Goal: Task Accomplishment & Management: Manage account settings

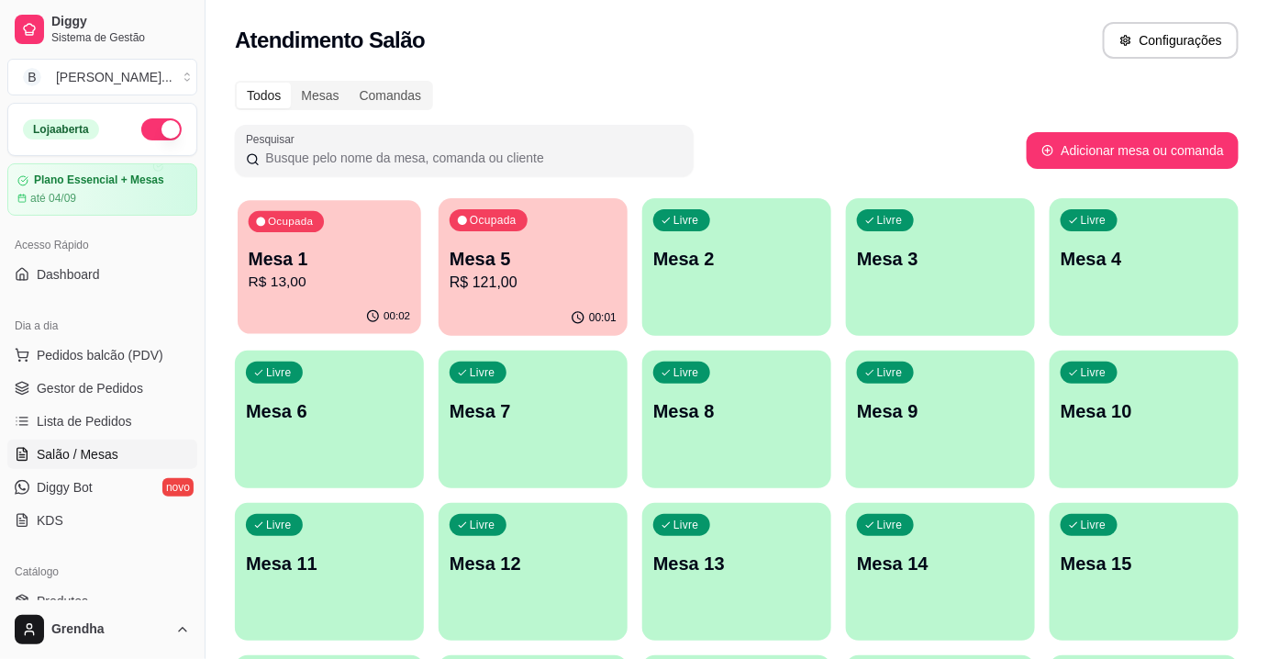
click at [285, 263] on p "Mesa 1" at bounding box center [330, 259] width 162 height 25
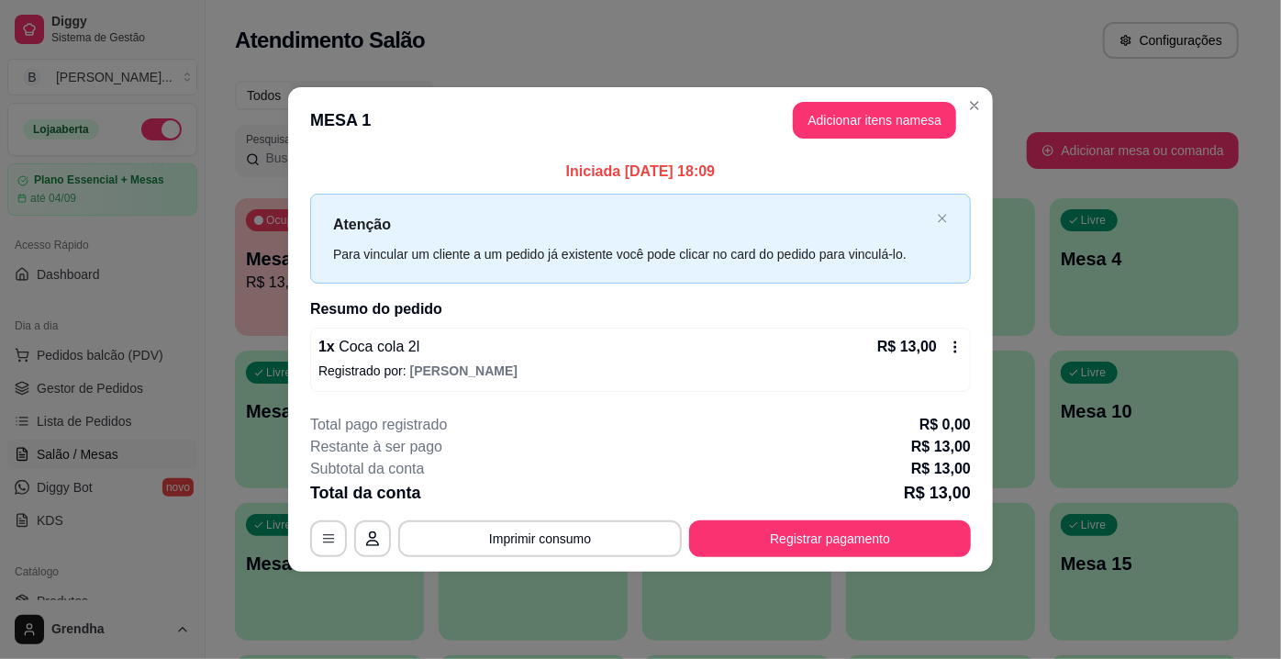
click at [956, 351] on icon at bounding box center [955, 347] width 15 height 15
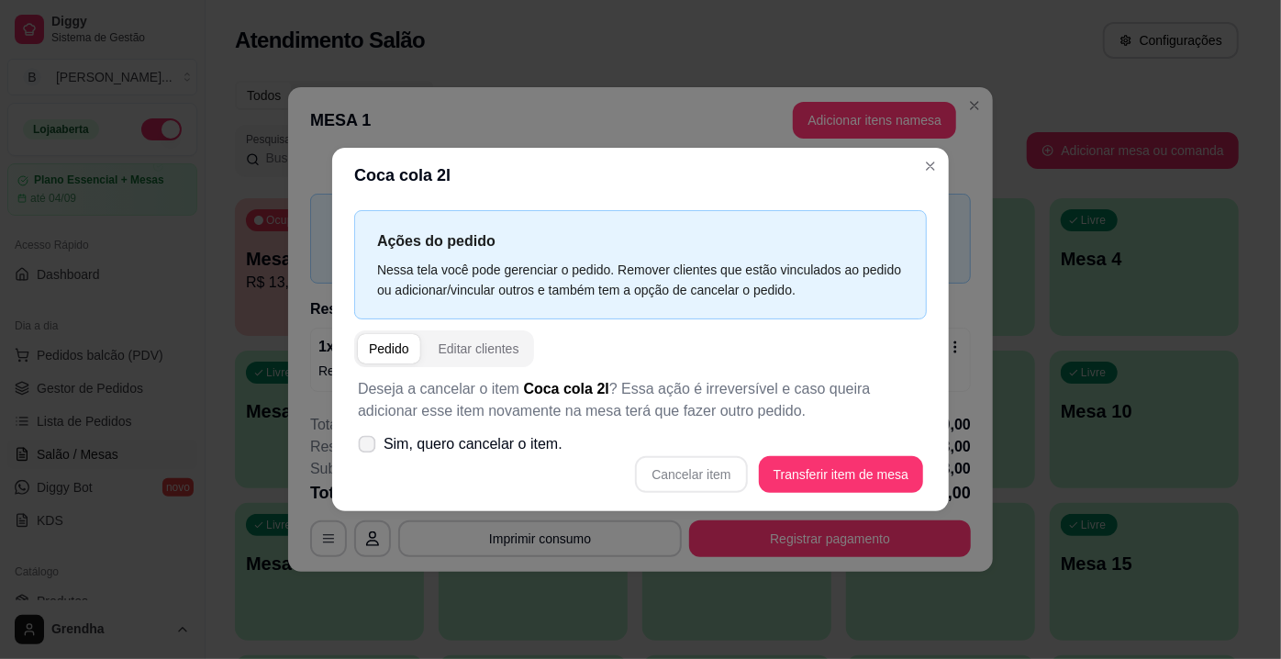
click at [374, 444] on icon at bounding box center [367, 444] width 14 height 10
click at [369, 448] on input "Sim, quero cancelar o item." at bounding box center [363, 454] width 12 height 12
checkbox input "true"
click at [689, 477] on button "Cancelar item" at bounding box center [691, 475] width 109 height 36
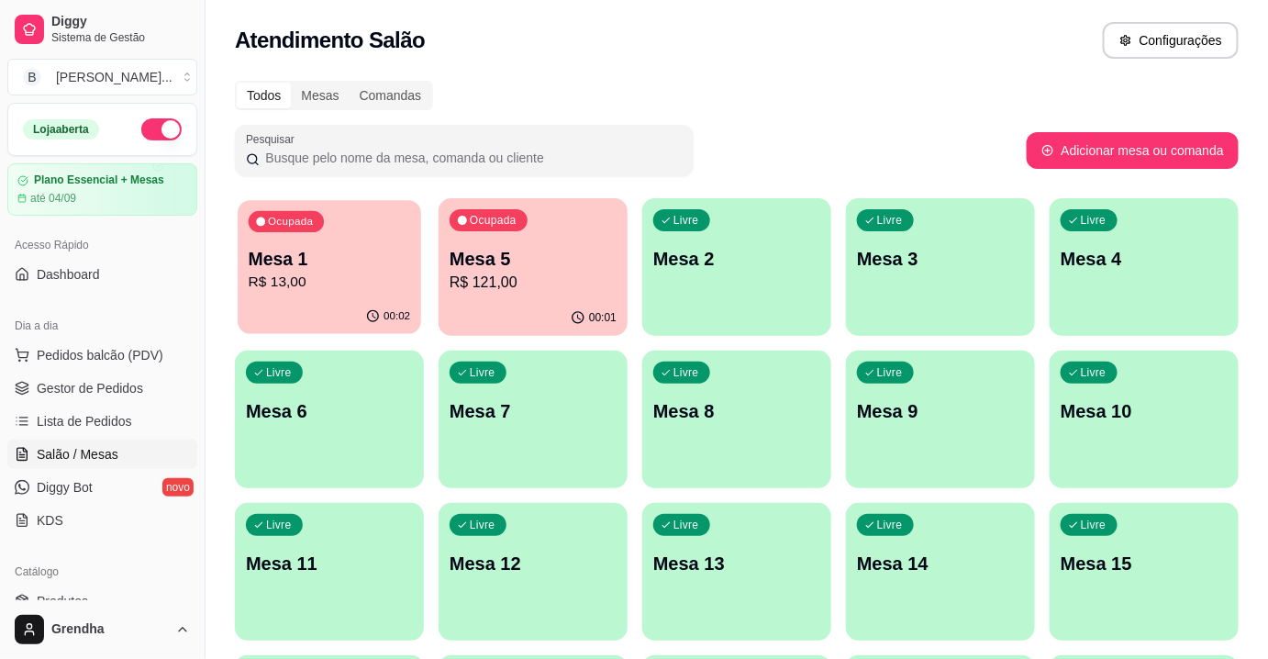
click at [343, 268] on p "Mesa 1" at bounding box center [330, 259] width 162 height 25
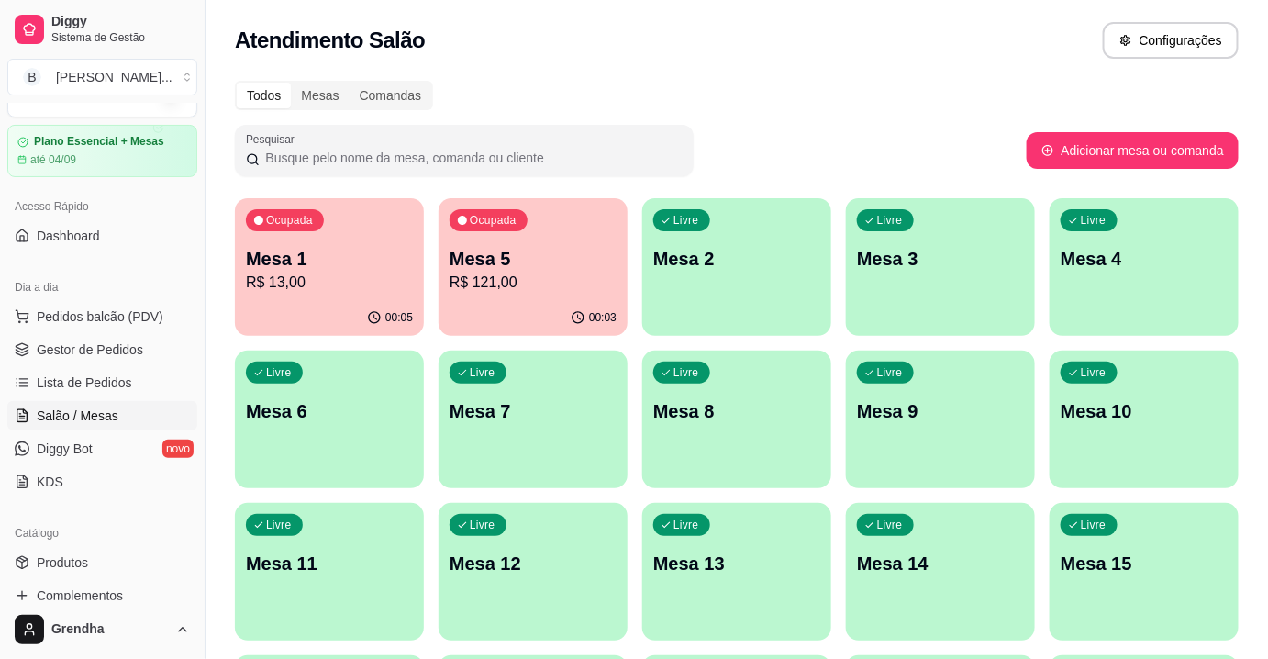
scroll to position [66, 0]
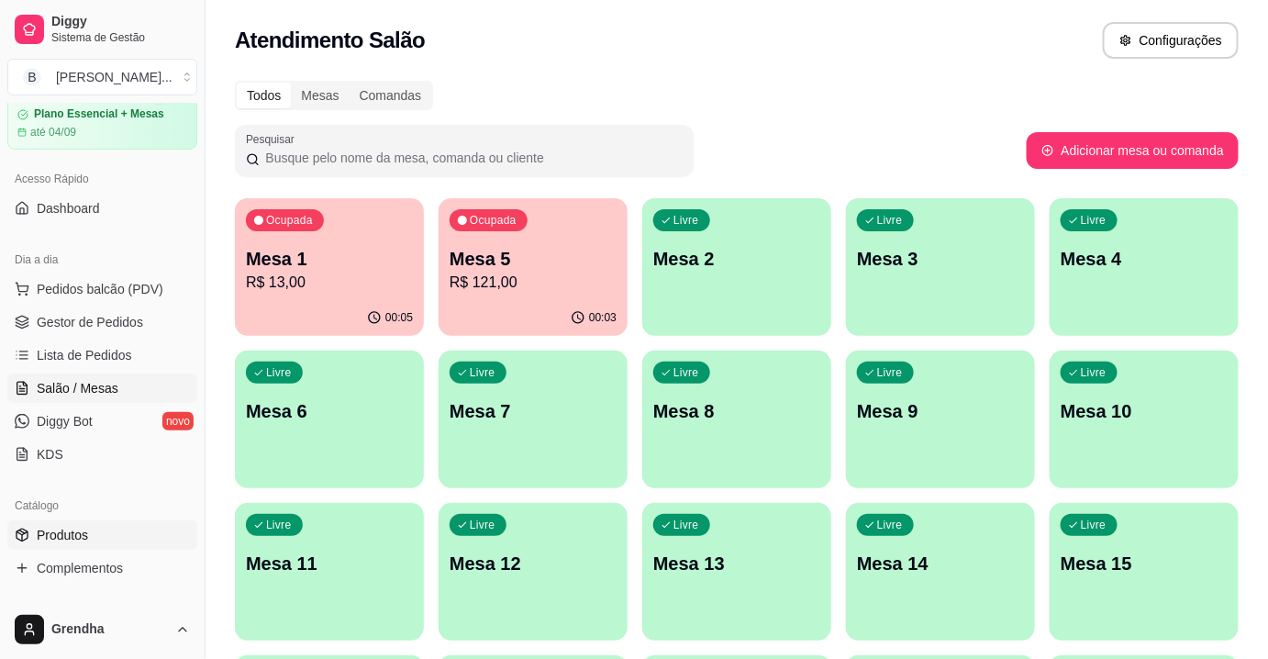
click at [73, 542] on link "Produtos" at bounding box center [102, 534] width 190 height 29
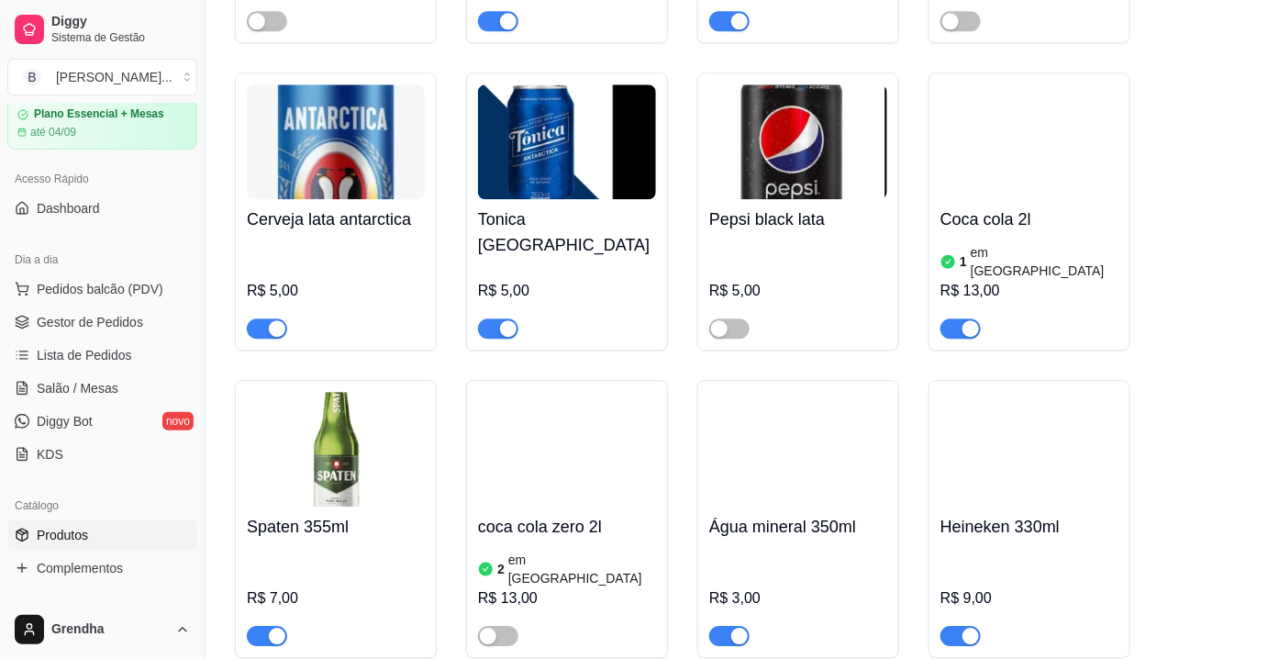
scroll to position [6261, 0]
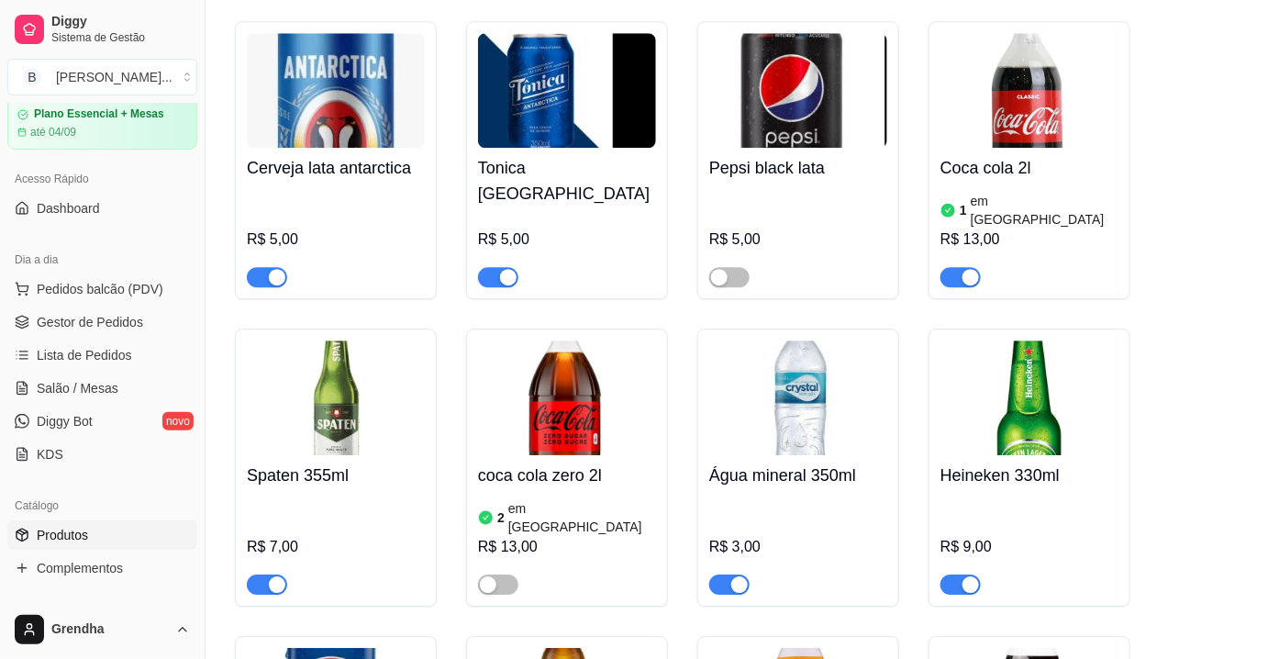
click at [263, 575] on span "button" at bounding box center [267, 585] width 40 height 20
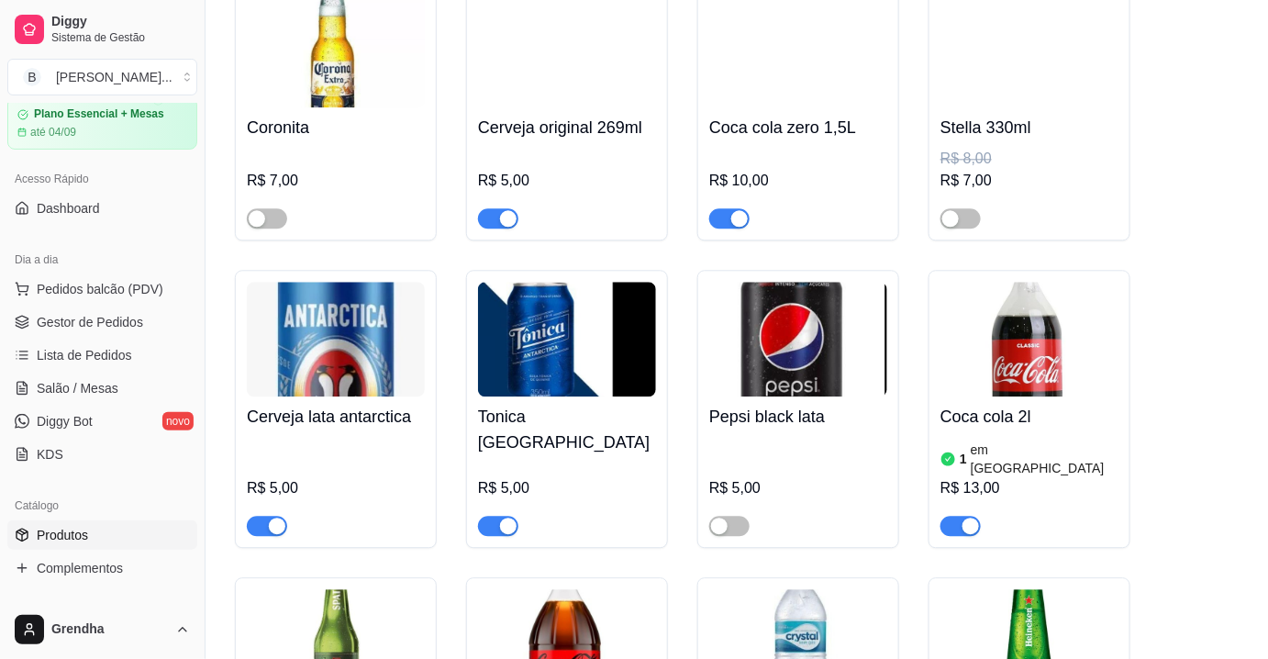
scroll to position [6029, 0]
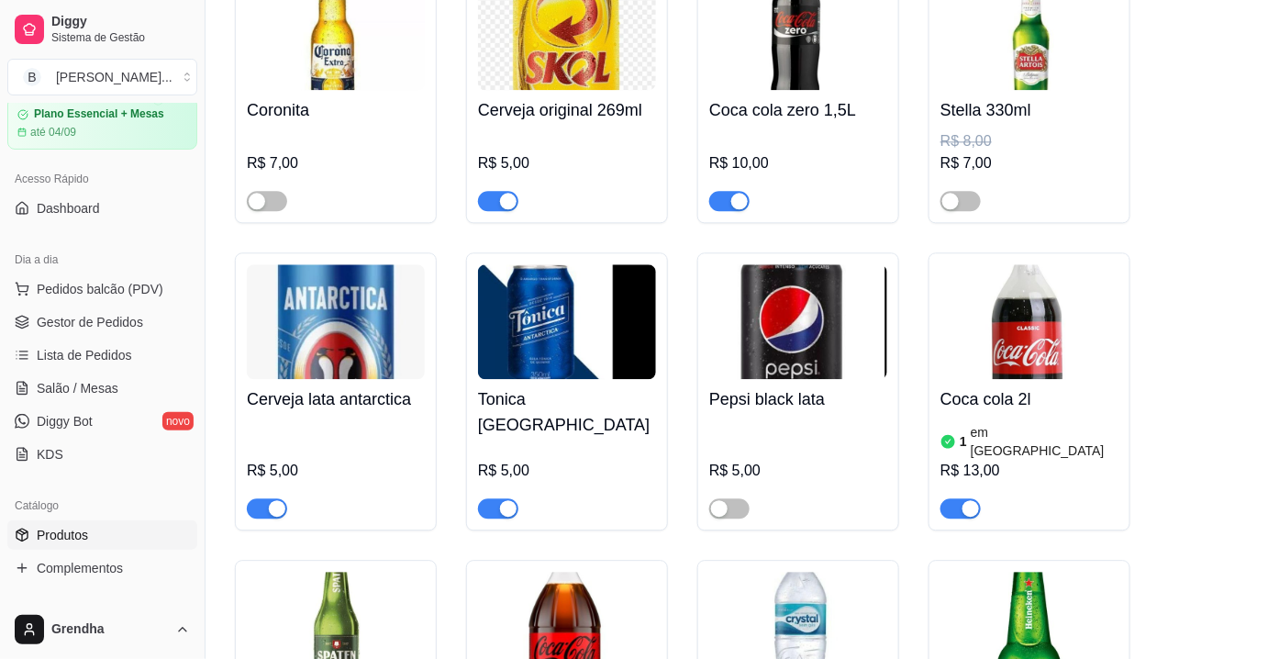
click at [275, 500] on div "button" at bounding box center [277, 508] width 17 height 17
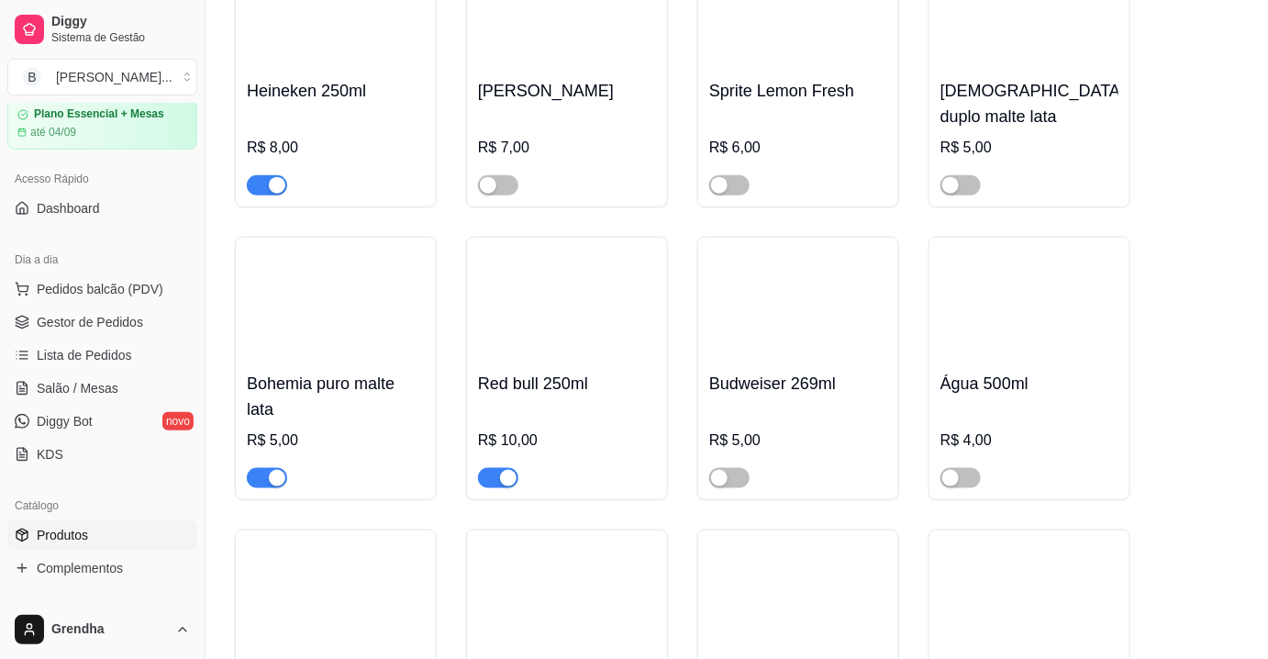
scroll to position [5070, 0]
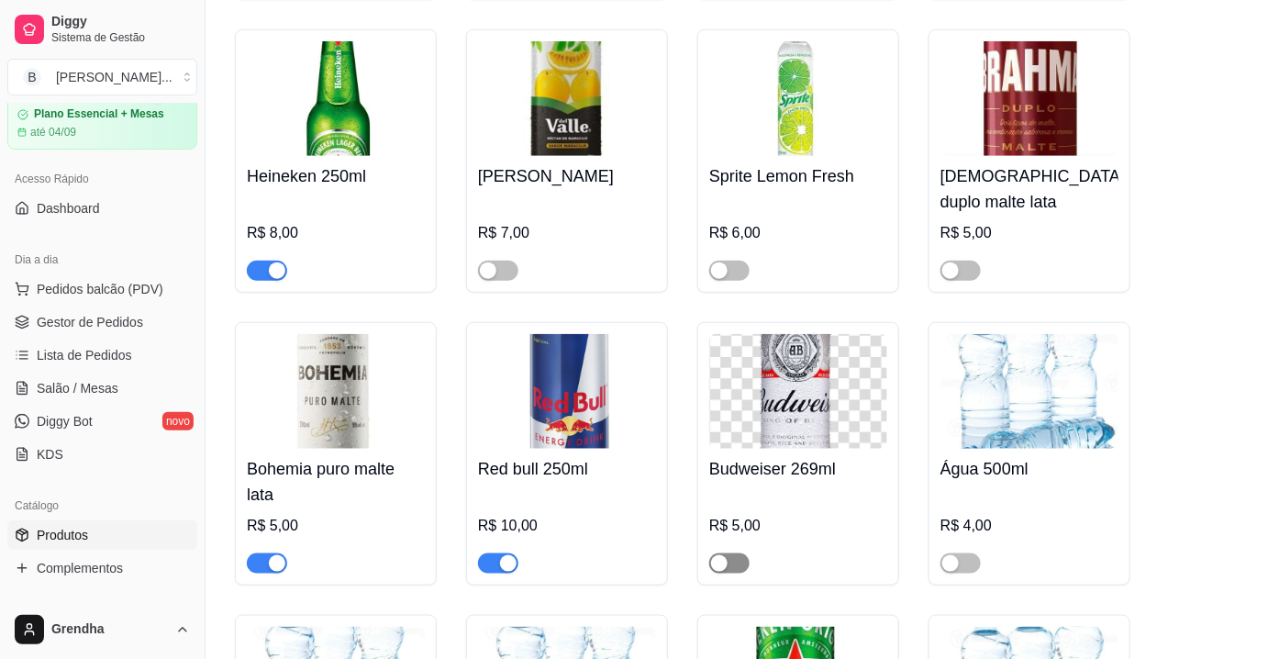
click at [739, 553] on span "button" at bounding box center [729, 563] width 40 height 20
click at [512, 555] on div "button" at bounding box center [508, 563] width 17 height 17
click at [265, 537] on div at bounding box center [336, 555] width 178 height 37
click at [274, 555] on div "button" at bounding box center [277, 563] width 17 height 17
drag, startPoint x: 117, startPoint y: 370, endPoint x: 117, endPoint y: 383, distance: 12.9
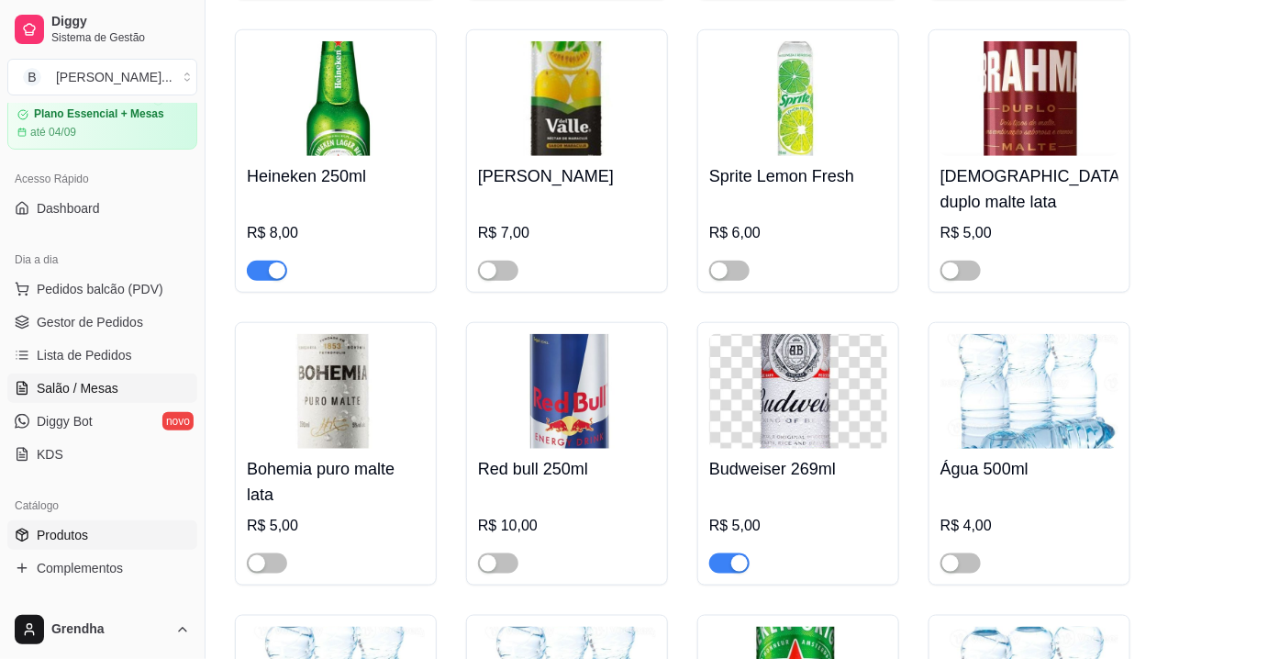
click at [117, 383] on ul "Pedidos balcão (PDV) Gestor de Pedidos Lista de Pedidos Salão / Mesas Diggy Bot…" at bounding box center [102, 371] width 190 height 195
click at [117, 383] on link "Salão / Mesas" at bounding box center [102, 388] width 190 height 29
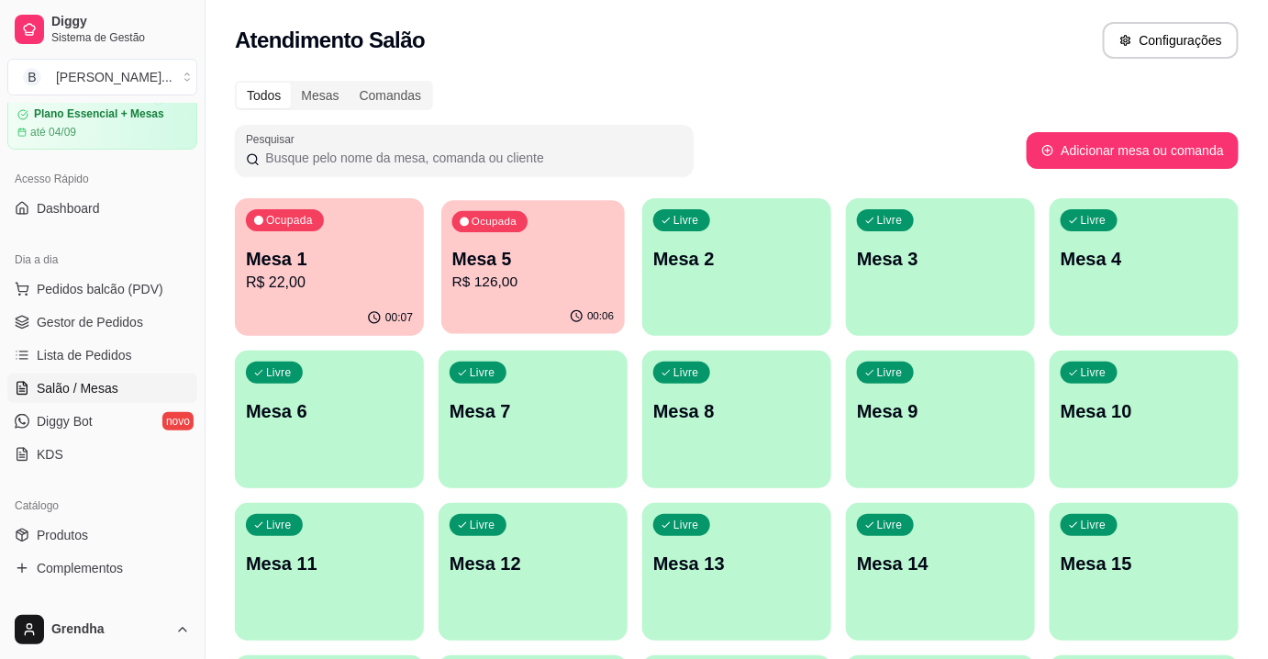
click at [535, 258] on p "Mesa 5" at bounding box center [533, 259] width 162 height 25
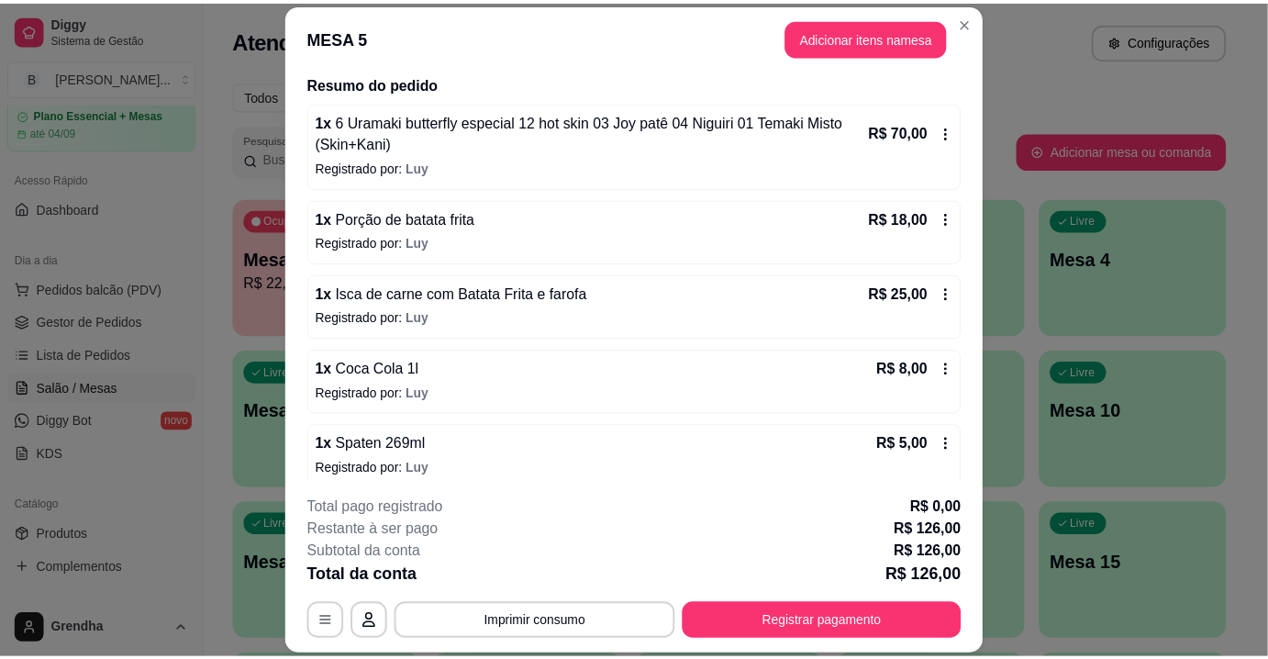
scroll to position [149, 0]
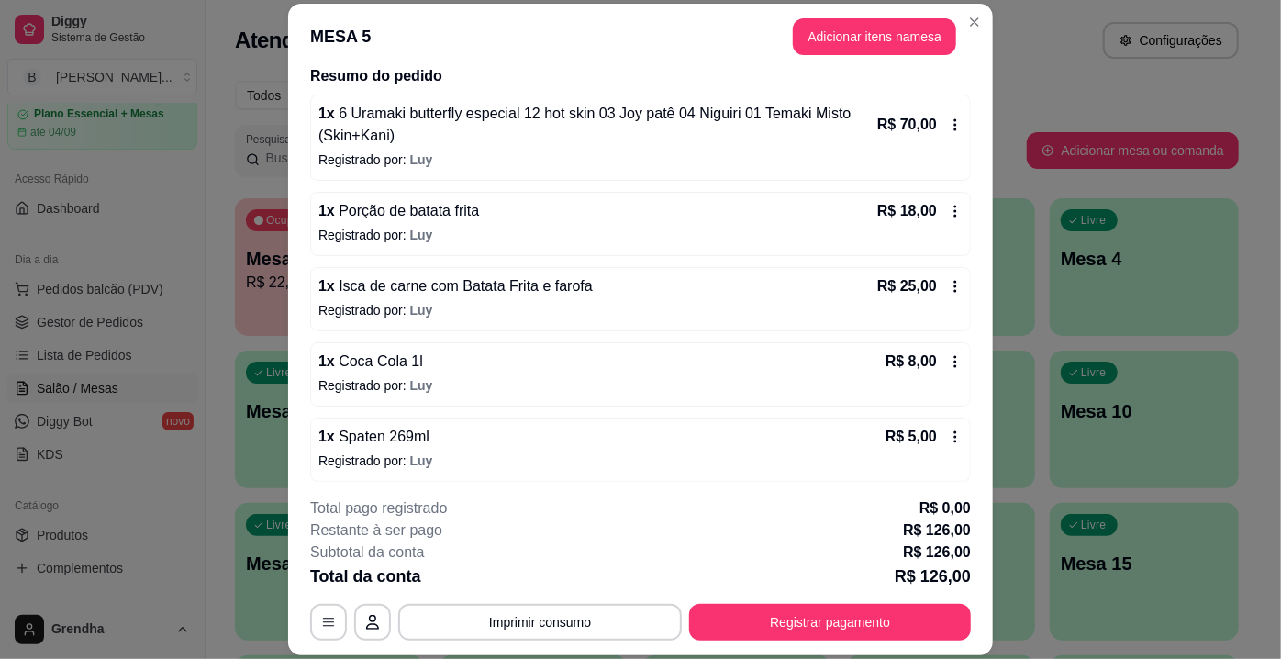
click at [410, 453] on span "Luy" at bounding box center [421, 460] width 23 height 15
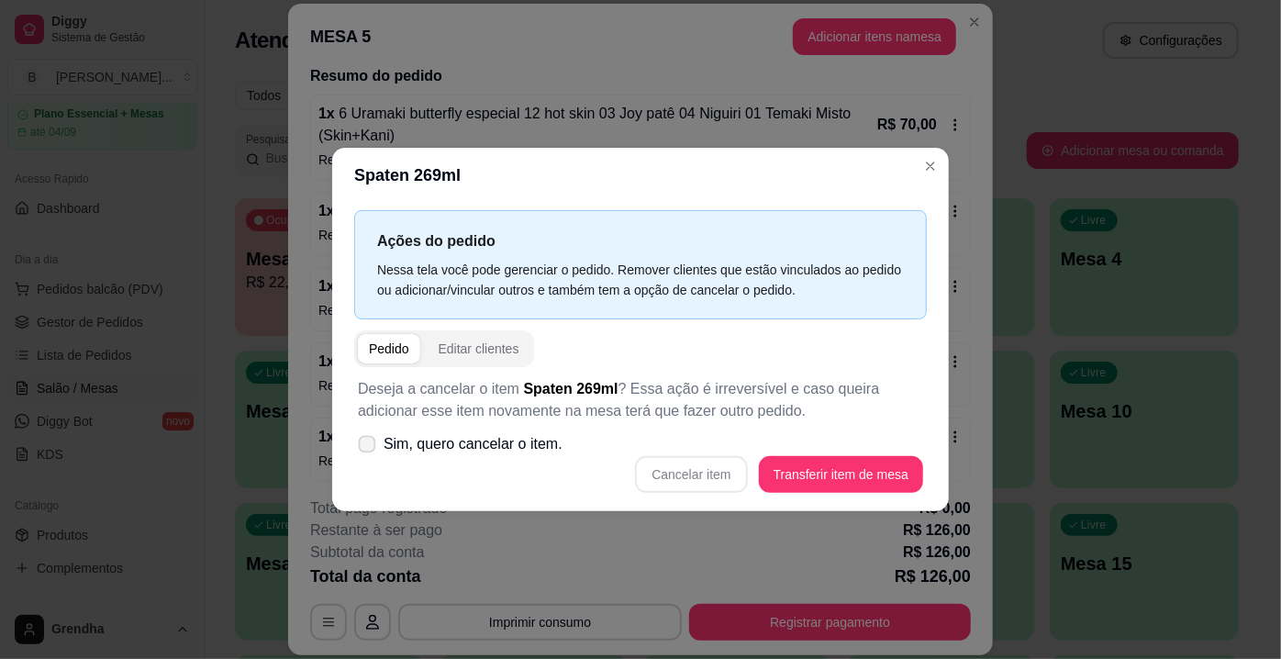
click at [380, 442] on label "Sim, quero cancelar o item." at bounding box center [460, 444] width 219 height 37
click at [369, 448] on input "Sim, quero cancelar o item." at bounding box center [363, 454] width 12 height 12
checkbox input "true"
click at [701, 484] on button "Cancelar item" at bounding box center [691, 475] width 109 height 36
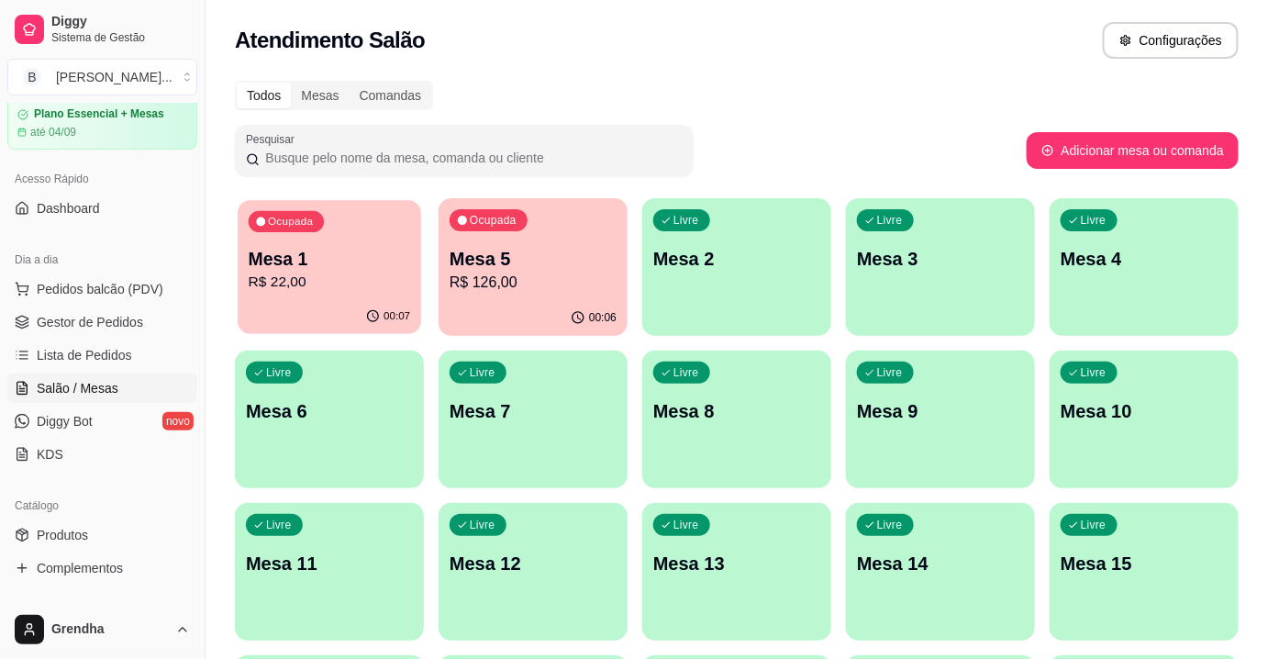
click at [350, 250] on p "Mesa 1" at bounding box center [330, 259] width 162 height 25
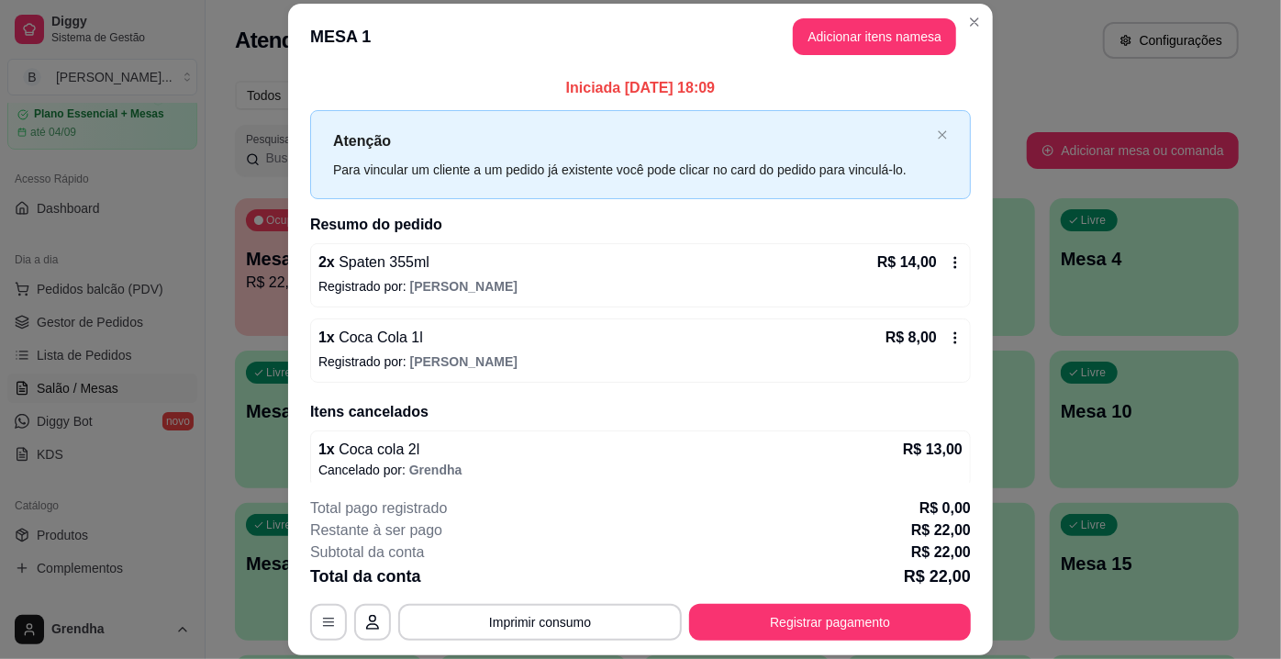
click at [948, 258] on icon at bounding box center [955, 262] width 15 height 15
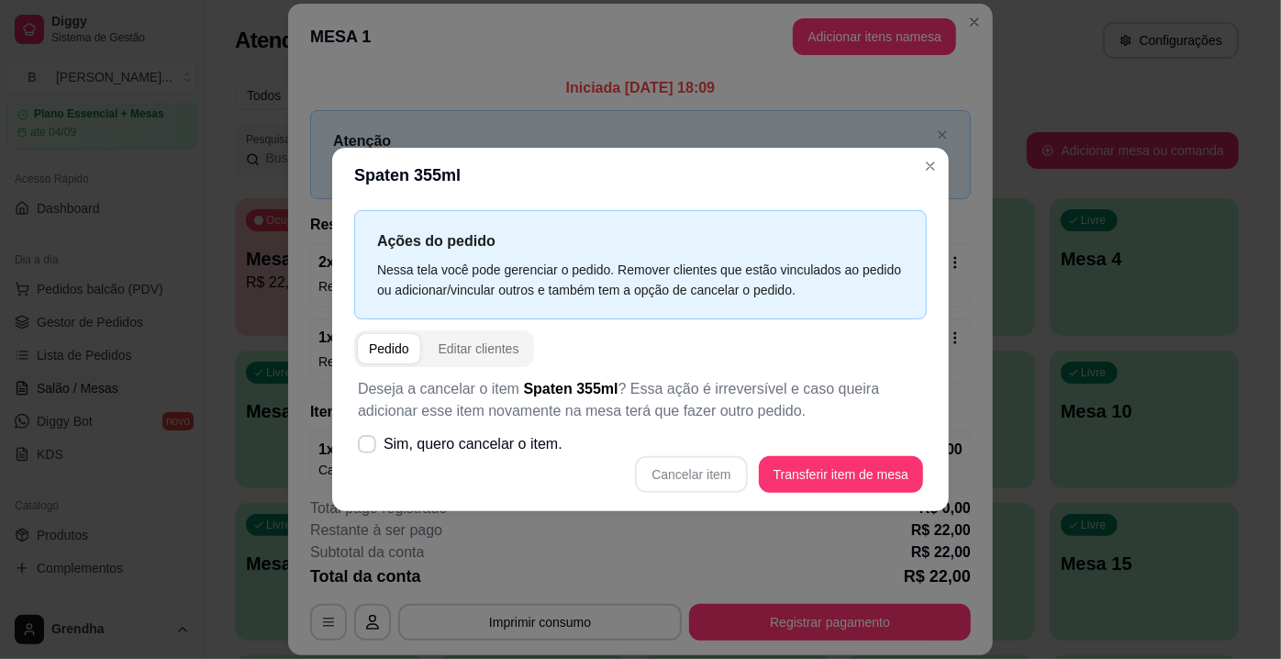
click at [595, 365] on div "Pedido Editar clientes Deseja a cancelar o item Spaten 355ml ? Essa ação é irre…" at bounding box center [640, 416] width 573 height 173
click at [372, 416] on p "Deseja a cancelar o item Spaten 355ml ? Essa ação é irreversível e caso queira …" at bounding box center [640, 400] width 565 height 44
click at [362, 441] on icon at bounding box center [367, 444] width 15 height 11
click at [362, 448] on input "Sim, quero cancelar o item." at bounding box center [363, 454] width 12 height 12
checkbox input "true"
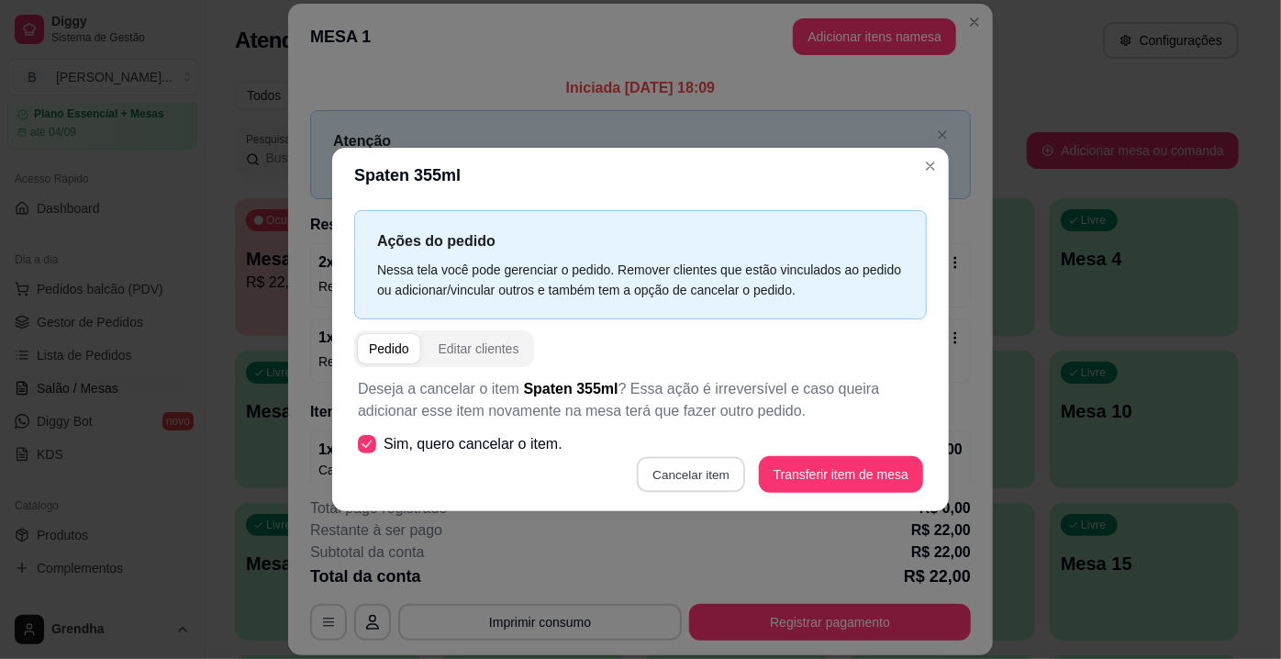
click at [720, 480] on button "Cancelar item" at bounding box center [691, 475] width 109 height 36
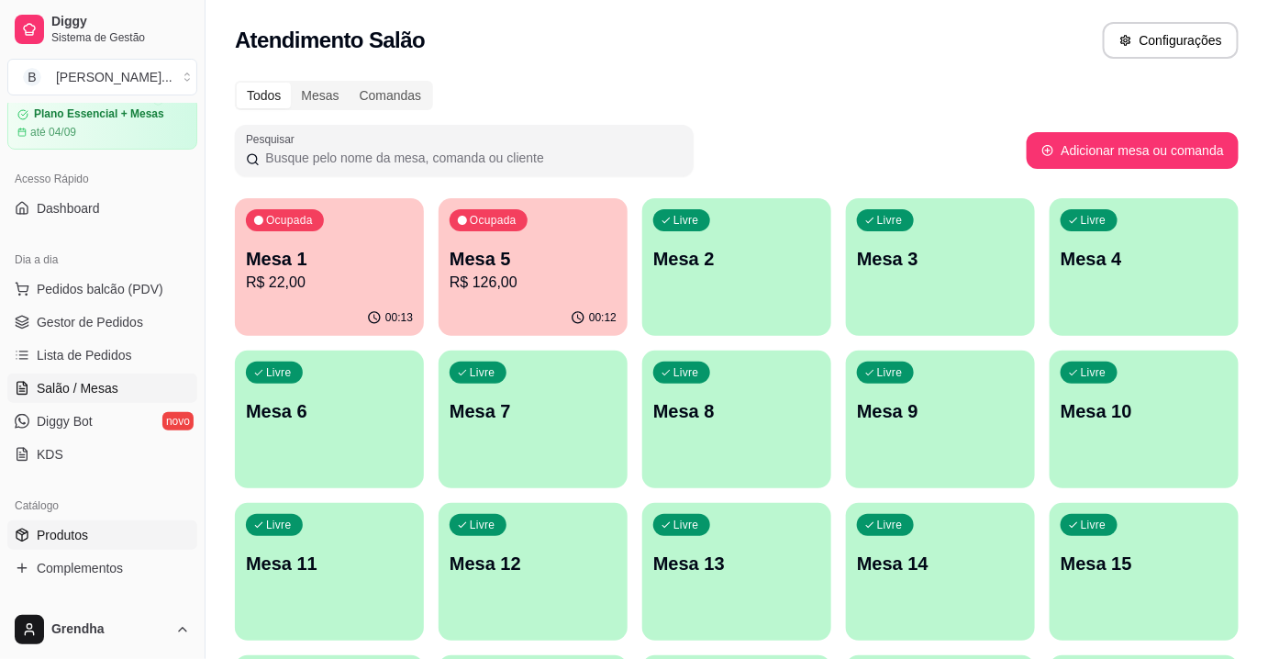
click at [25, 538] on icon at bounding box center [22, 535] width 11 height 12
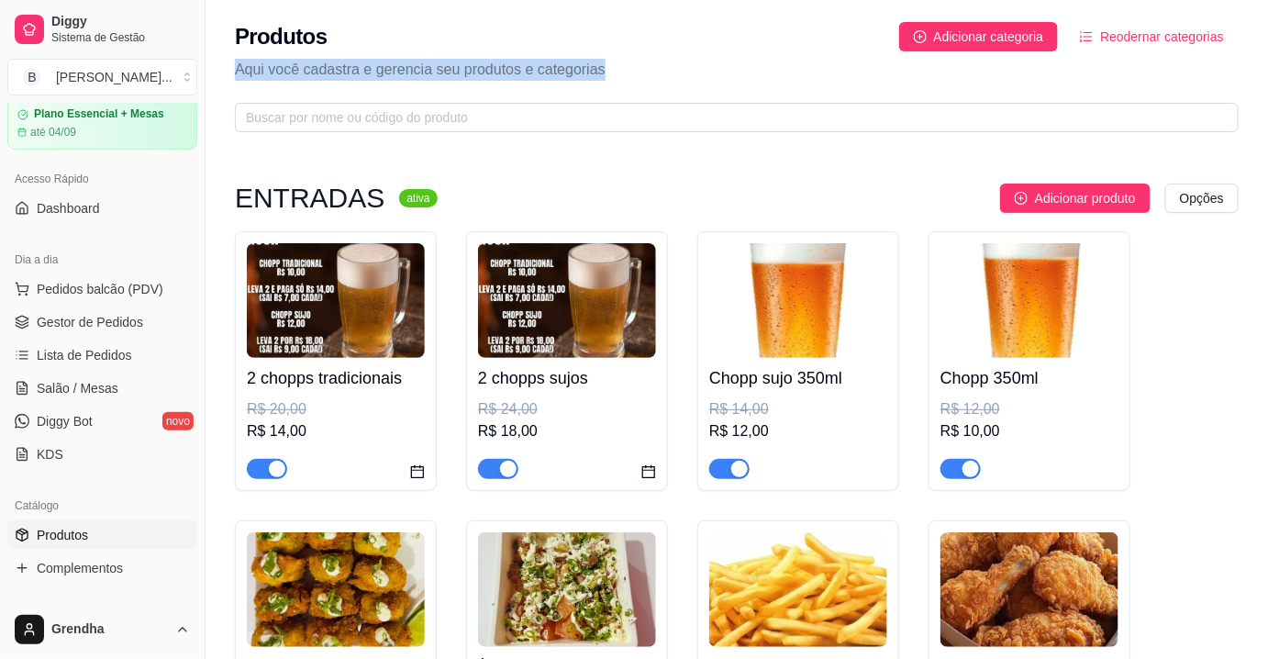
drag, startPoint x: 1268, startPoint y: 35, endPoint x: 1271, endPoint y: 52, distance: 17.7
click at [1268, 52] on html "Diggy Sistema de Gestão B Bonsai Sushi ... Loja aberta Plano Essencial + Mesas …" at bounding box center [634, 329] width 1268 height 659
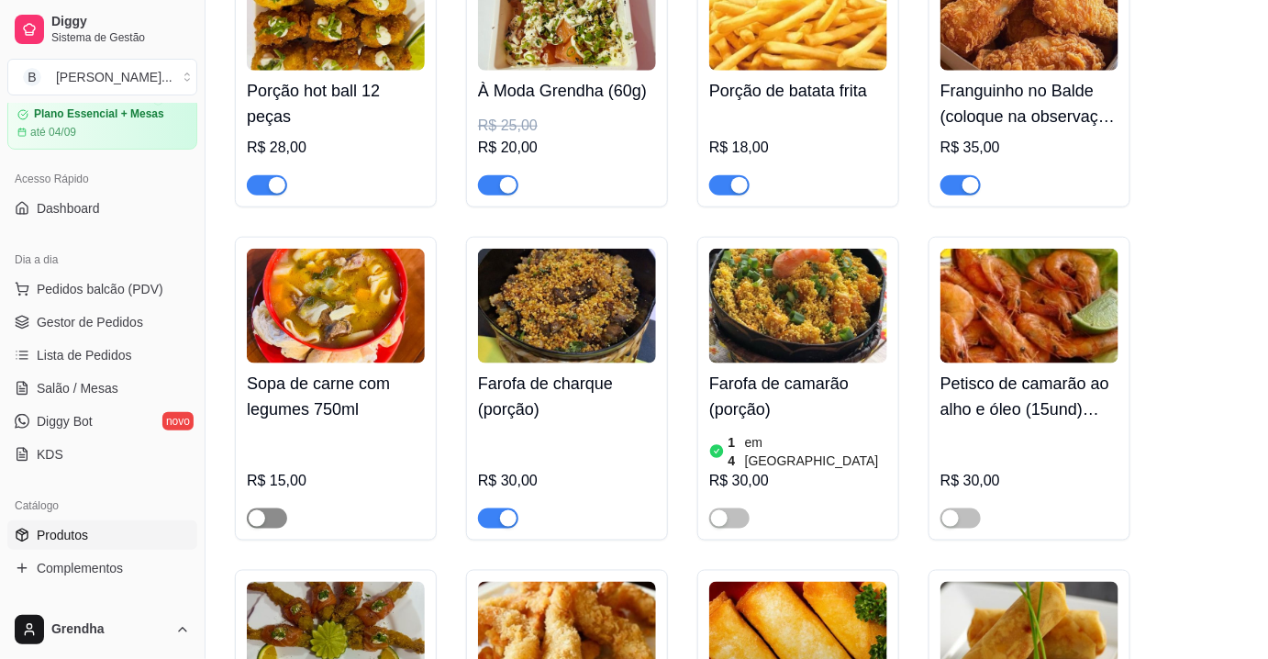
click at [257, 510] on div "button" at bounding box center [257, 518] width 17 height 17
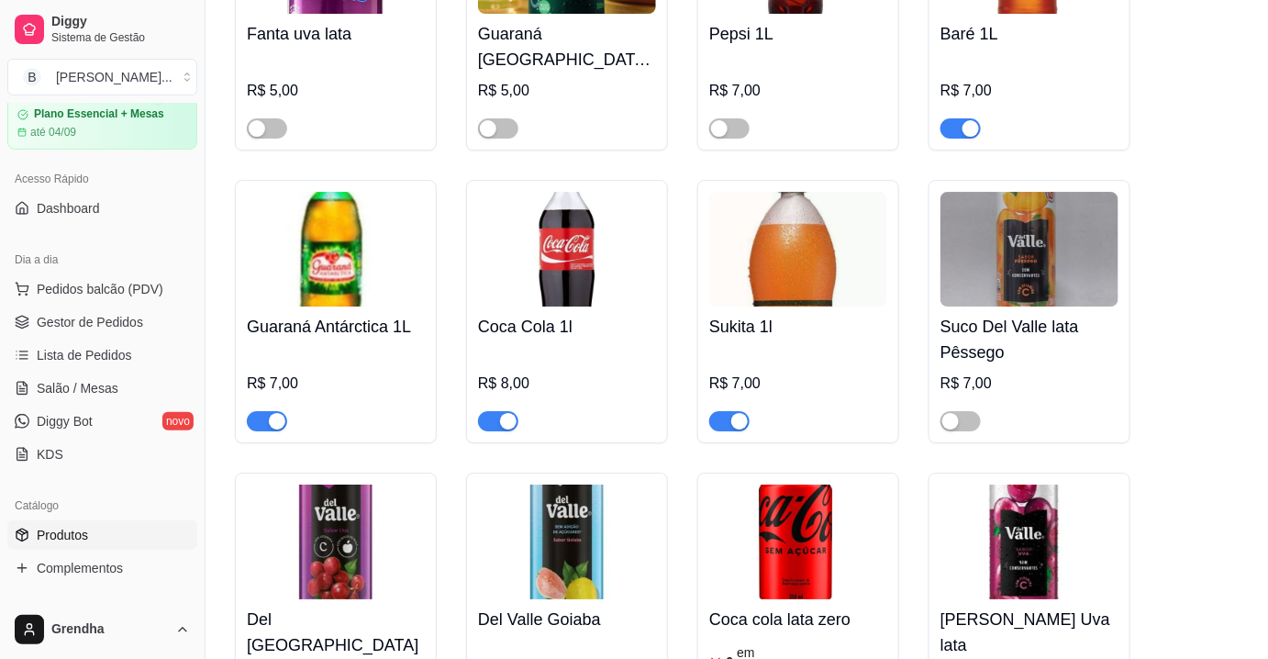
scroll to position [4353, 0]
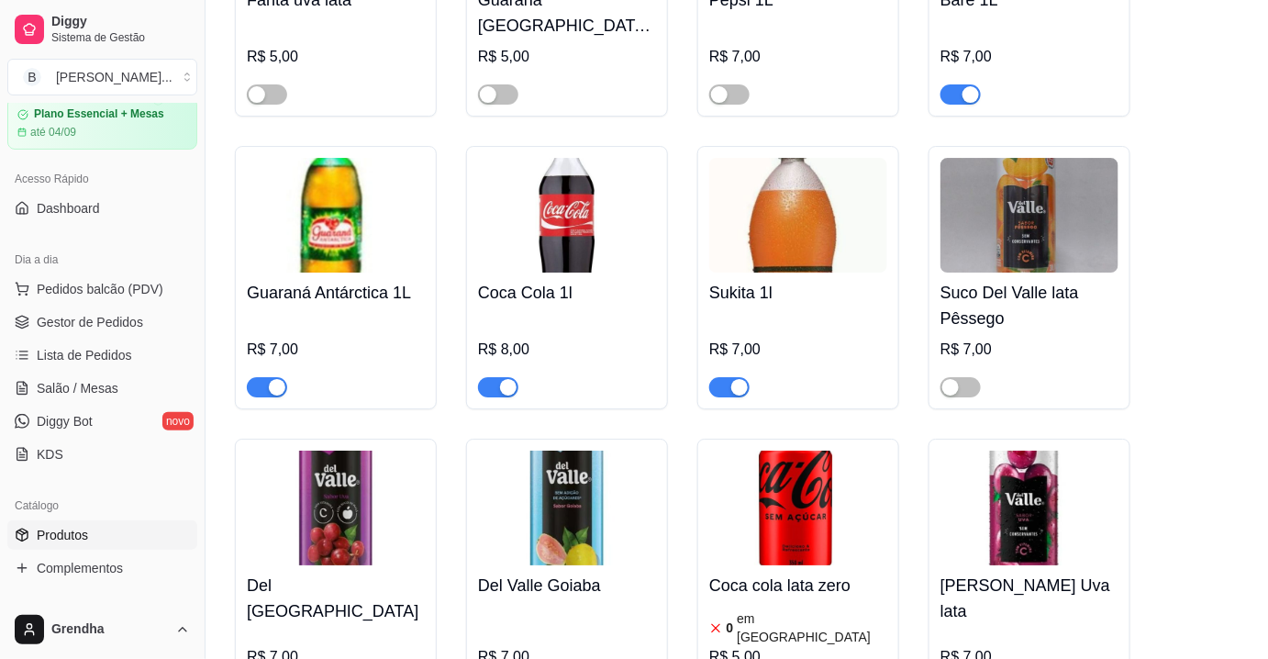
click at [511, 379] on div "button" at bounding box center [508, 387] width 17 height 17
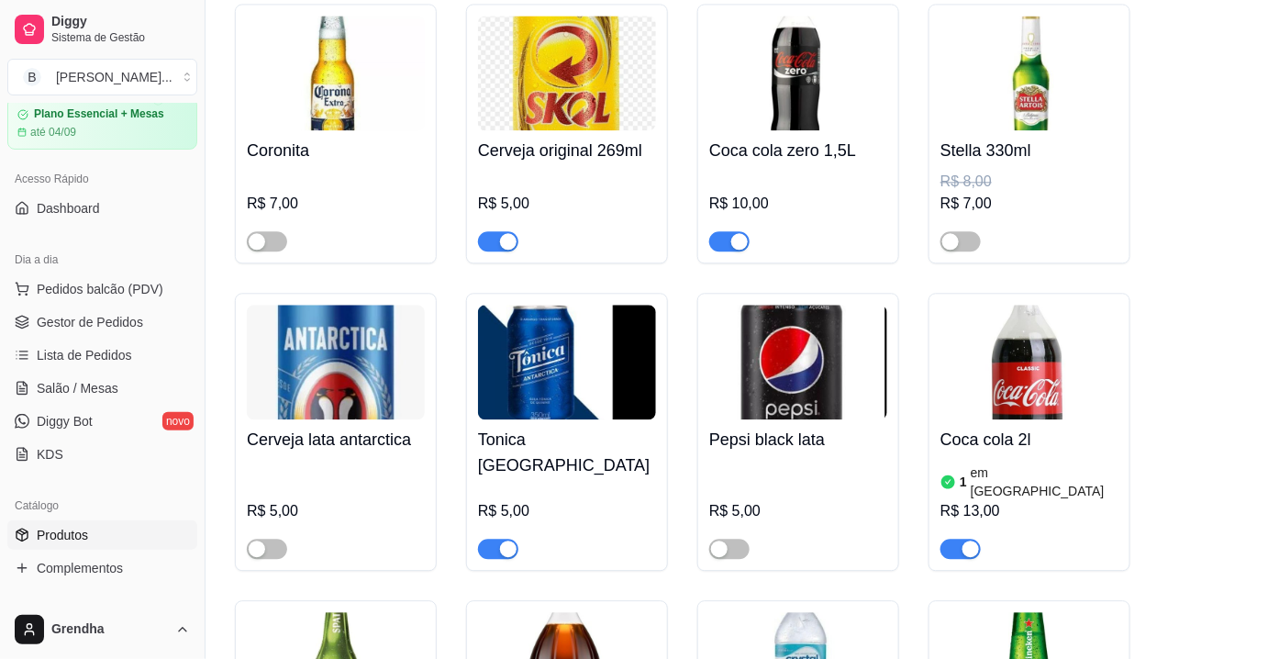
scroll to position [6023, 0]
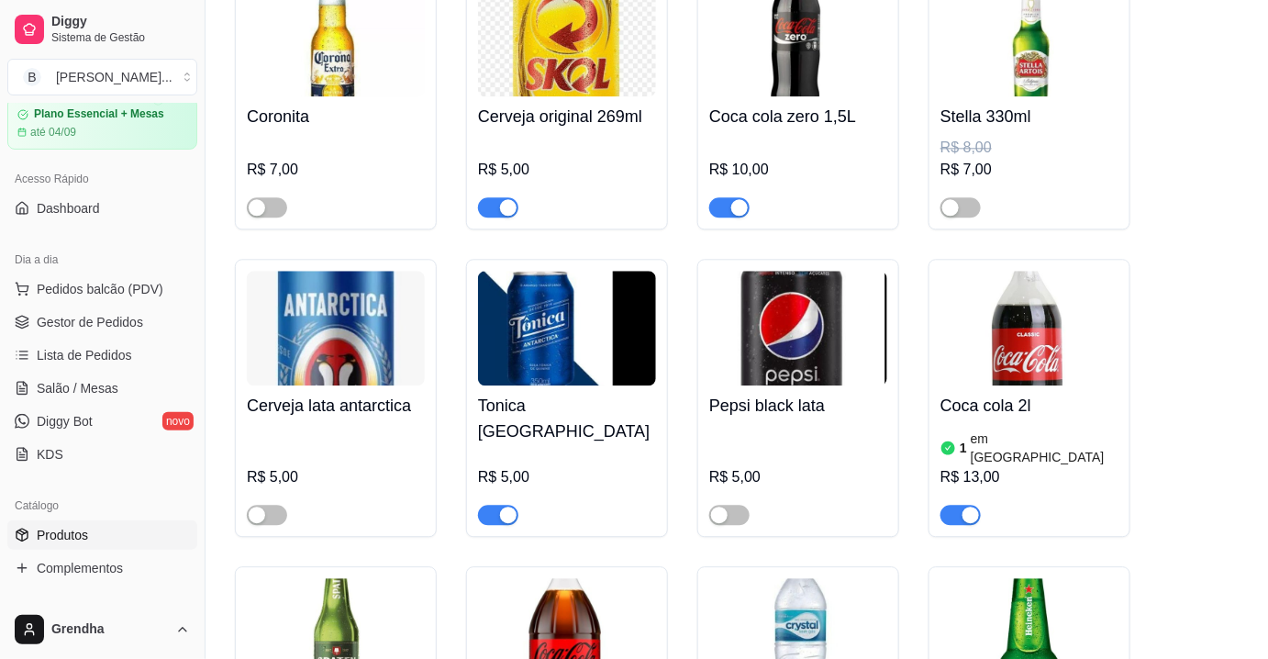
click at [973, 507] on div "button" at bounding box center [971, 515] width 17 height 17
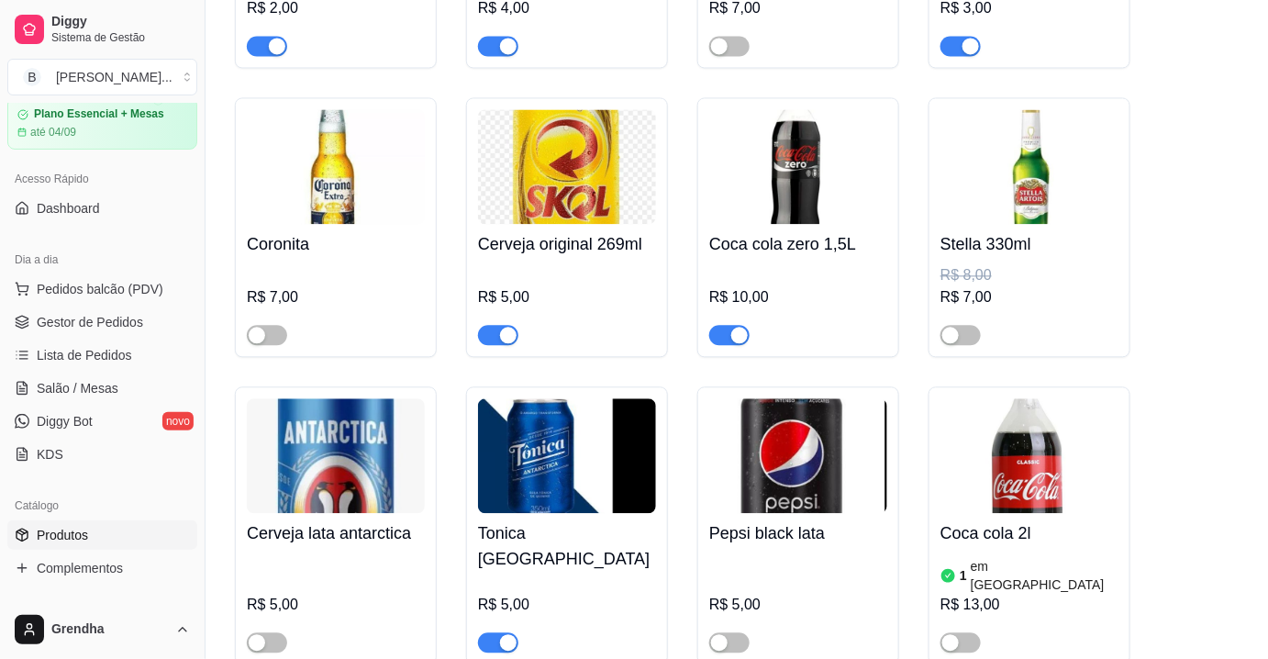
scroll to position [6032, 0]
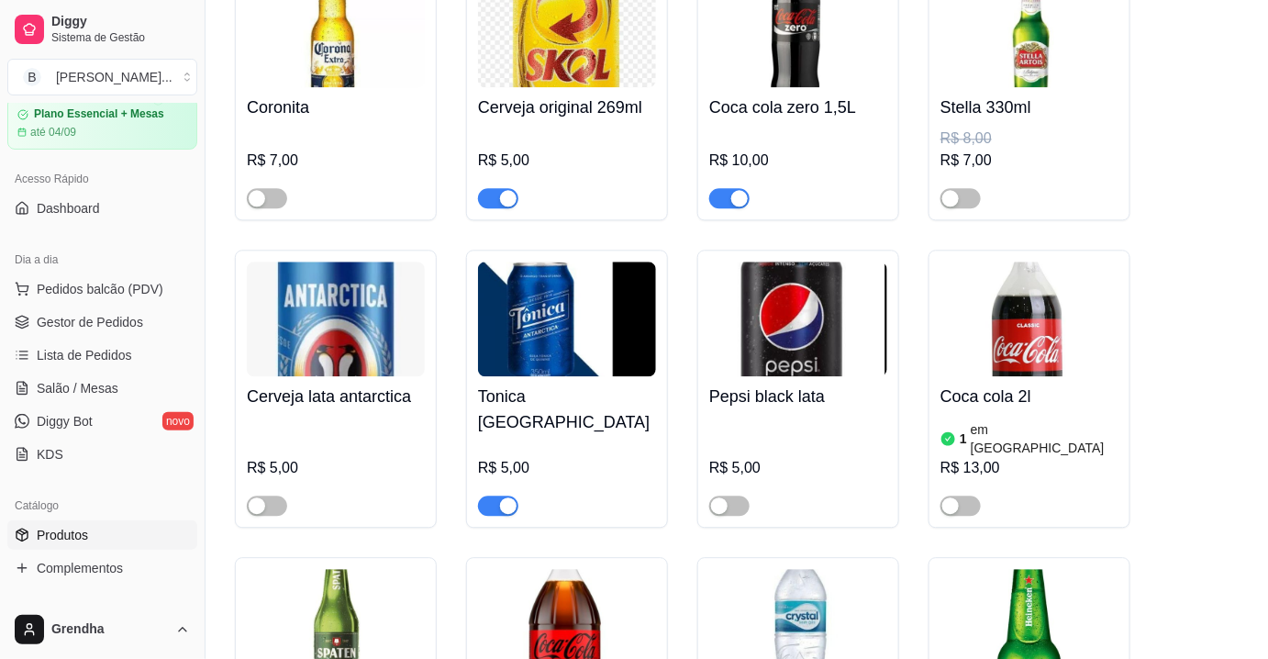
click at [730, 188] on button "button" at bounding box center [729, 198] width 40 height 20
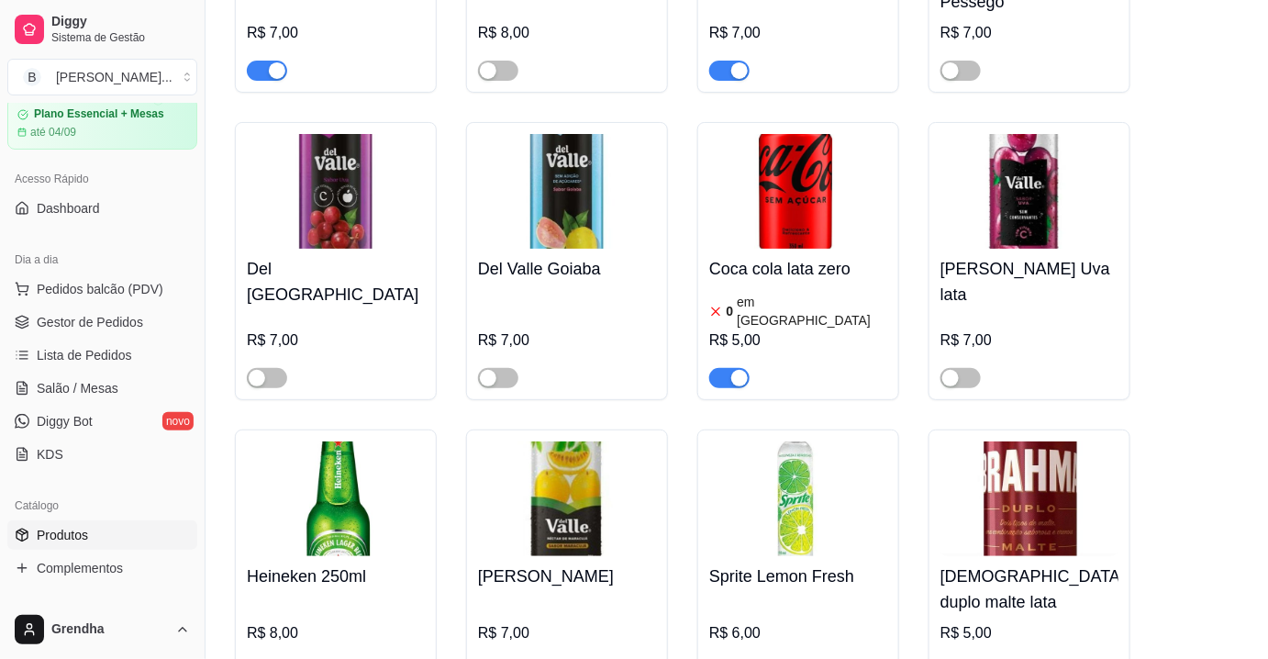
scroll to position [4585, 0]
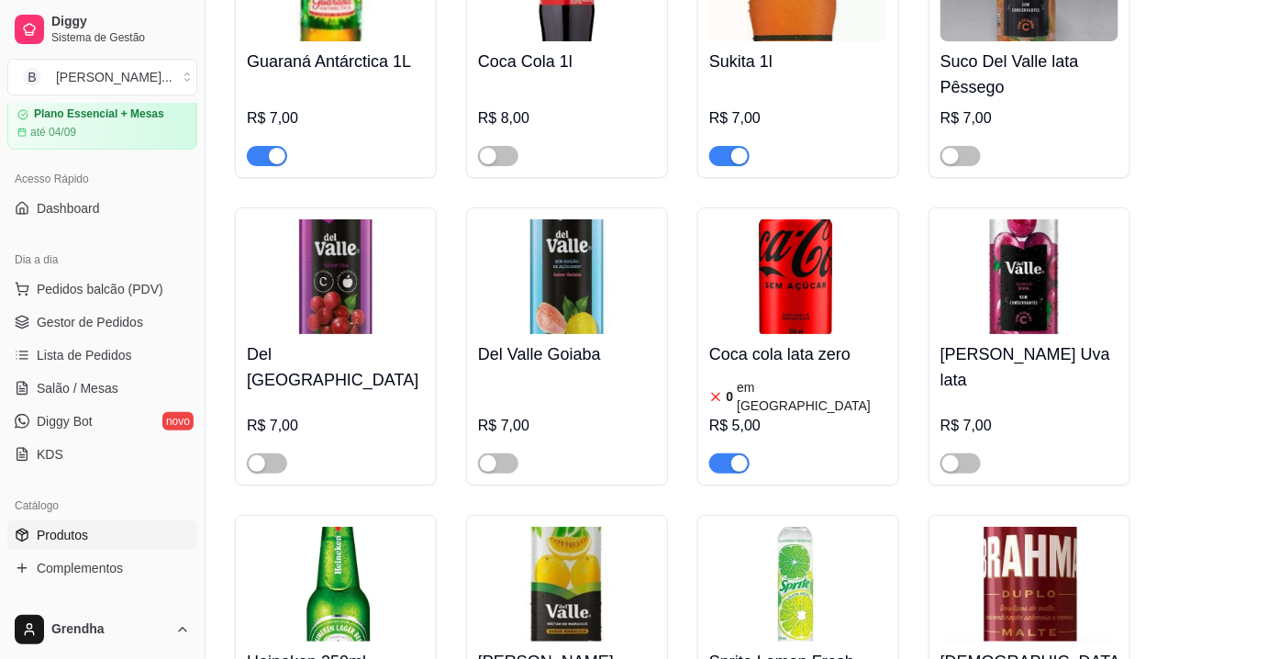
click at [769, 378] on article "em [GEOGRAPHIC_DATA]" at bounding box center [812, 396] width 151 height 37
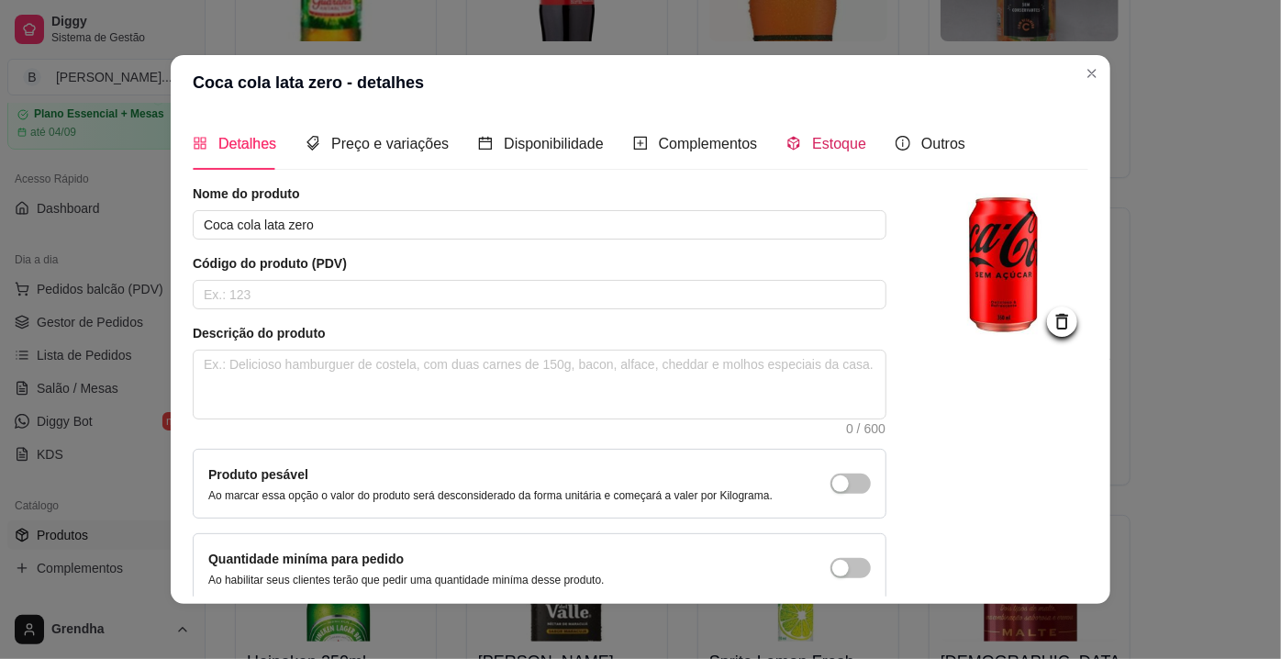
click at [812, 147] on span "Estoque" at bounding box center [839, 144] width 54 height 16
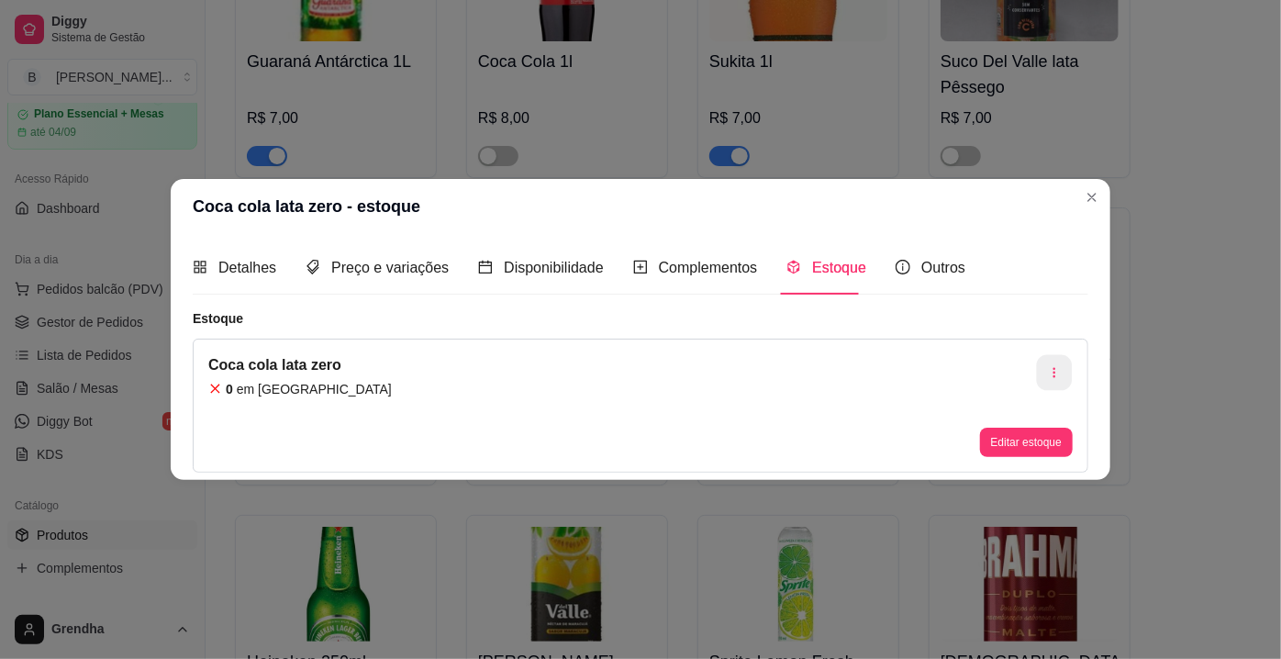
click at [1046, 358] on button "button" at bounding box center [1055, 372] width 36 height 36
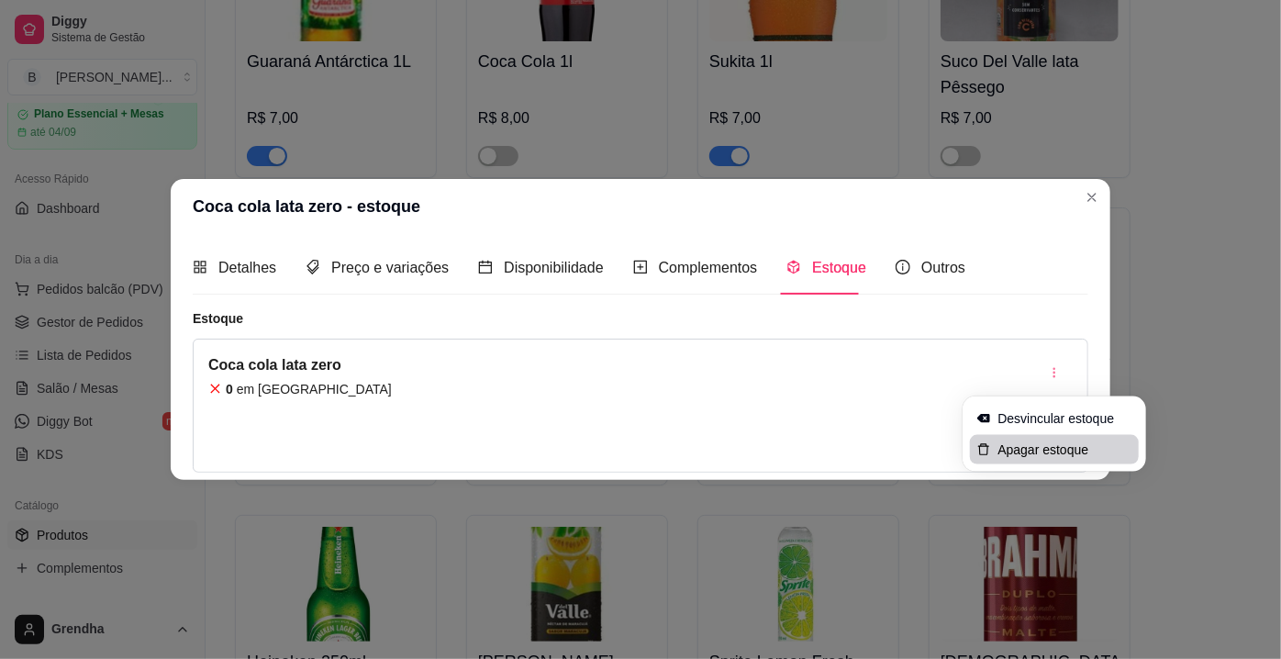
click at [1020, 454] on span "Apagar estoque" at bounding box center [1065, 450] width 134 height 18
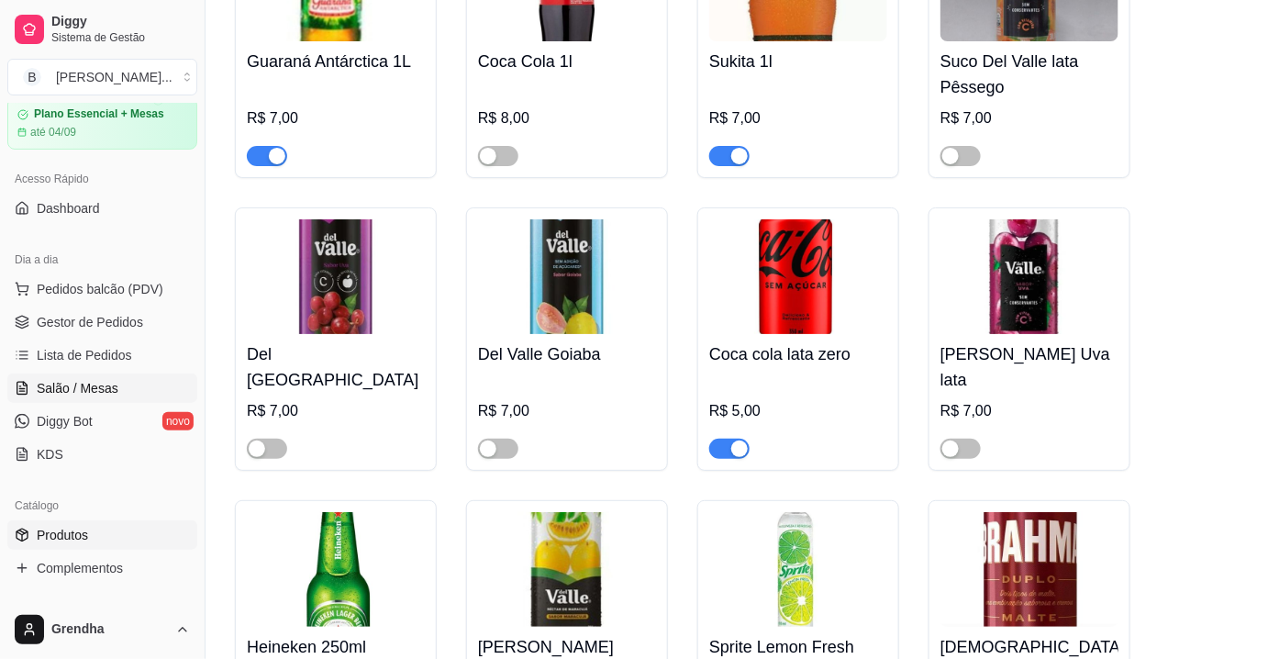
click at [81, 390] on span "Salão / Mesas" at bounding box center [78, 388] width 82 height 18
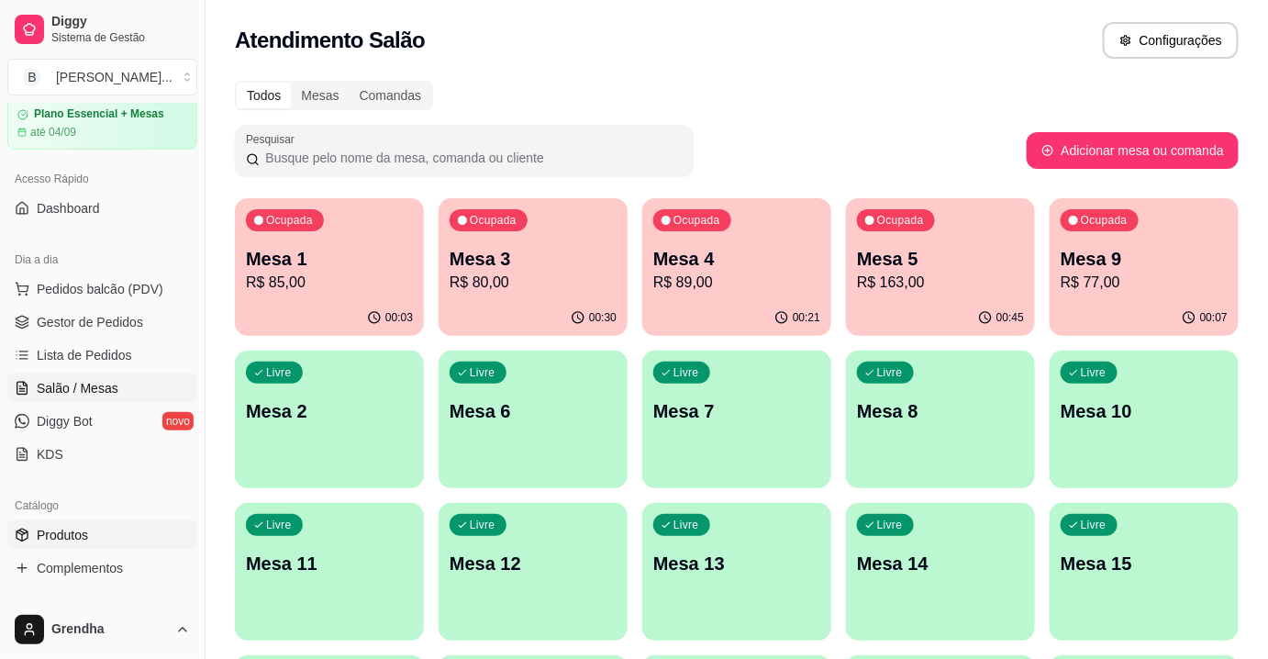
click at [97, 533] on link "Produtos" at bounding box center [102, 534] width 190 height 29
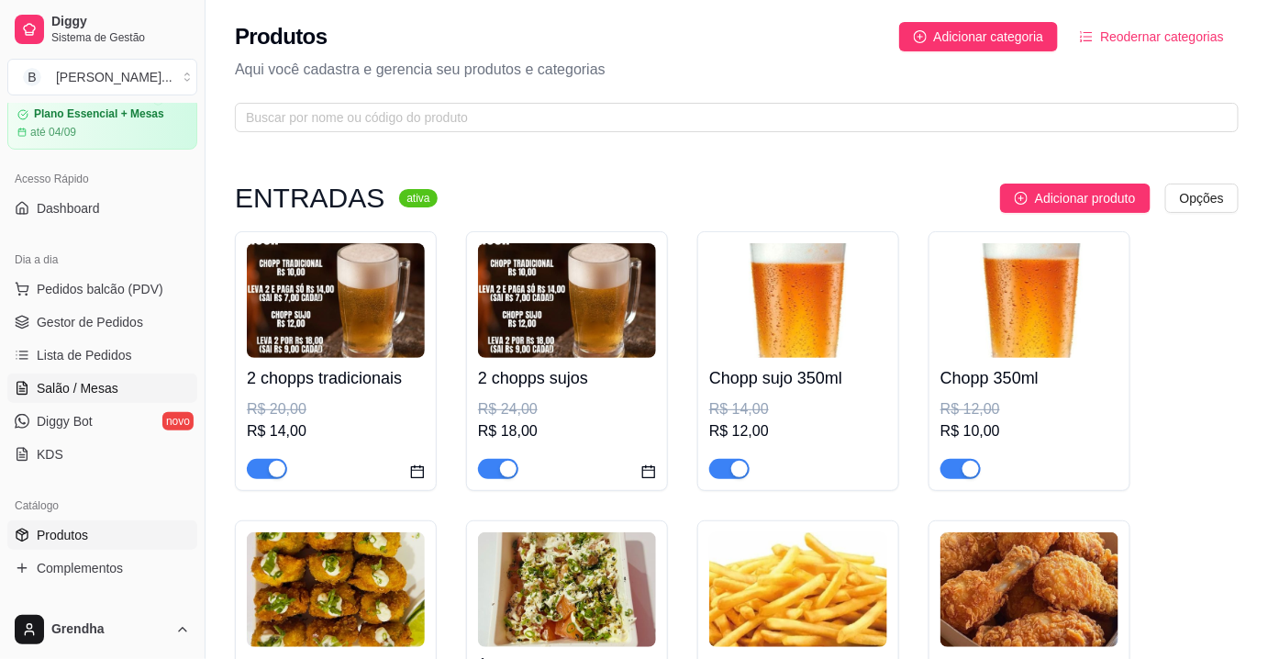
click at [93, 379] on span "Salão / Mesas" at bounding box center [78, 388] width 82 height 18
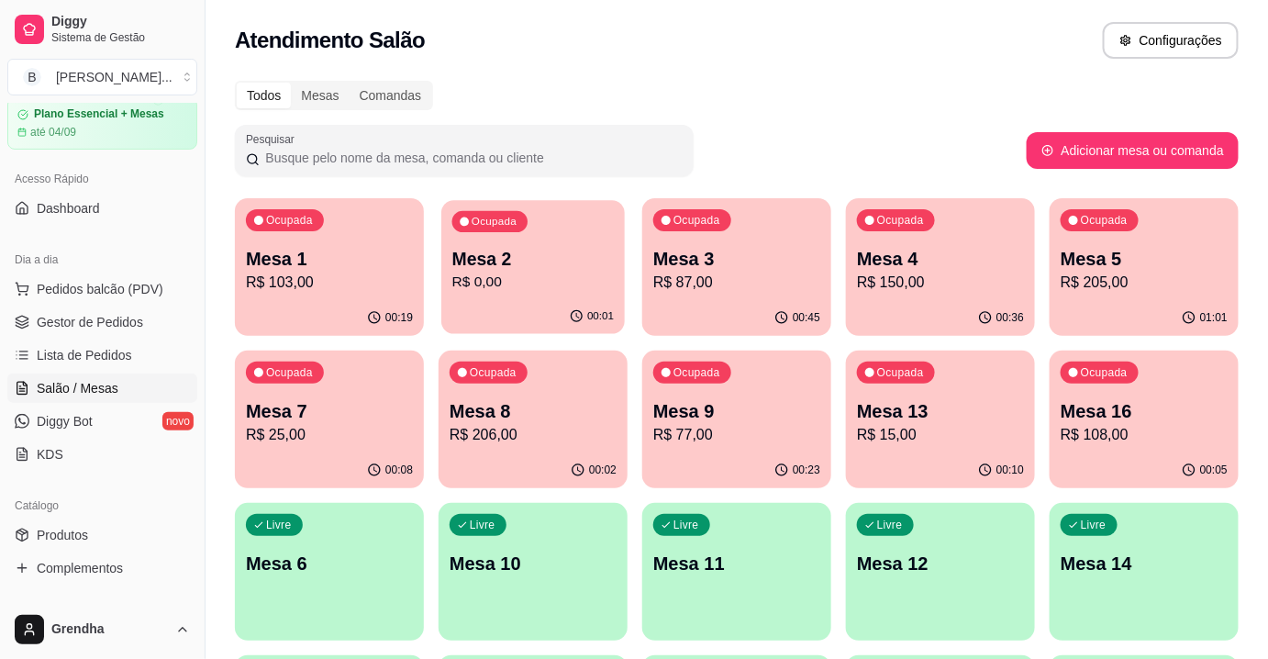
click at [505, 292] on p "R$ 0,00" at bounding box center [533, 282] width 162 height 21
click at [886, 292] on p "R$ 150,00" at bounding box center [940, 283] width 167 height 22
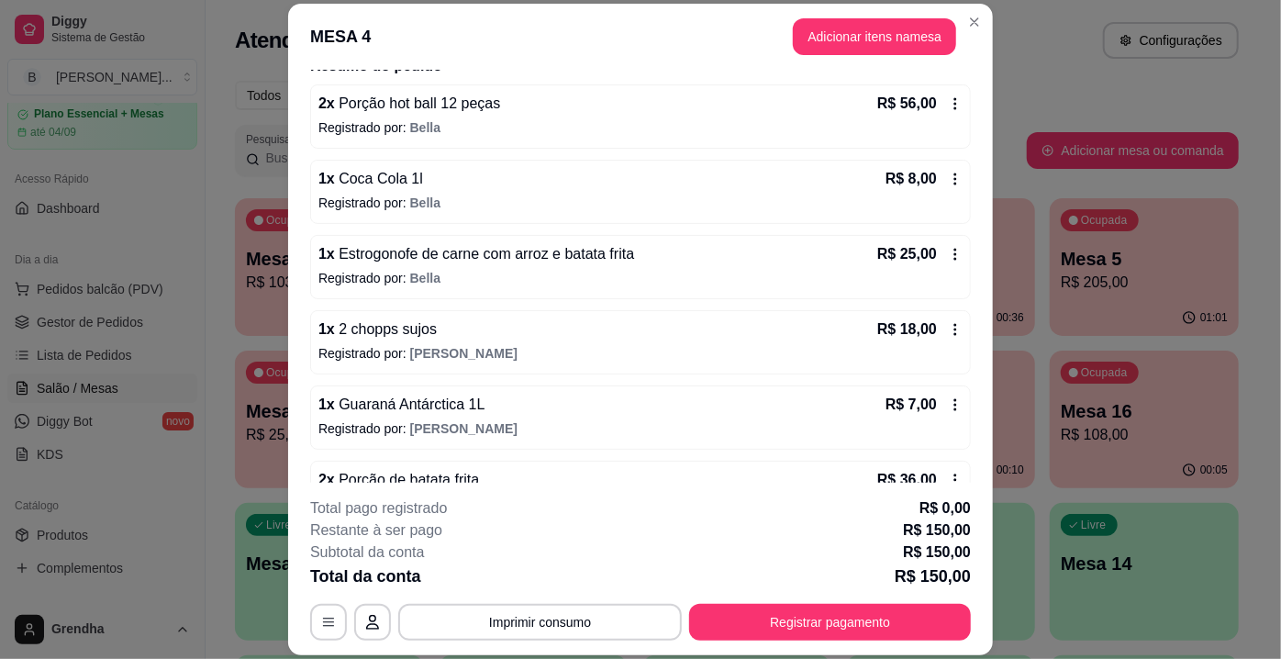
scroll to position [197, 0]
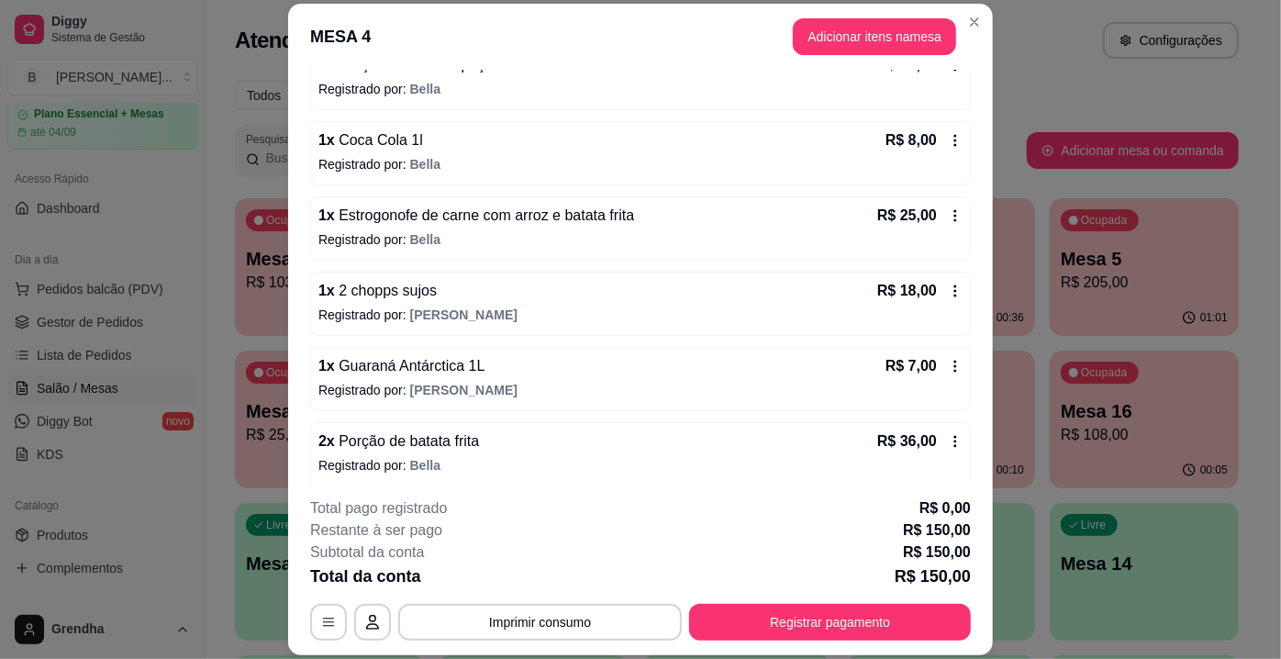
click at [948, 439] on icon at bounding box center [955, 441] width 15 height 15
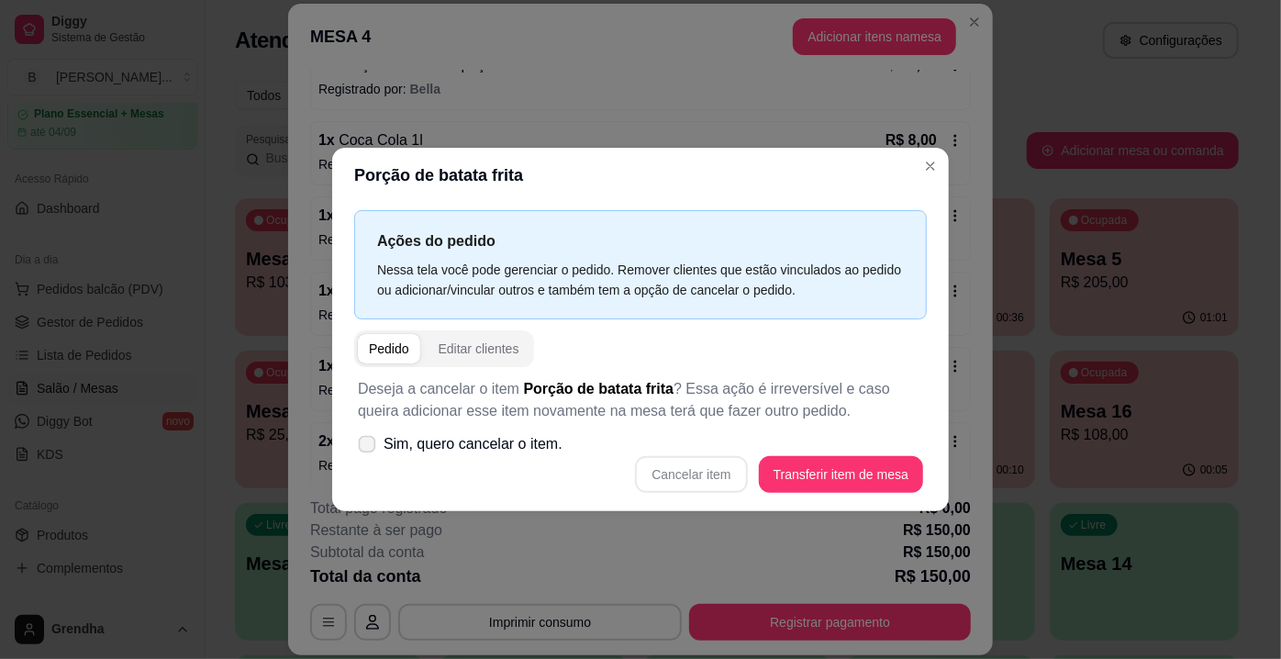
click at [362, 449] on icon at bounding box center [367, 444] width 14 height 10
click at [362, 449] on input "Sim, quero cancelar o item." at bounding box center [363, 454] width 12 height 12
checkbox input "true"
click at [695, 474] on button "Cancelar item" at bounding box center [691, 475] width 109 height 36
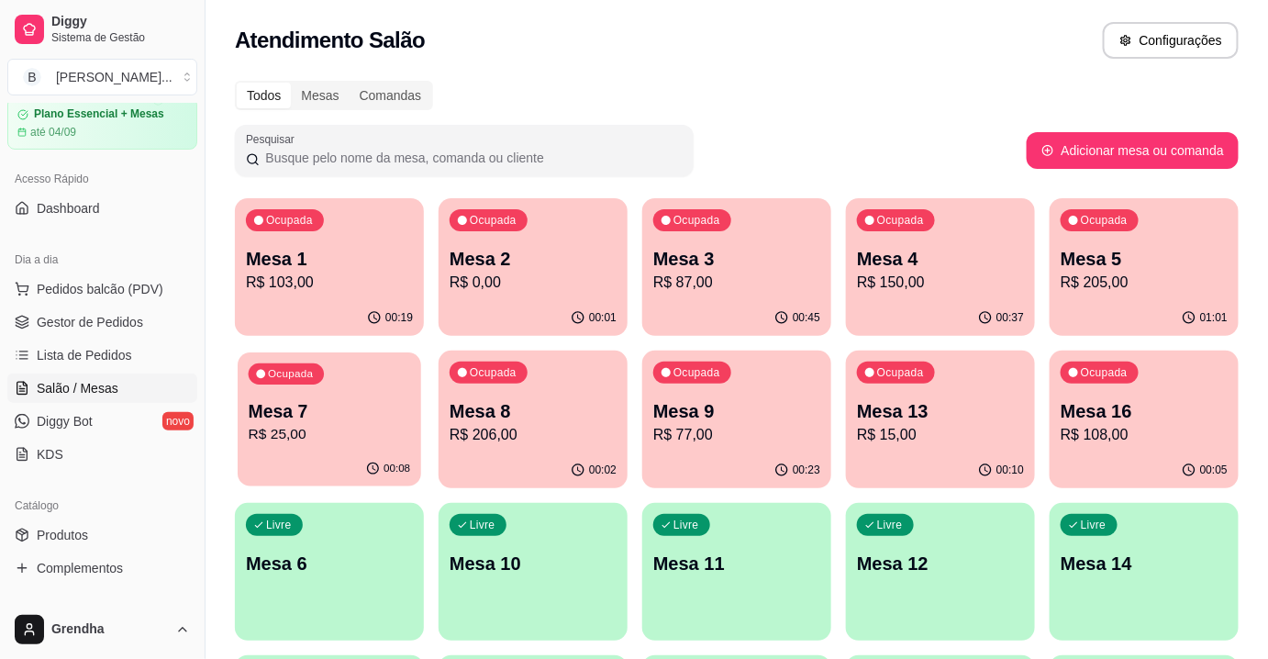
click at [388, 405] on p "Mesa 7" at bounding box center [330, 411] width 162 height 25
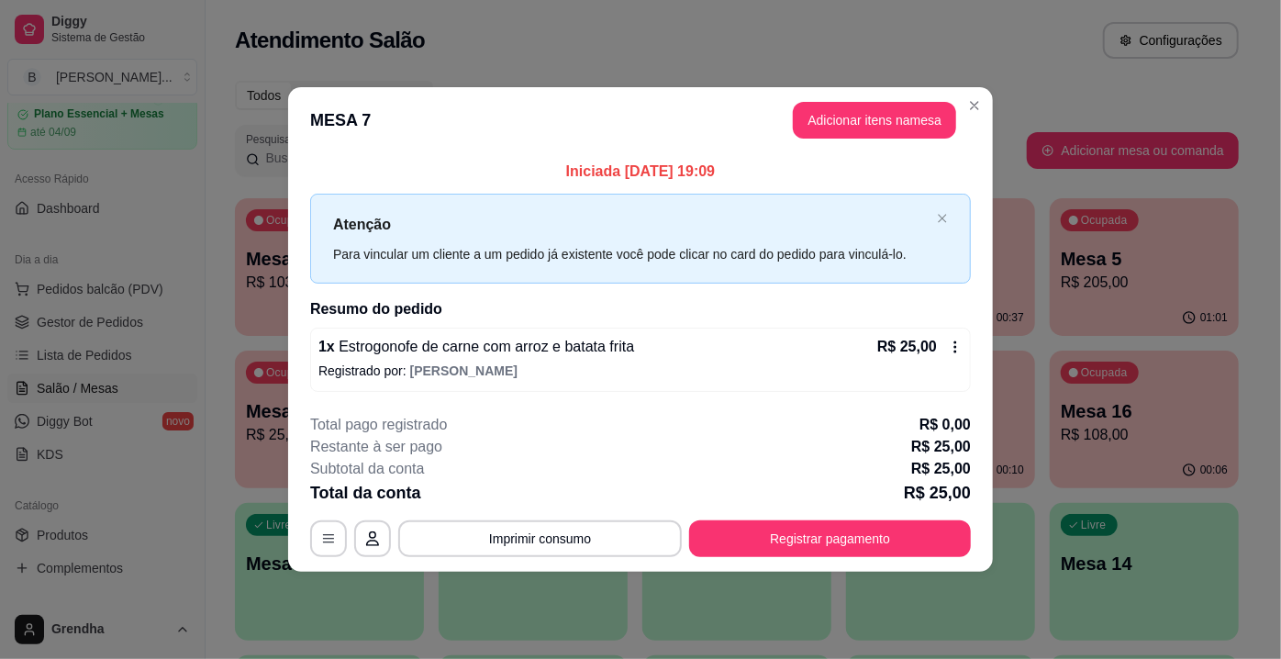
click at [959, 346] on icon at bounding box center [955, 347] width 15 height 15
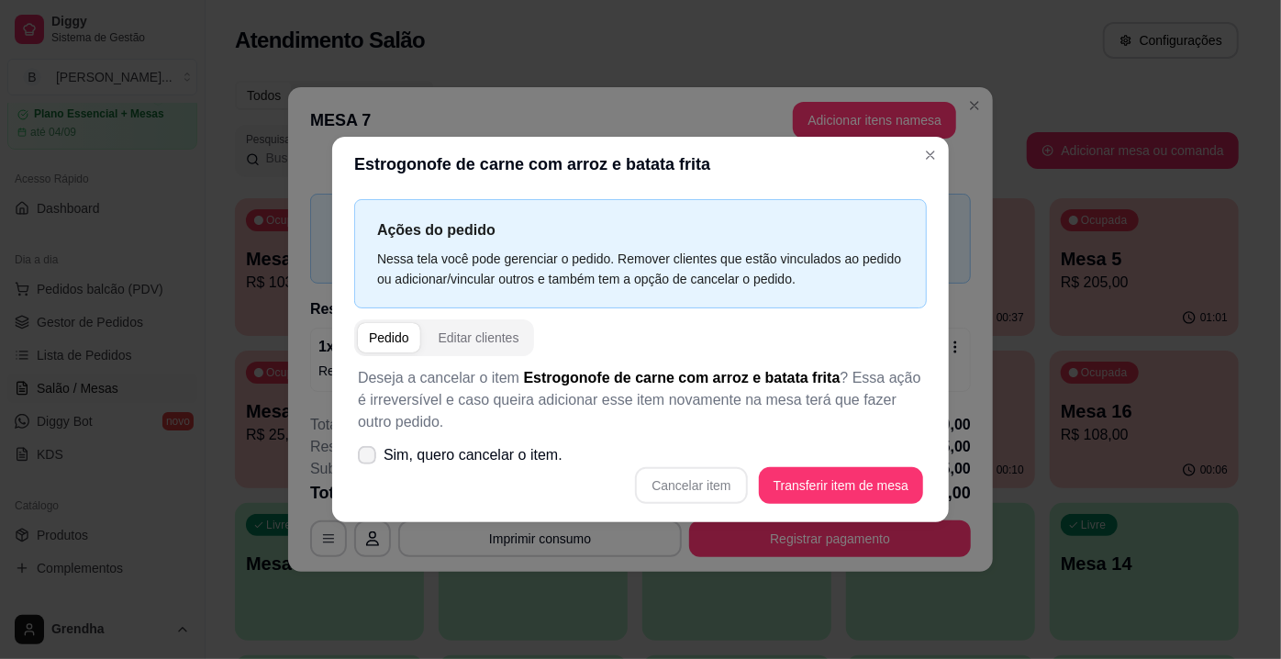
click at [357, 461] on label "Sim, quero cancelar o item." at bounding box center [460, 455] width 219 height 37
click at [357, 461] on input "Sim, quero cancelar o item." at bounding box center [363, 465] width 12 height 12
checkbox input "true"
click at [684, 493] on button "Cancelar item" at bounding box center [691, 485] width 112 height 37
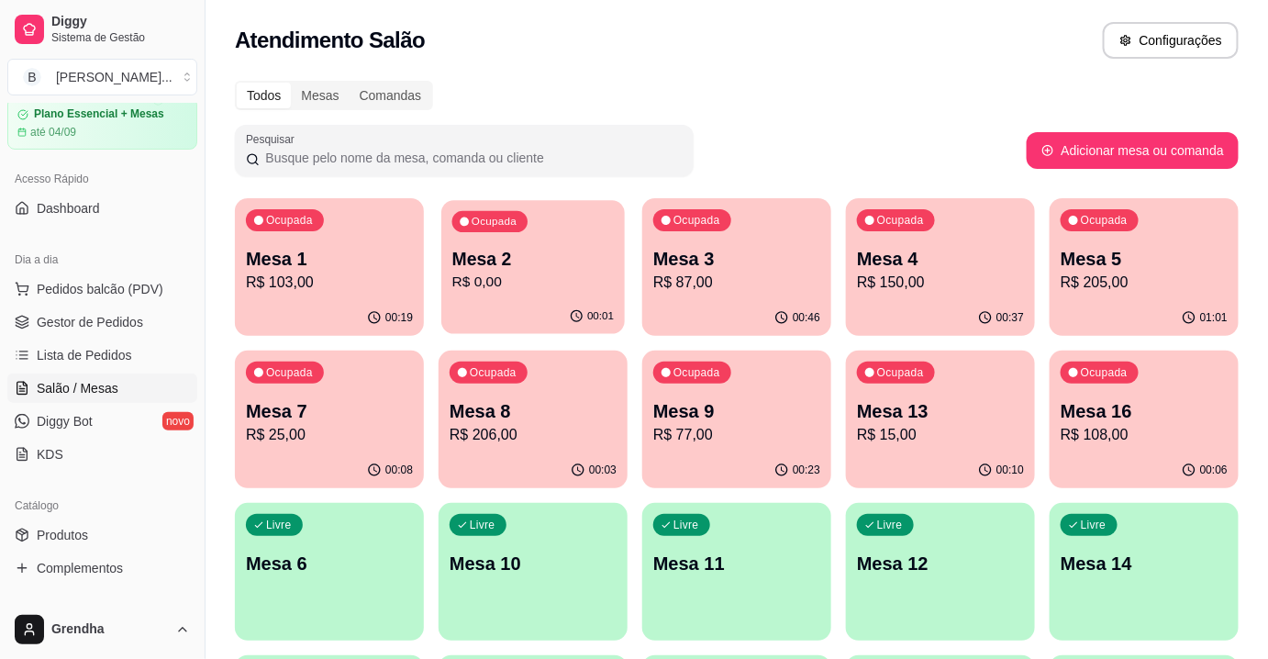
click at [497, 258] on p "Mesa 2" at bounding box center [533, 259] width 162 height 25
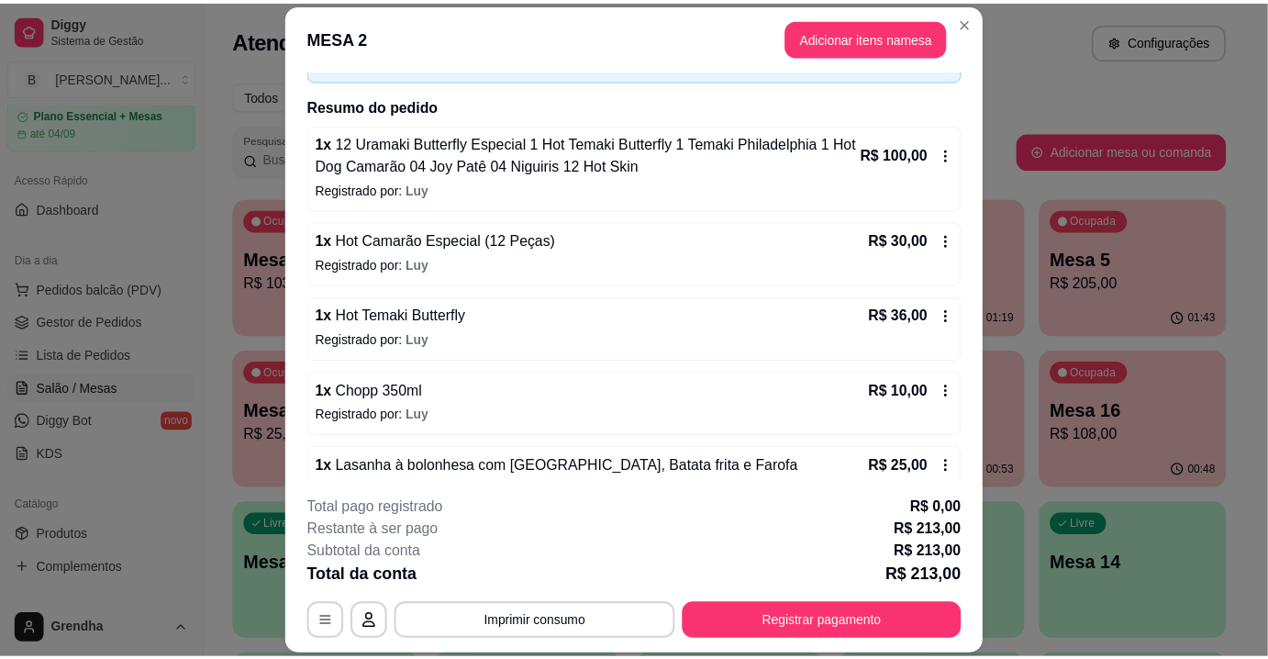
scroll to position [269, 0]
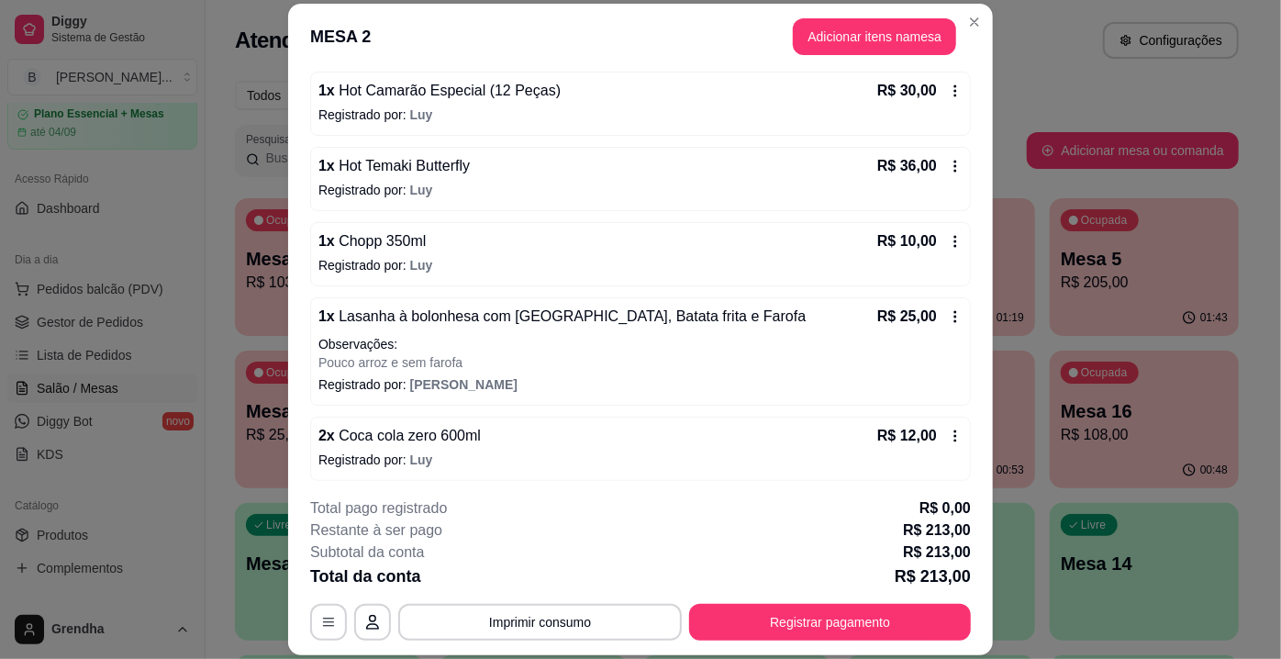
click at [410, 453] on span "Luy" at bounding box center [421, 459] width 23 height 15
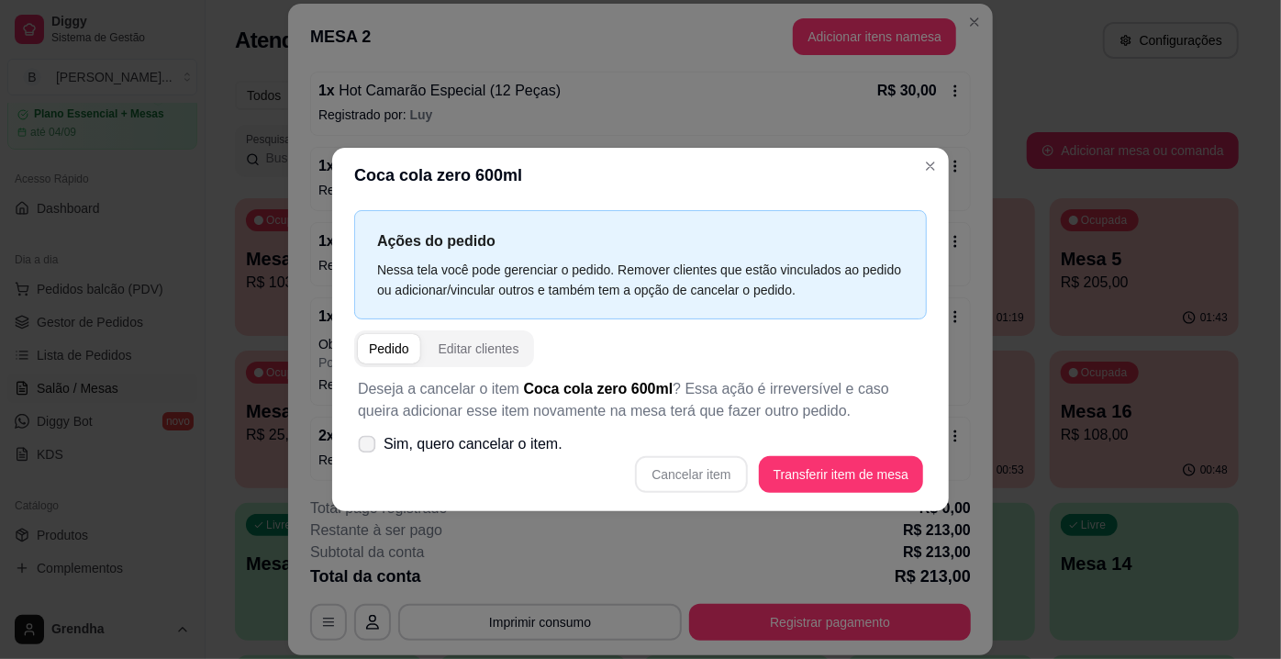
click at [360, 441] on span at bounding box center [367, 444] width 17 height 17
click at [360, 448] on input "Sim, quero cancelar o item." at bounding box center [363, 454] width 12 height 12
checkbox input "true"
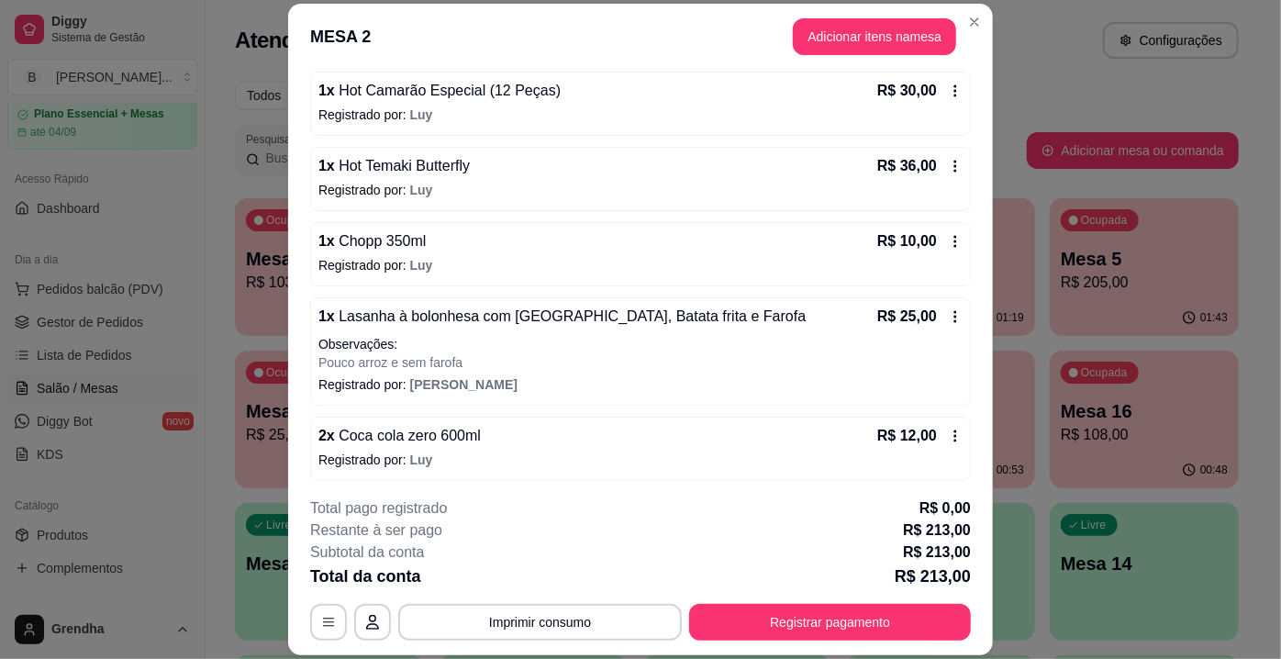
click at [482, 425] on div "2 x Coca cola zero 600ml R$ 12,00" at bounding box center [640, 436] width 644 height 22
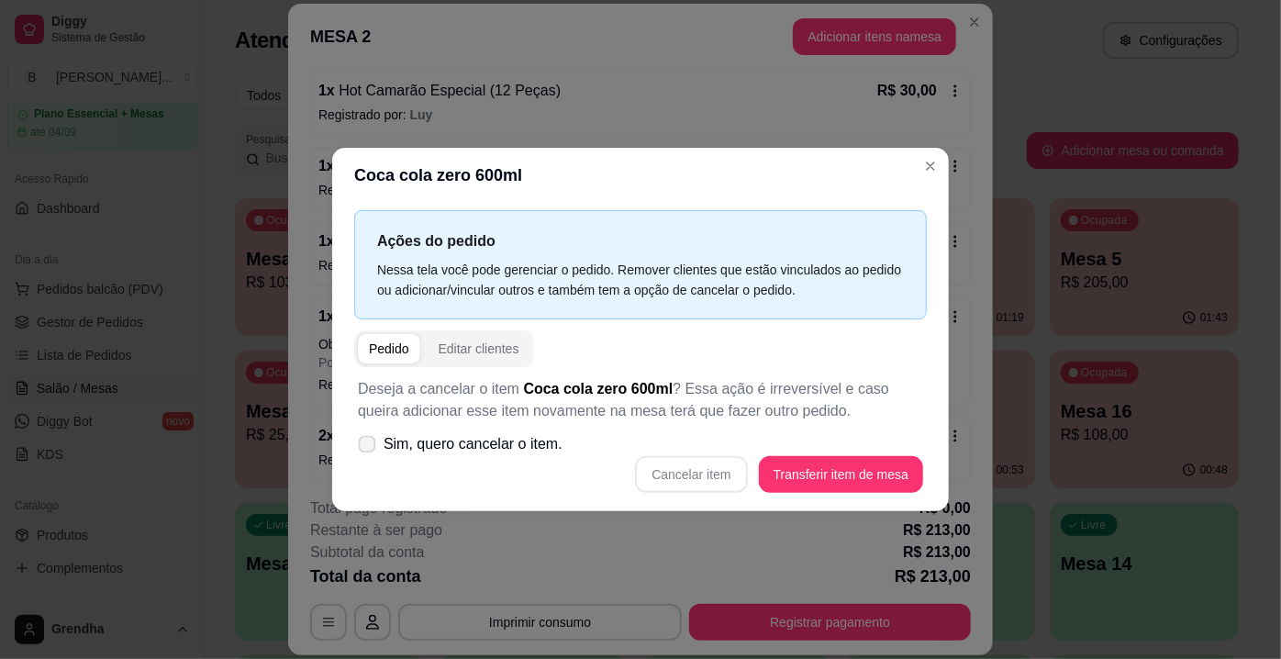
click at [373, 436] on label "Sim, quero cancelar o item." at bounding box center [460, 444] width 219 height 37
click at [369, 448] on input "Sim, quero cancelar o item." at bounding box center [363, 454] width 12 height 12
checkbox input "true"
click at [739, 478] on button "Cancelar item" at bounding box center [691, 475] width 109 height 36
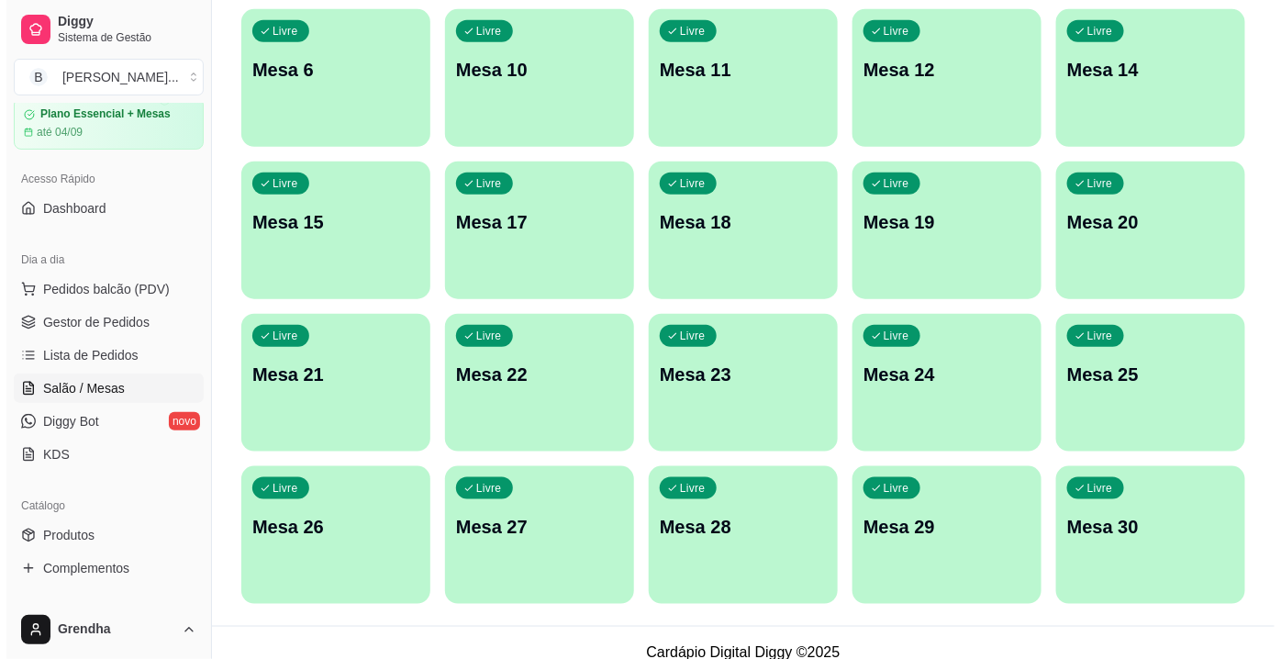
scroll to position [512, 0]
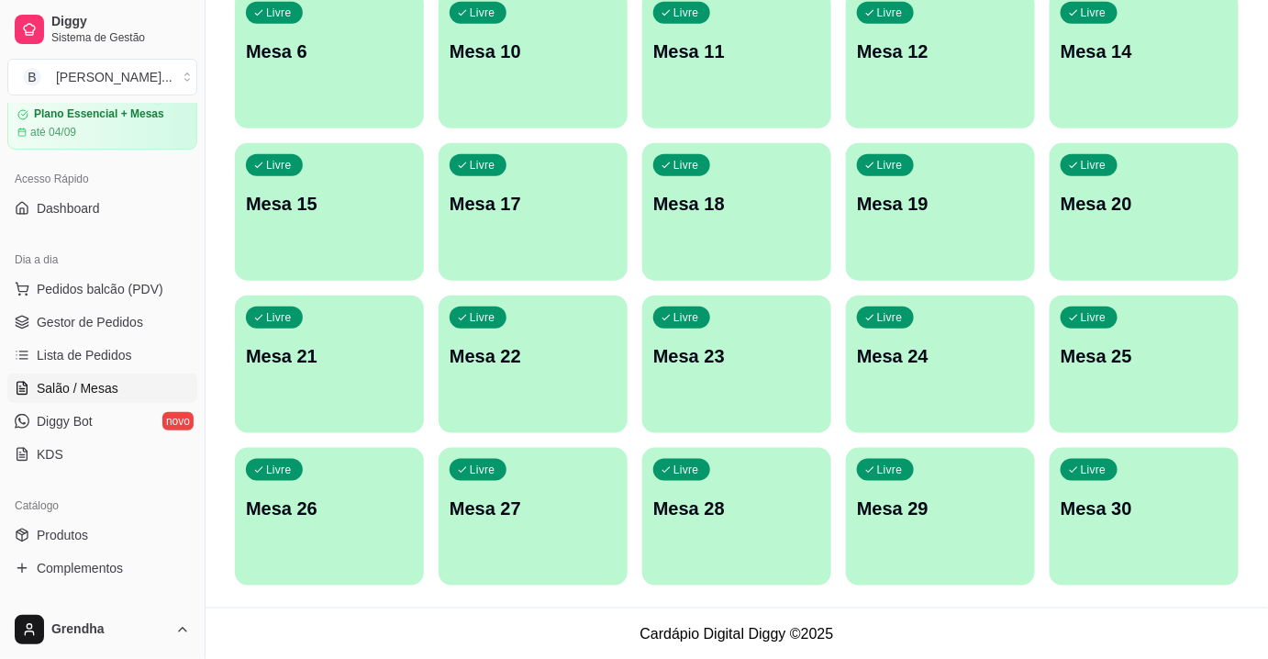
click at [1165, 505] on p "Mesa 30" at bounding box center [1144, 509] width 167 height 26
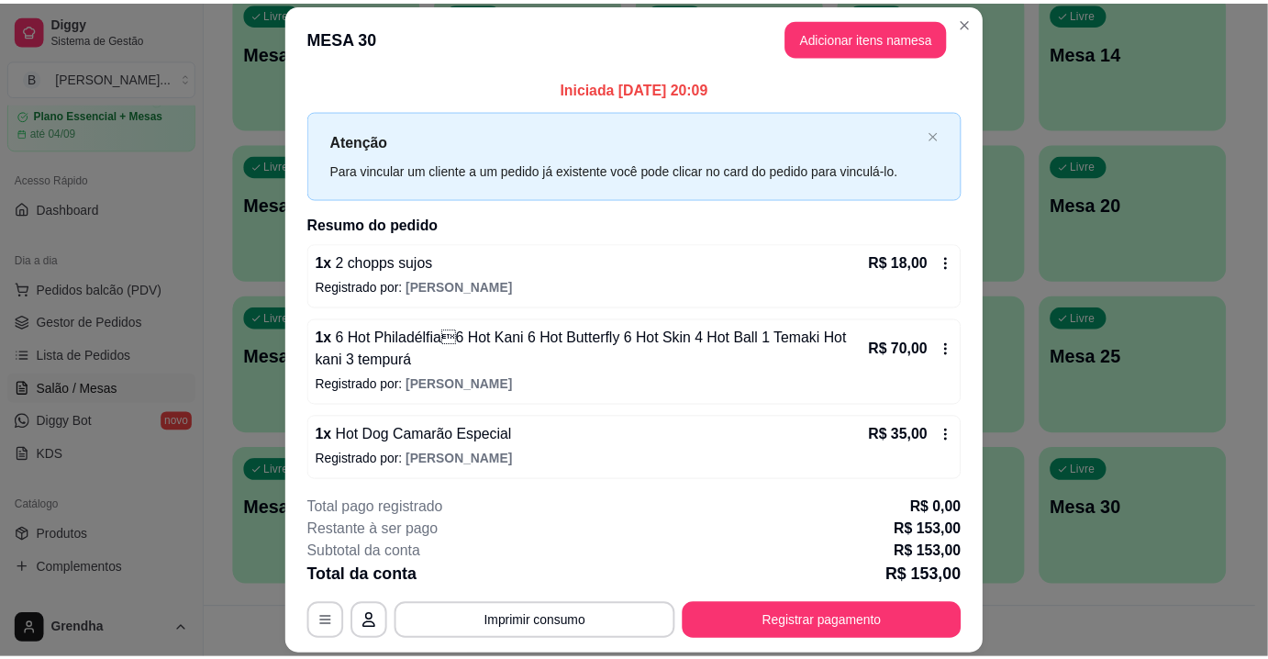
scroll to position [75, 0]
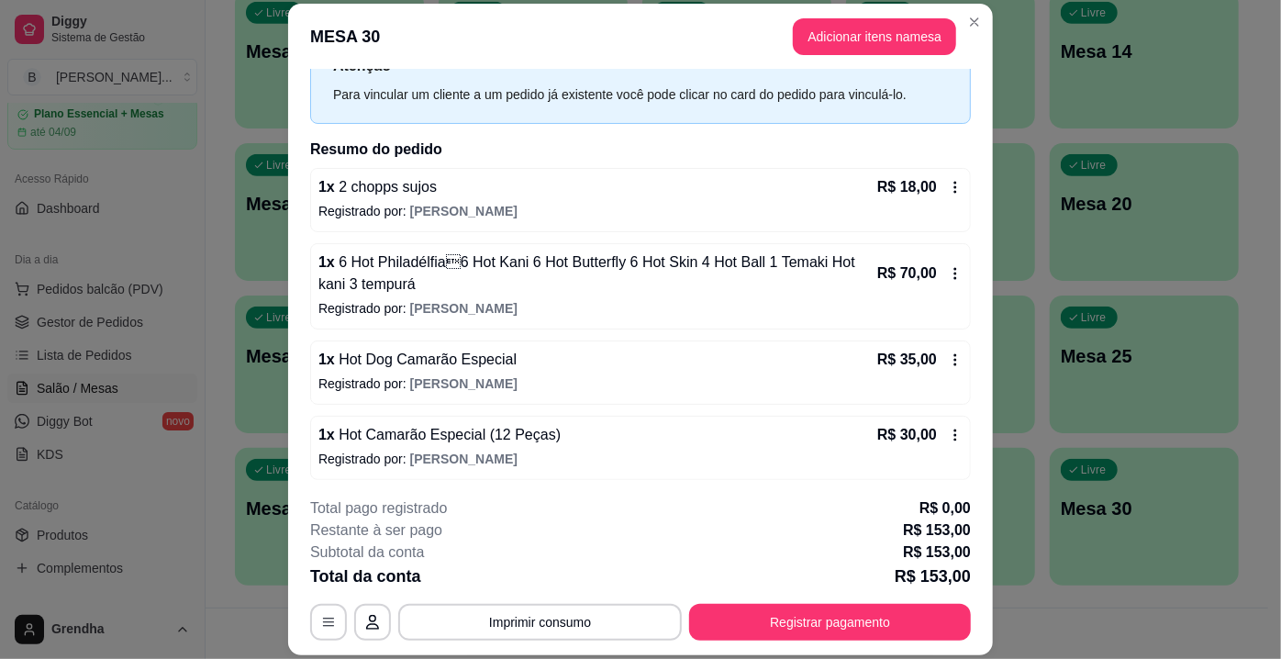
click at [985, 495] on footer "**********" at bounding box center [640, 569] width 705 height 173
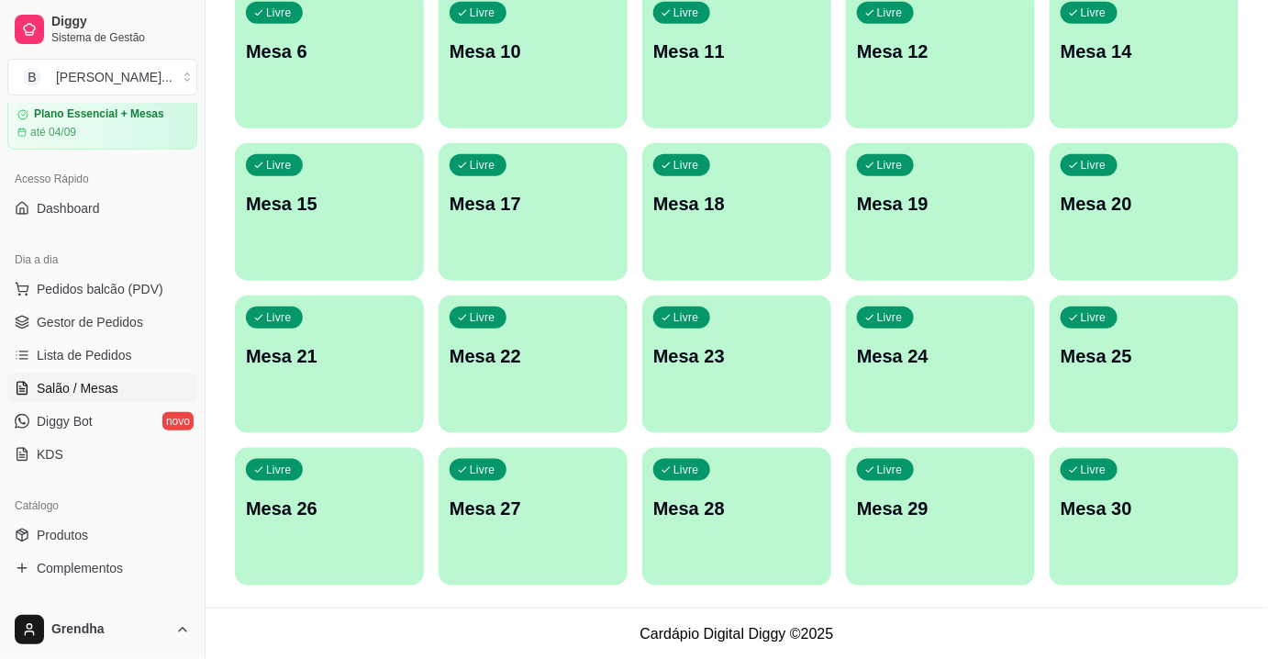
drag, startPoint x: 196, startPoint y: 189, endPoint x: 191, endPoint y: 128, distance: 60.8
click at [191, 128] on div "Diggy Sistema de Gestão B Bonsai Sushi ... Loja aberta Plano Essencial + Mesas …" at bounding box center [102, 329] width 205 height 659
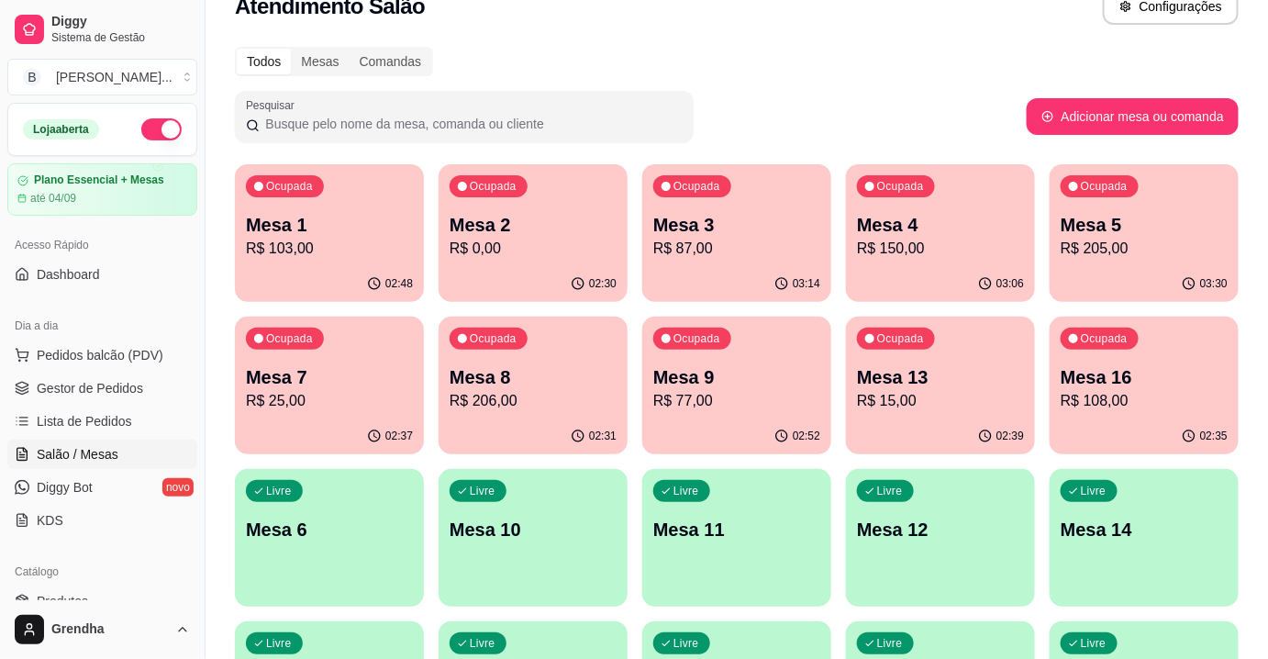
scroll to position [73, 0]
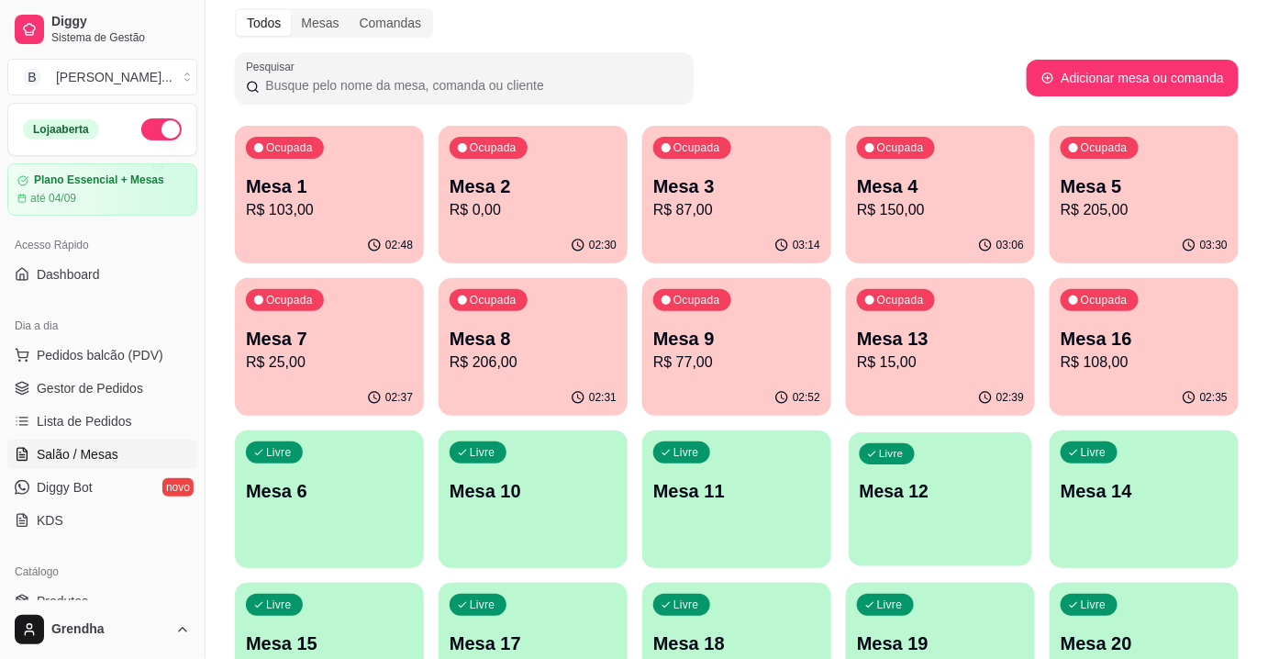
click at [954, 474] on div "Livre Mesa 12" at bounding box center [941, 488] width 184 height 112
click at [536, 488] on p "Mesa 10" at bounding box center [533, 491] width 162 height 25
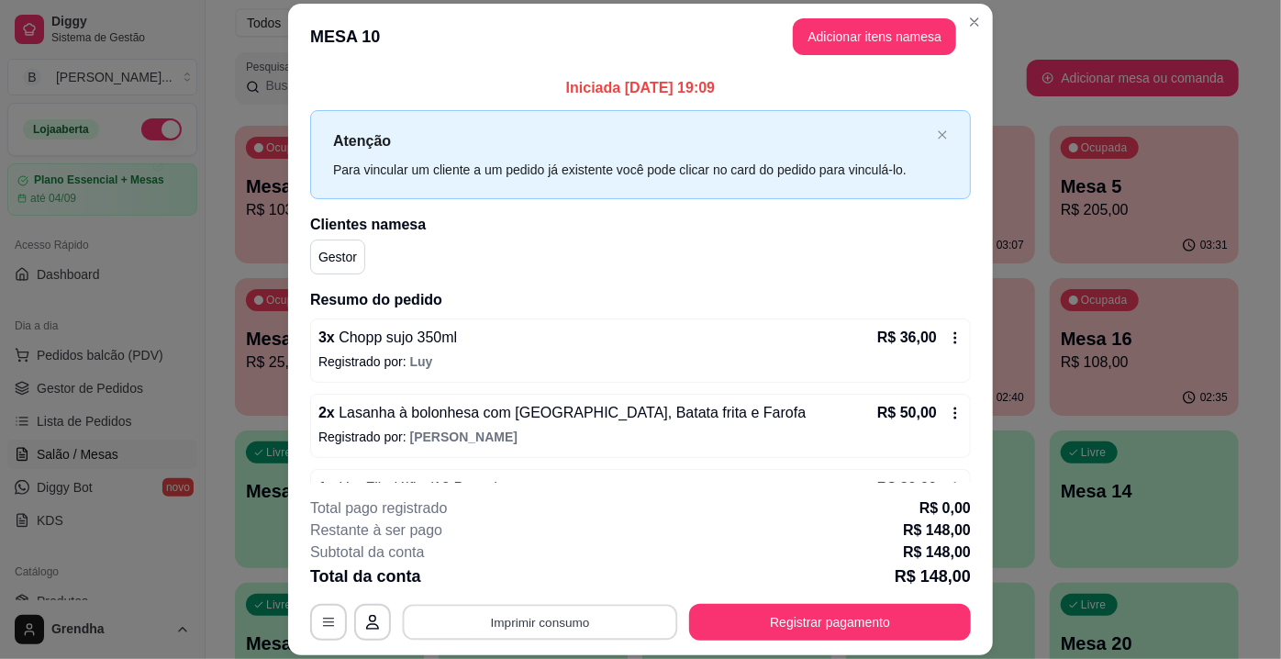
click at [522, 620] on button "Imprimir consumo" at bounding box center [540, 623] width 275 height 36
click at [523, 567] on body "Diggy Sistema de Gestão B Bonsai Sushi ... Loja aberta Plano Essencial + Mesas …" at bounding box center [634, 256] width 1268 height 659
click at [526, 581] on button "IMPRESSORA" at bounding box center [539, 580] width 128 height 28
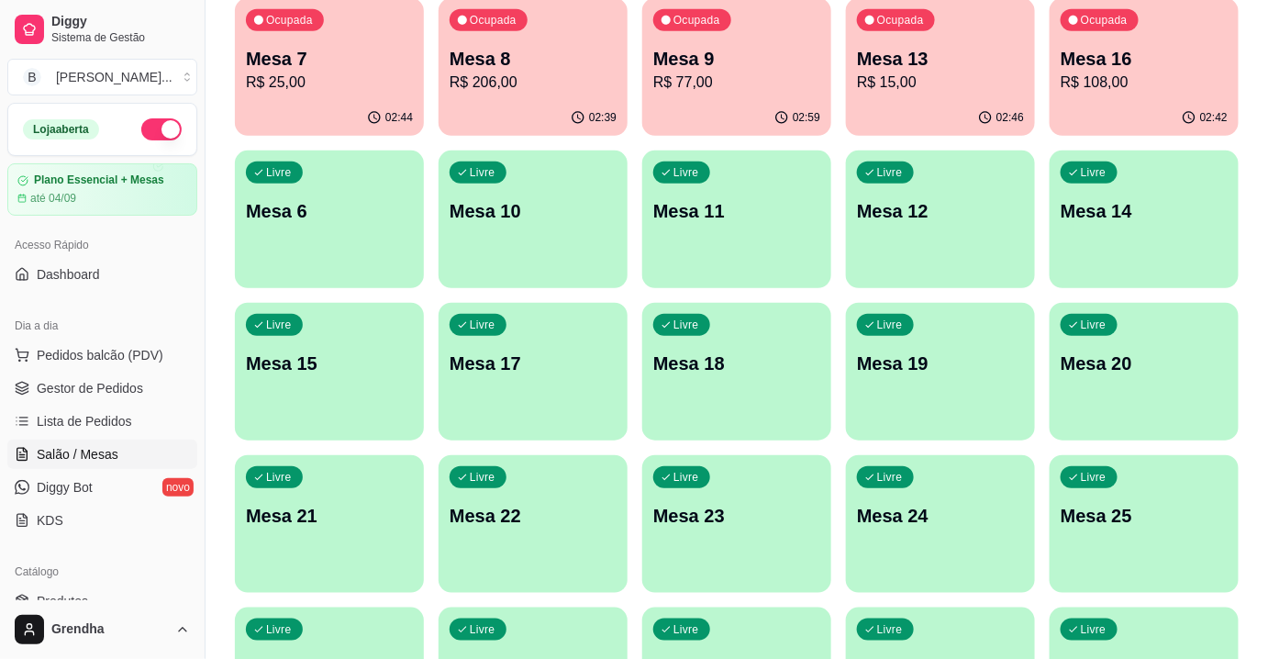
scroll to position [354, 0]
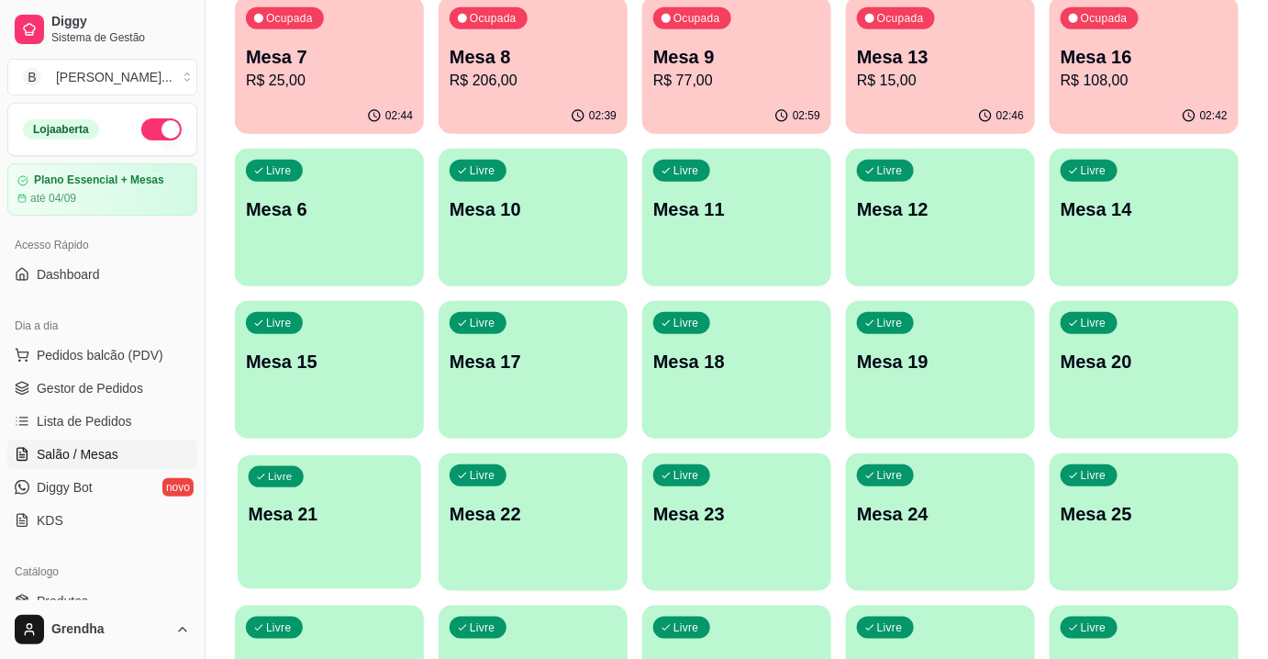
click at [274, 552] on div "Livre Mesa 21" at bounding box center [330, 511] width 184 height 112
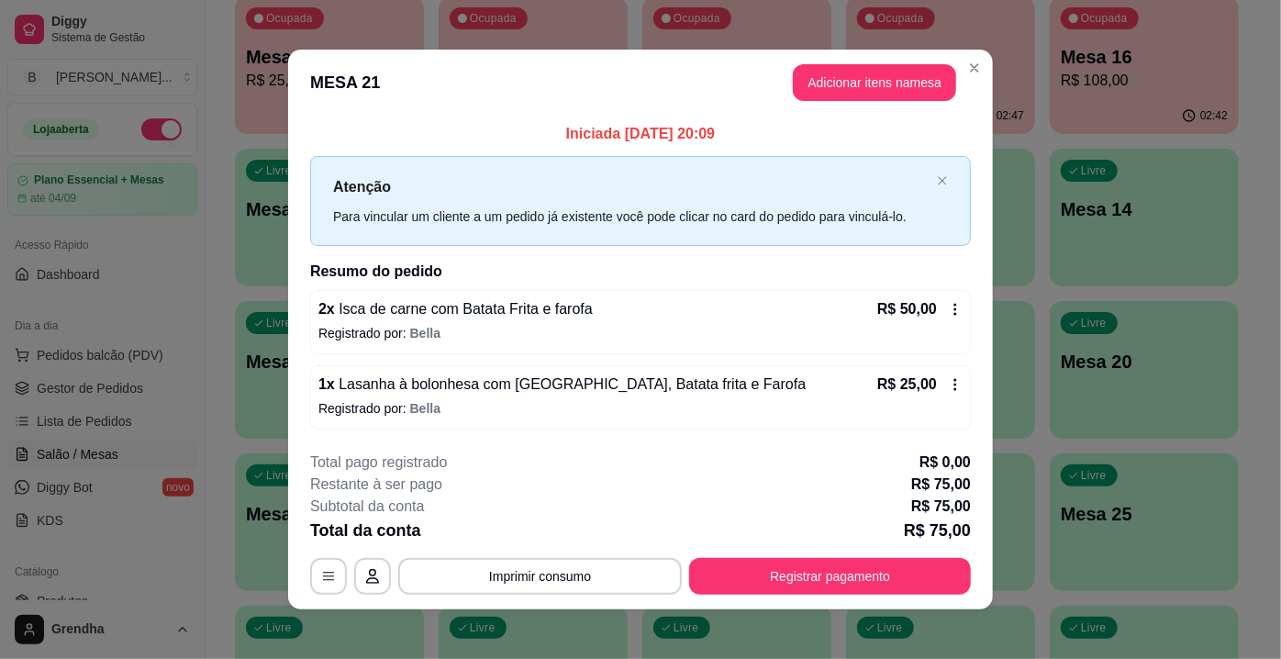
click at [955, 385] on icon at bounding box center [956, 384] width 3 height 12
click at [311, 575] on button "button" at bounding box center [329, 576] width 36 height 36
click at [955, 379] on icon at bounding box center [956, 384] width 3 height 12
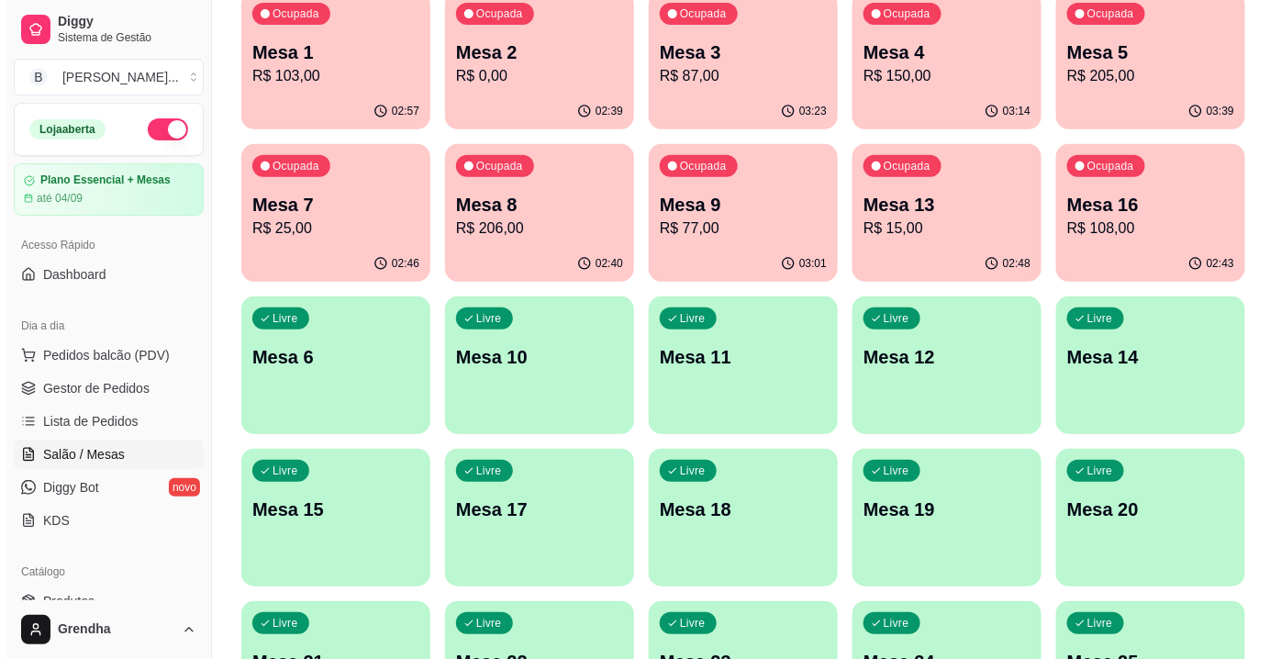
scroll to position [205, 0]
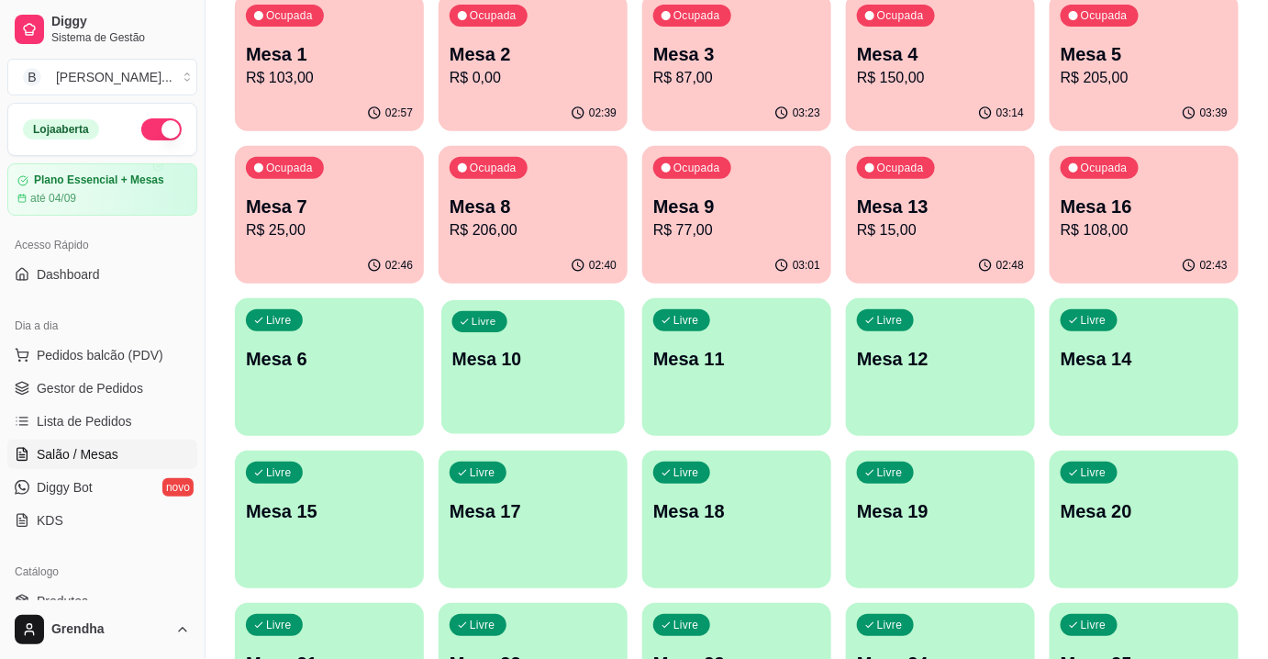
click at [597, 419] on div "button" at bounding box center [533, 422] width 184 height 21
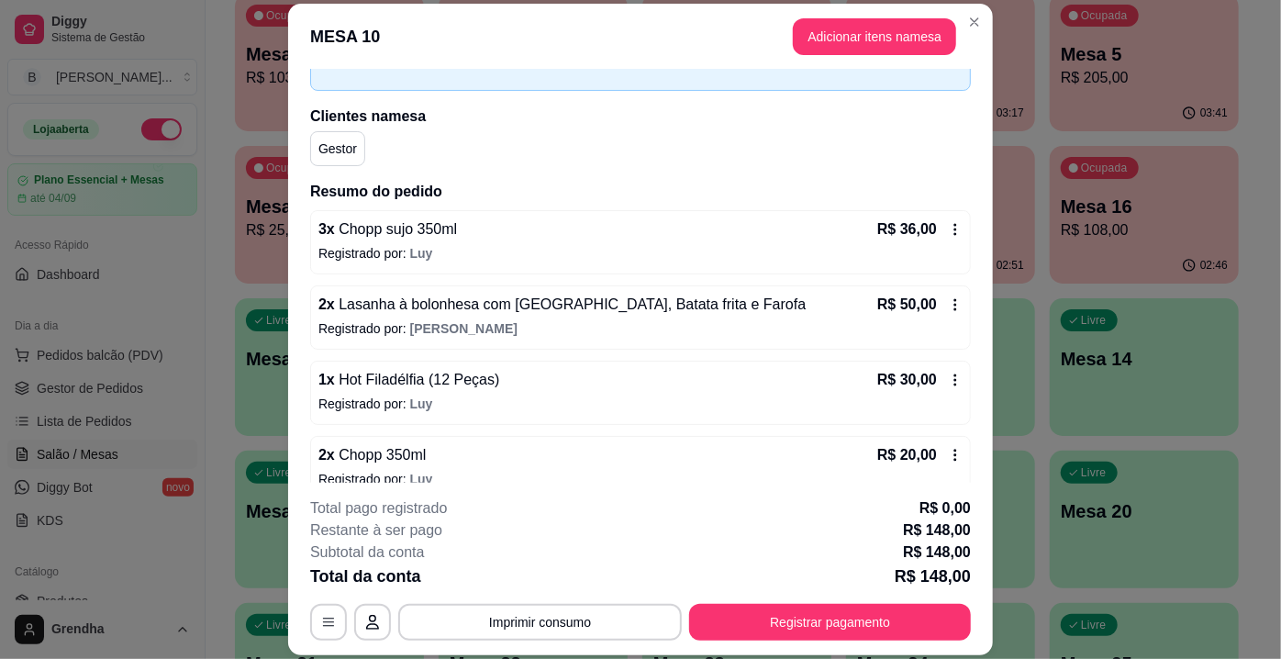
scroll to position [203, 0]
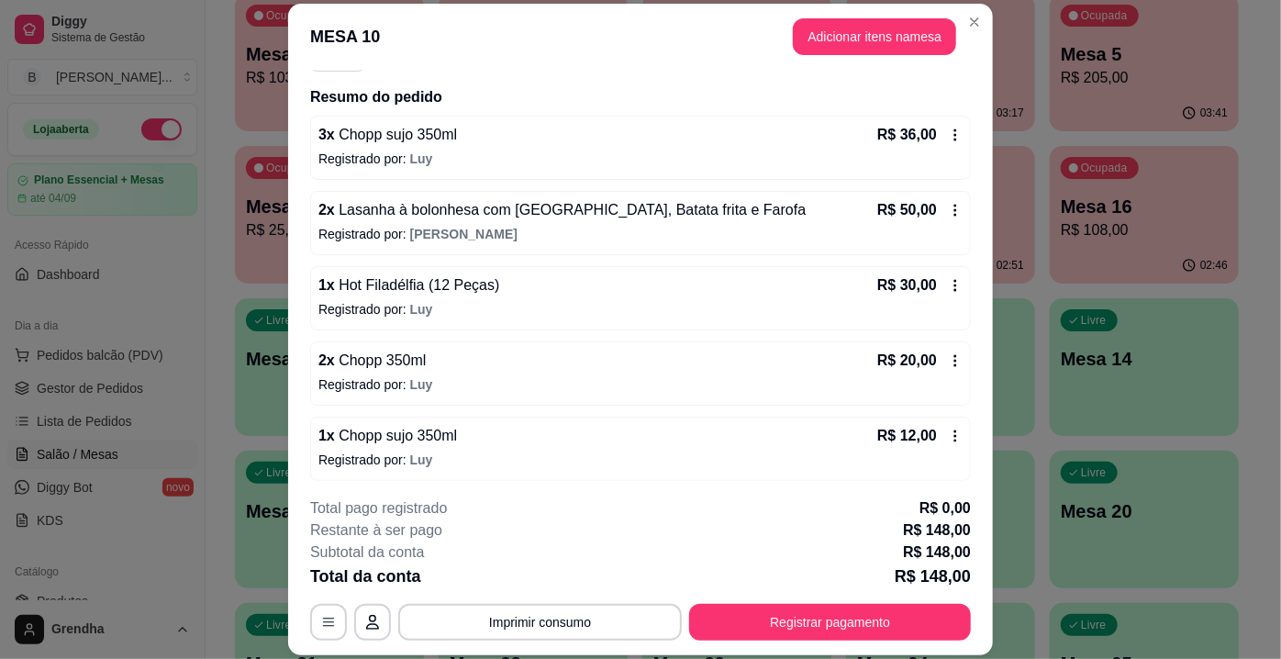
drag, startPoint x: 965, startPoint y: 297, endPoint x: 987, endPoint y: 305, distance: 23.2
click at [987, 305] on div "**********" at bounding box center [640, 329] width 1281 height 659
click at [981, 306] on div "**********" at bounding box center [640, 329] width 1281 height 659
click at [959, 420] on div "Iniciada [DATE] 19:09 Atenção Para vincular um cliente a um pedido já existente…" at bounding box center [640, 277] width 705 height 414
click at [958, 317] on div "Iniciada [DATE] 19:09 Atenção Para vincular um cliente a um pedido já existente…" at bounding box center [640, 277] width 705 height 414
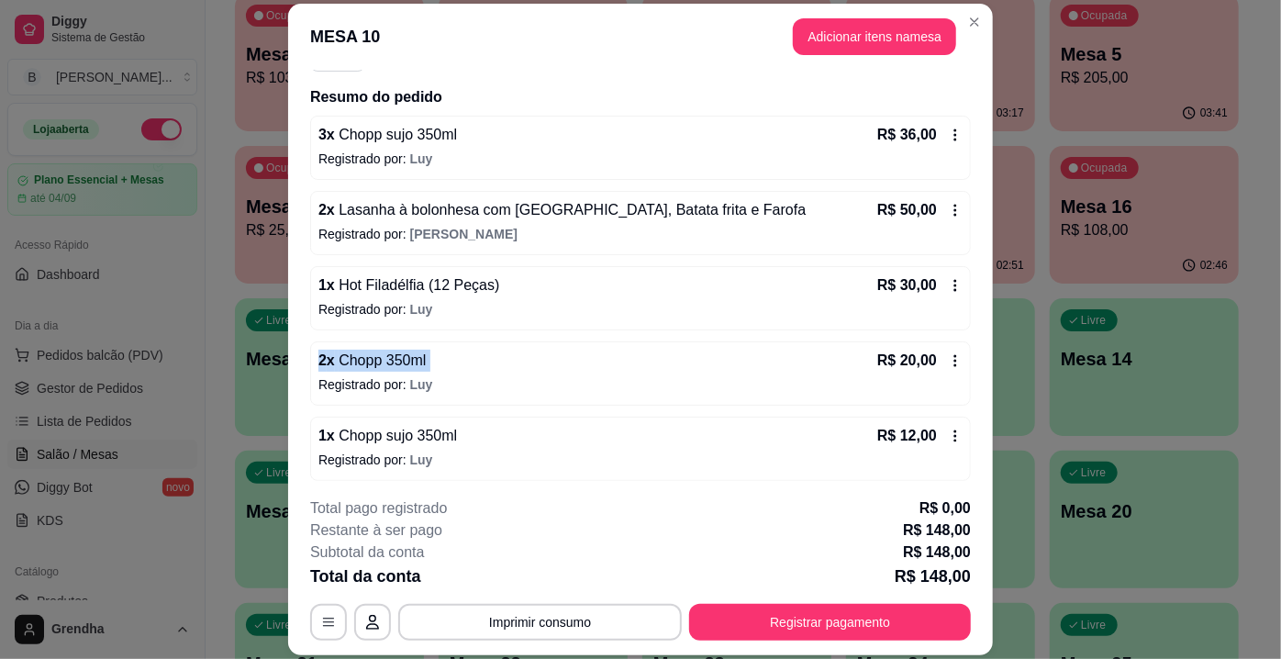
drag, startPoint x: 958, startPoint y: 317, endPoint x: 820, endPoint y: 363, distance: 146.0
click at [820, 363] on div "Iniciada [DATE] 19:09 Atenção Para vincular um cliente a um pedido já existente…" at bounding box center [640, 277] width 705 height 414
click at [820, 363] on div "2 x Chopp 350ml R$ 20,00" at bounding box center [640, 361] width 644 height 22
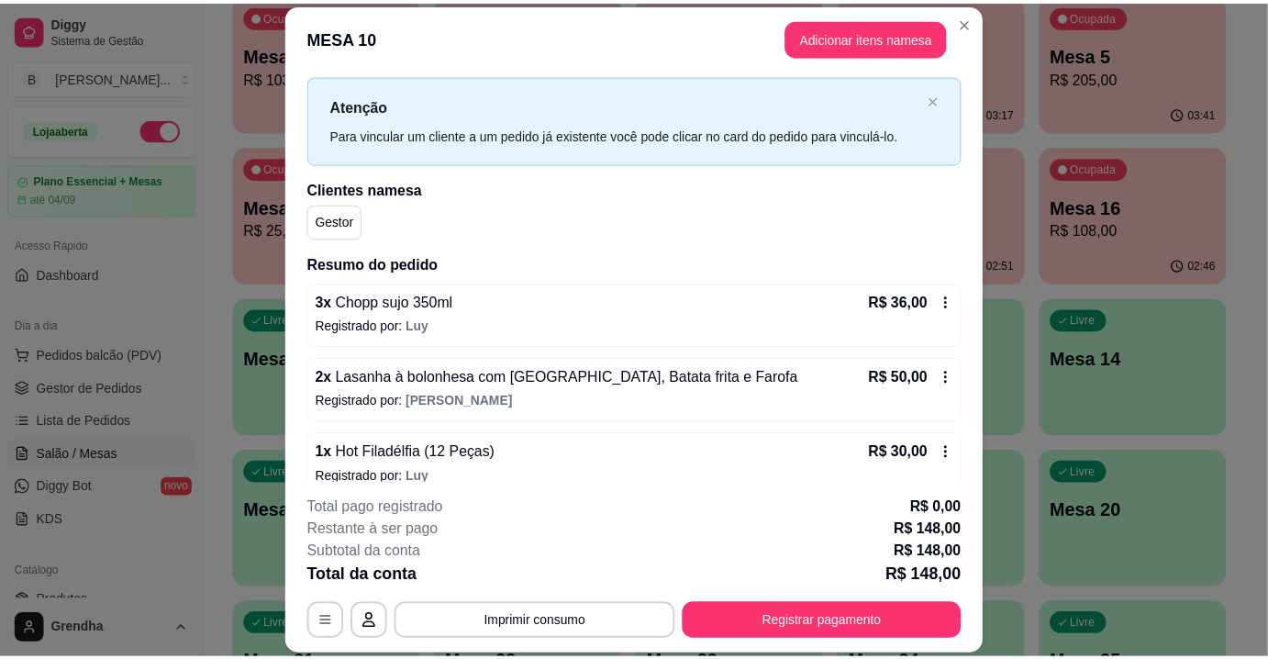
scroll to position [0, 0]
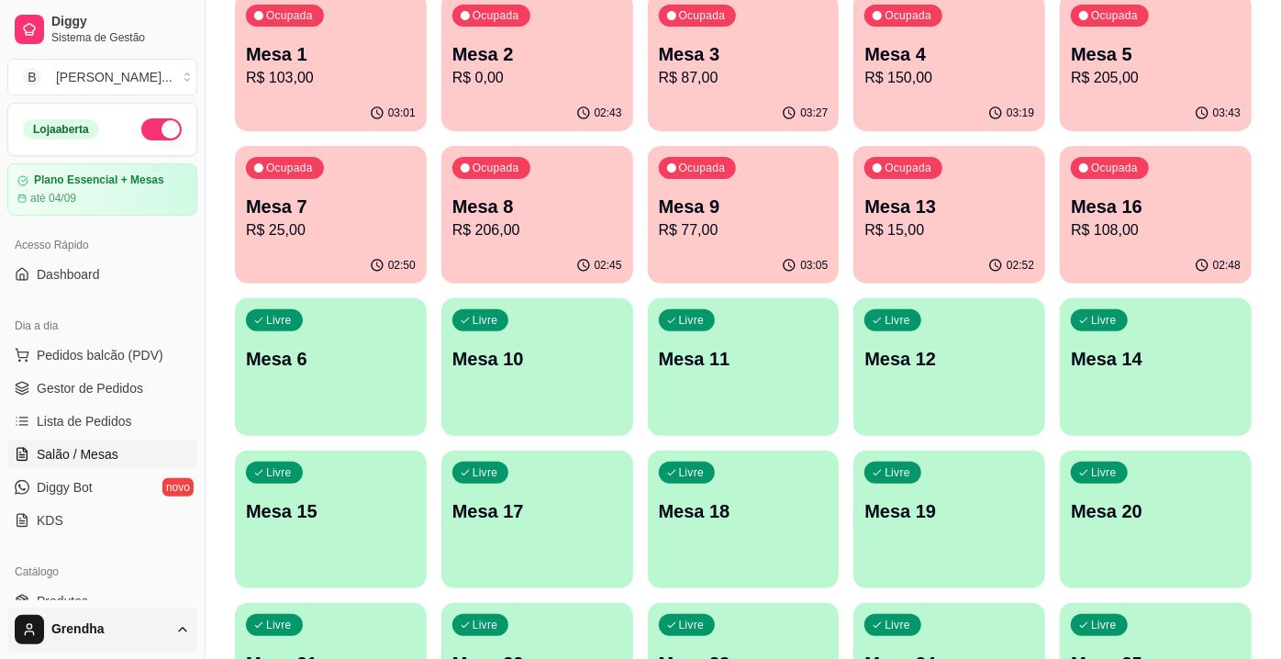
click at [117, 454] on html "Diggy Sistema de Gestão B Bonsai Sushi ... Loja aberta Plano Essencial + Mesas …" at bounding box center [640, 124] width 1281 height 659
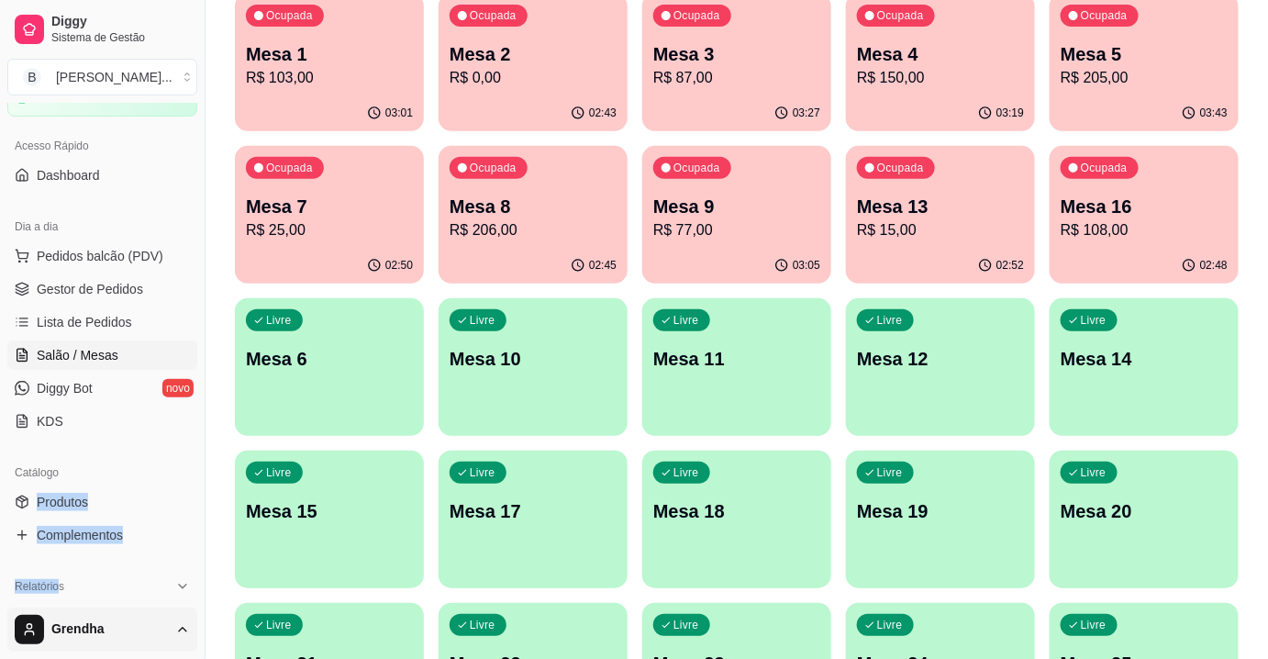
drag, startPoint x: 117, startPoint y: 547, endPoint x: 78, endPoint y: 626, distance: 87.8
click at [78, 626] on div "Diggy Sistema de Gestão B Bonsai Sushi ... Loja aberta Plano Essencial + Mesas …" at bounding box center [102, 329] width 205 height 659
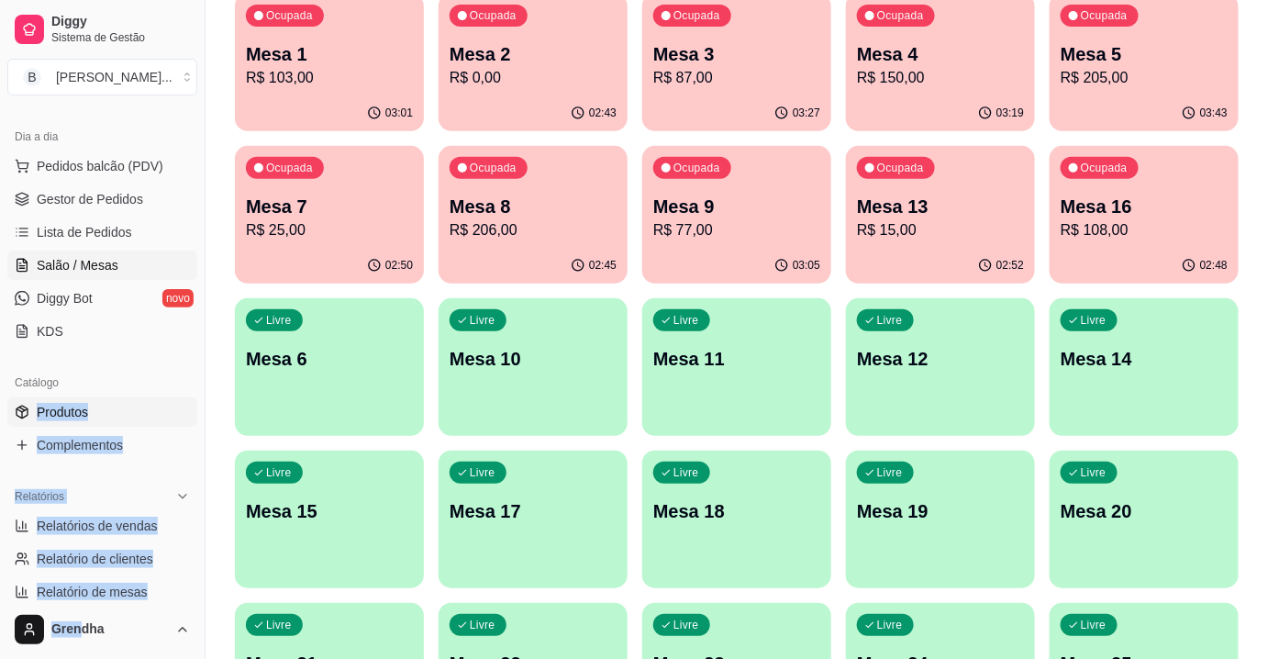
click at [60, 418] on span "Produtos" at bounding box center [62, 412] width 51 height 18
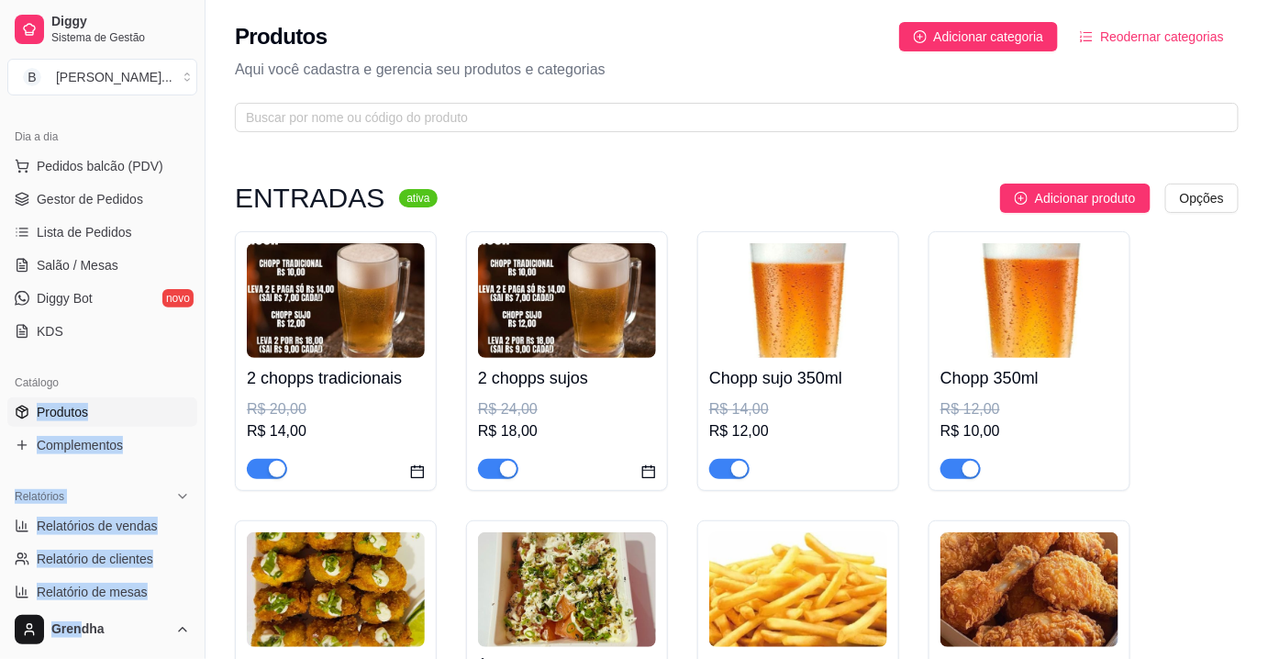
click at [157, 414] on link "Produtos" at bounding box center [102, 411] width 190 height 29
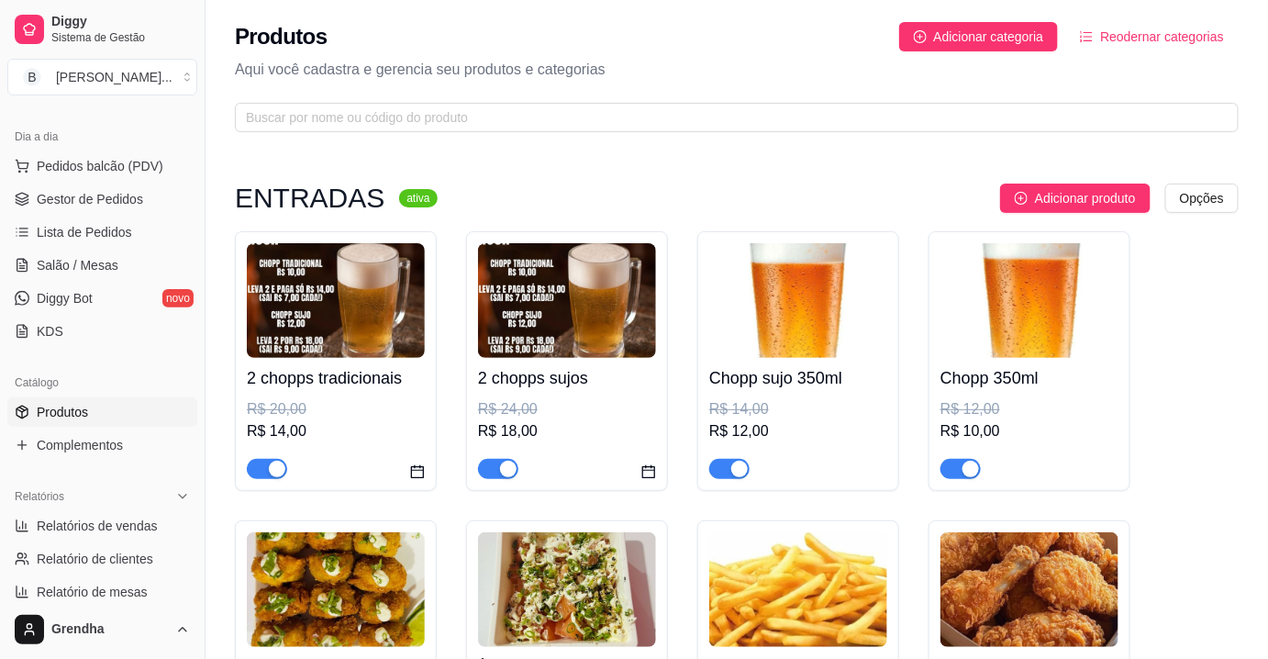
click at [125, 352] on div "Loja aberta Plano Essencial + Mesas até 04/09 Acesso Rápido Dashboard Dia a dia…" at bounding box center [102, 351] width 205 height 497
click at [88, 273] on span "Salão / Mesas" at bounding box center [78, 265] width 82 height 18
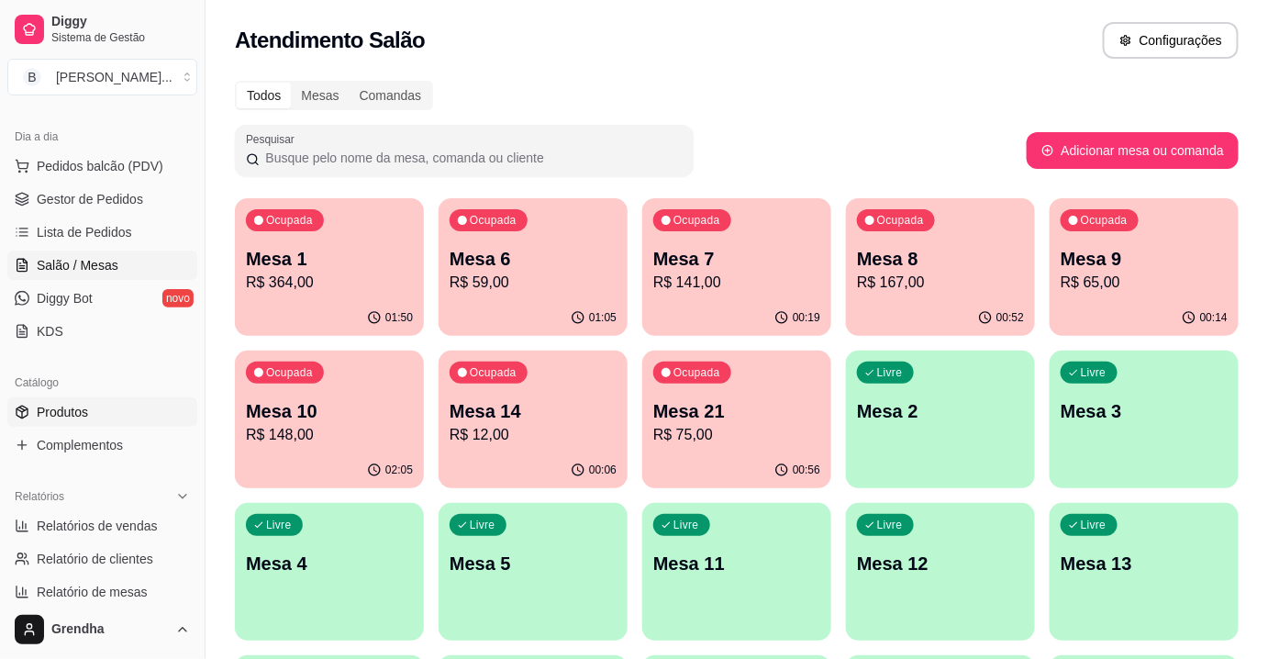
click at [66, 417] on span "Produtos" at bounding box center [62, 412] width 51 height 18
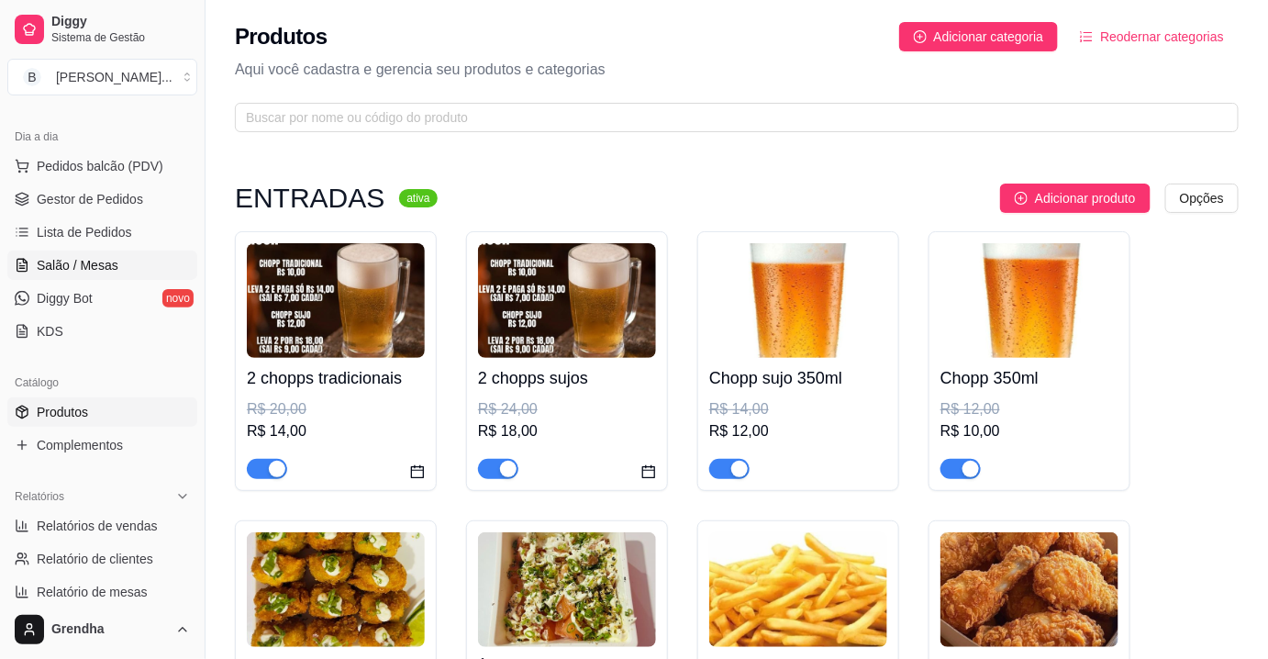
click at [90, 269] on span "Salão / Mesas" at bounding box center [78, 265] width 82 height 18
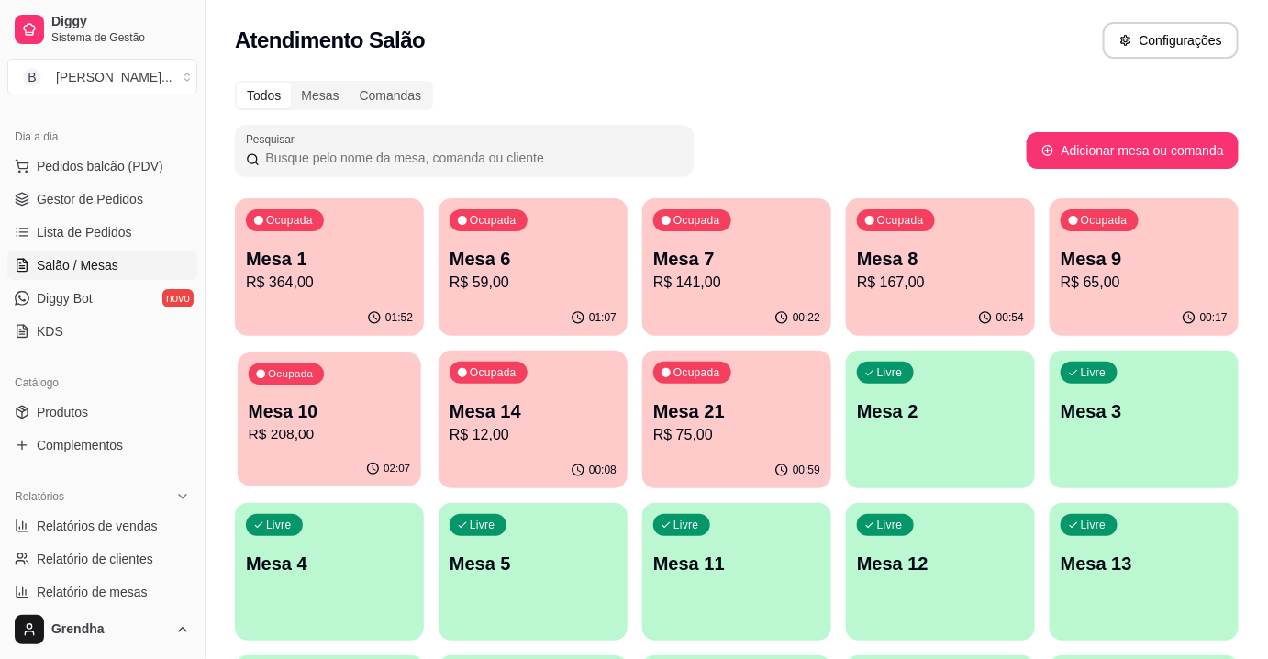
click at [372, 396] on div "Ocupada Mesa 10 R$ 208,00" at bounding box center [330, 401] width 184 height 99
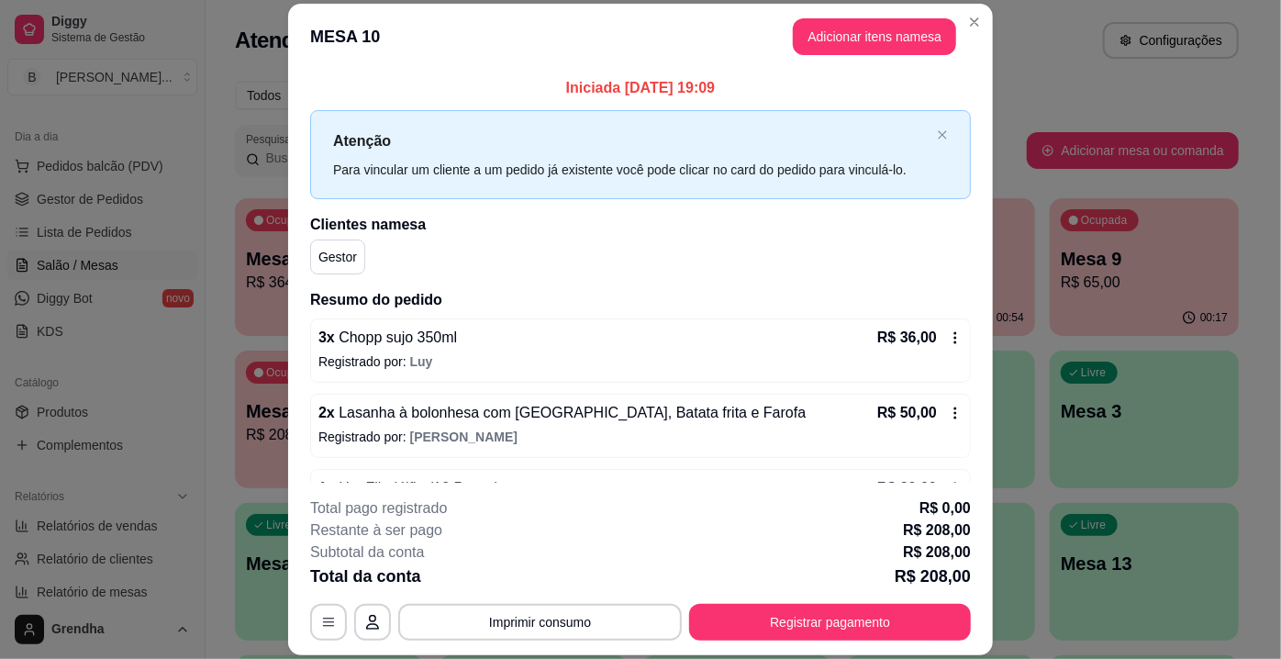
click at [476, 368] on div "**********" at bounding box center [640, 329] width 1281 height 659
click at [476, 368] on p "Registrado por: Luy" at bounding box center [640, 361] width 644 height 18
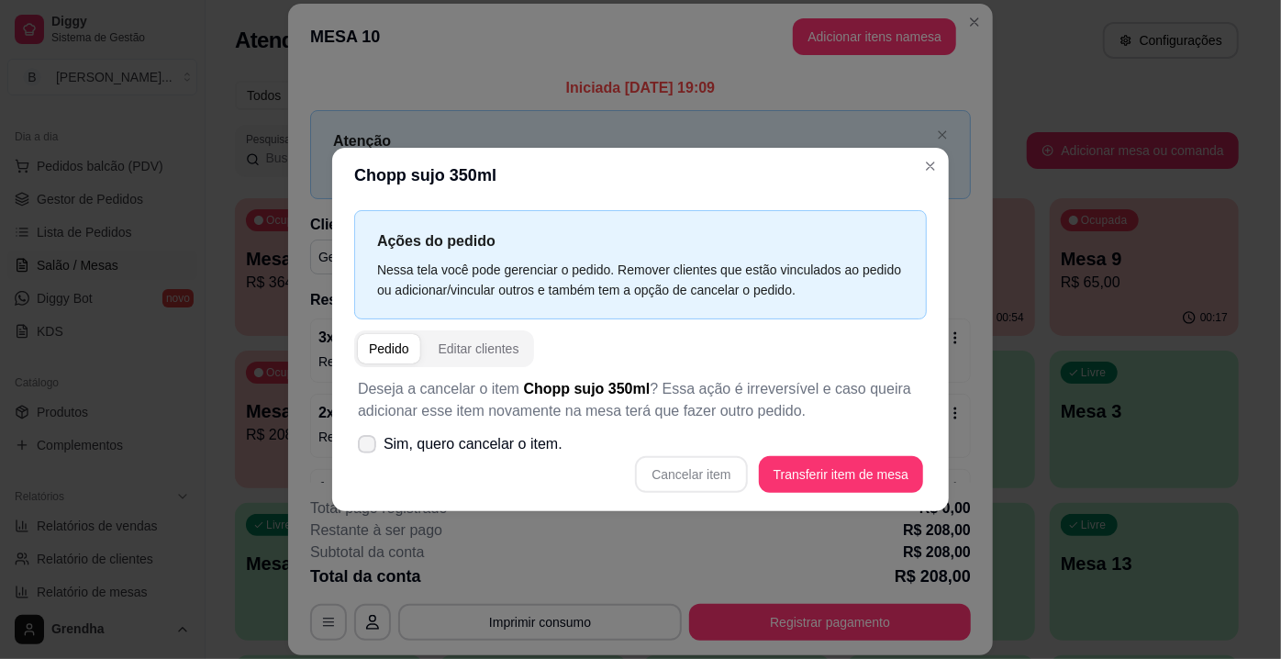
click at [383, 453] on label "Sim, quero cancelar o item." at bounding box center [460, 444] width 219 height 37
click at [369, 453] on input "Sim, quero cancelar o item." at bounding box center [363, 454] width 12 height 12
checkbox input "true"
click at [704, 464] on button "Cancelar item" at bounding box center [691, 475] width 109 height 36
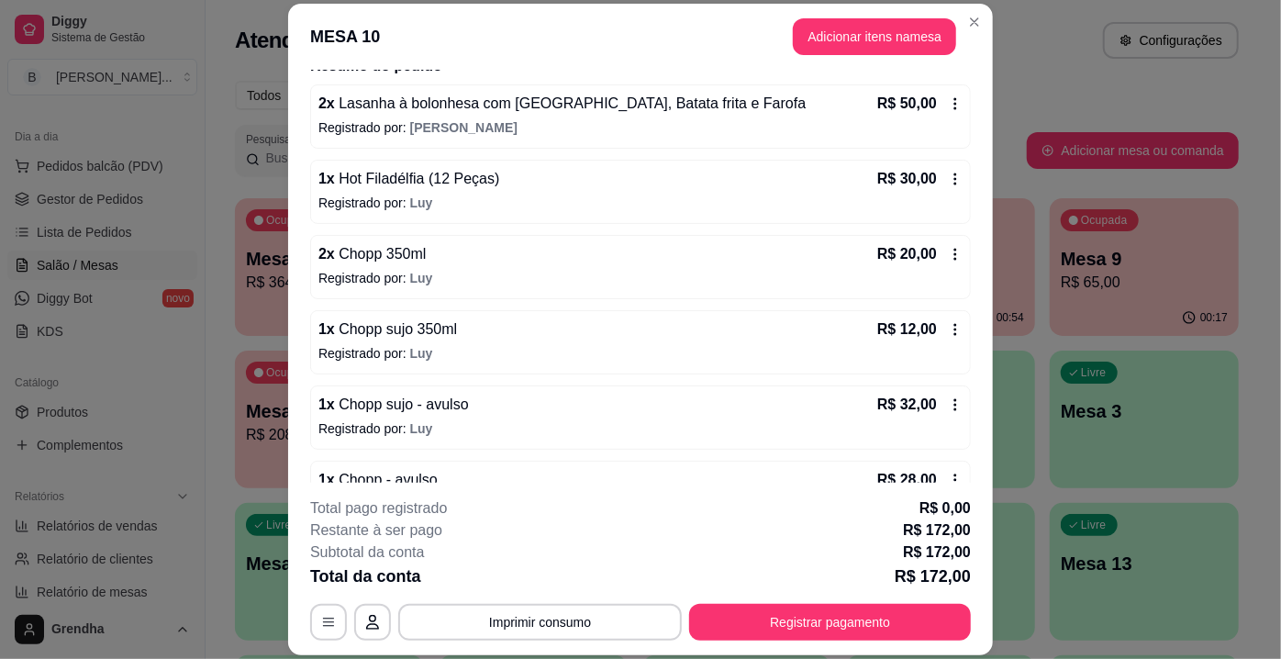
scroll to position [247, 0]
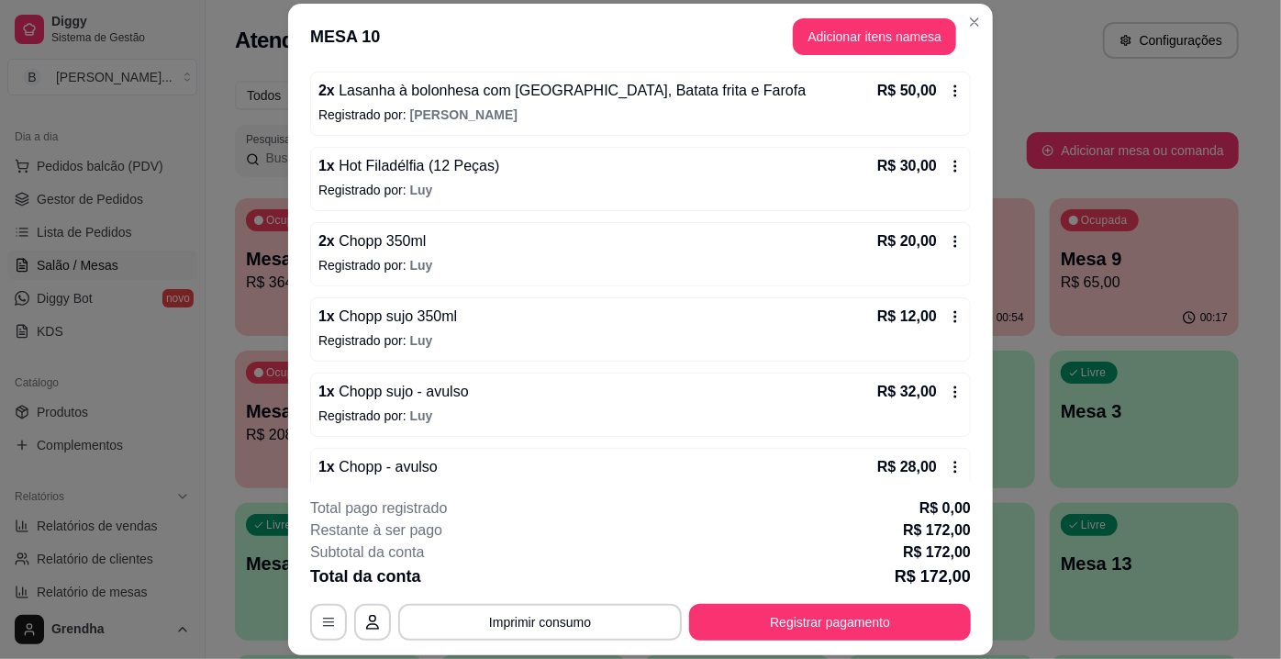
click at [375, 261] on p "Registrado por: Luy" at bounding box center [640, 265] width 644 height 18
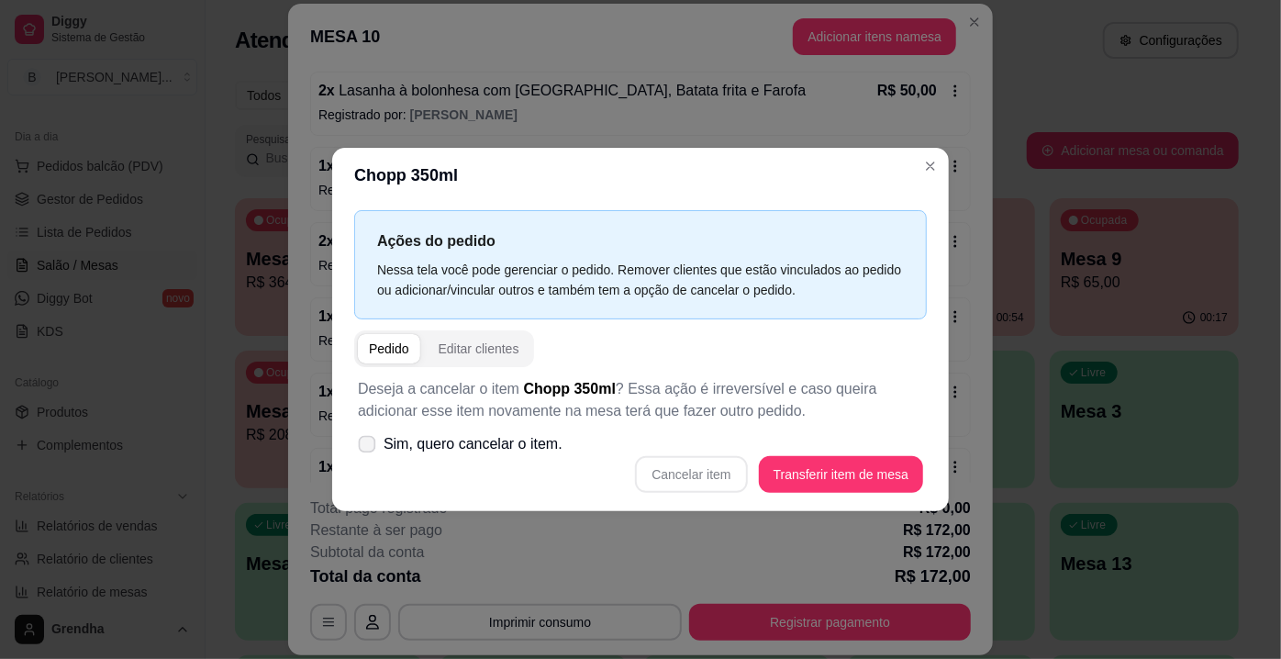
click at [363, 452] on span at bounding box center [367, 444] width 17 height 17
click at [363, 452] on input "Sim, quero cancelar o item." at bounding box center [363, 454] width 12 height 12
checkbox input "true"
click at [717, 479] on button "Cancelar item" at bounding box center [691, 475] width 109 height 36
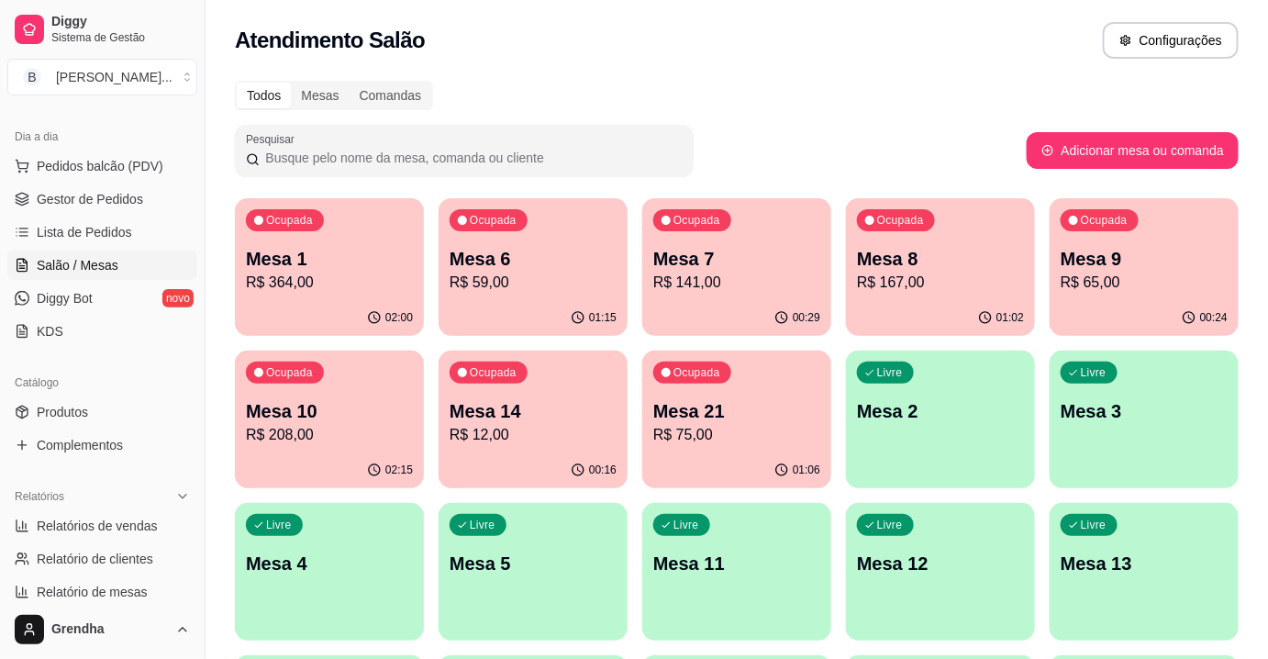
click at [581, 273] on p "R$ 59,00" at bounding box center [533, 283] width 167 height 22
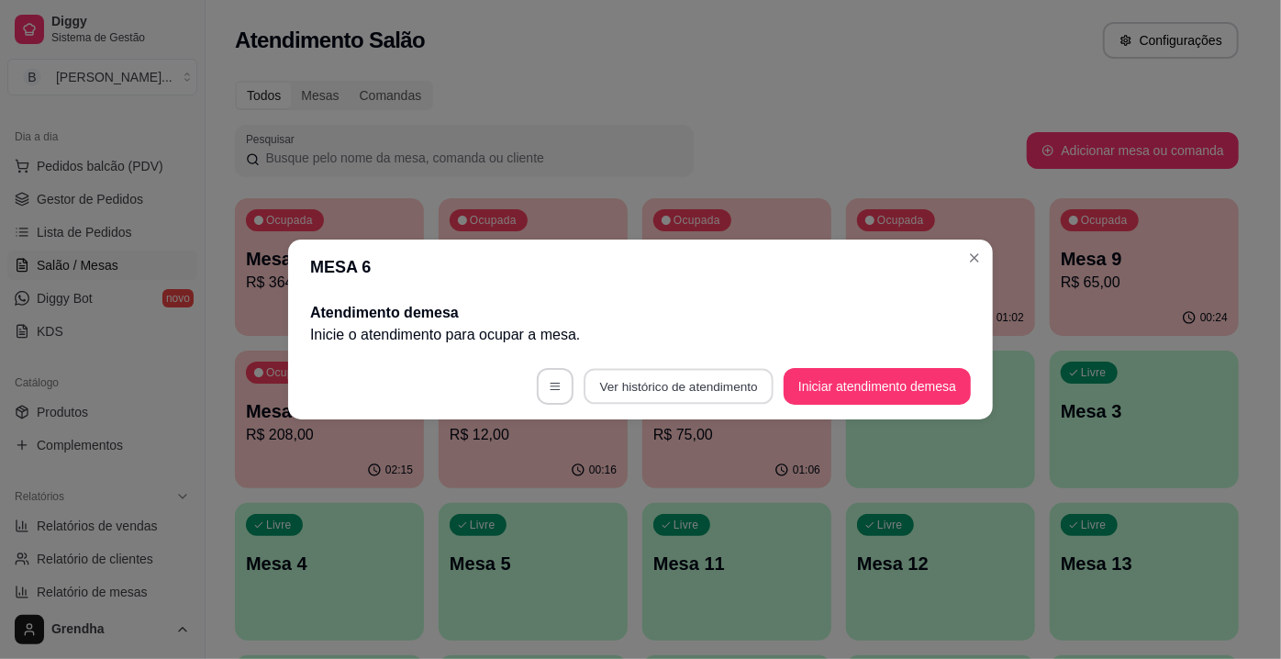
click at [687, 387] on button "Ver histórico de atendimento" at bounding box center [679, 387] width 190 height 36
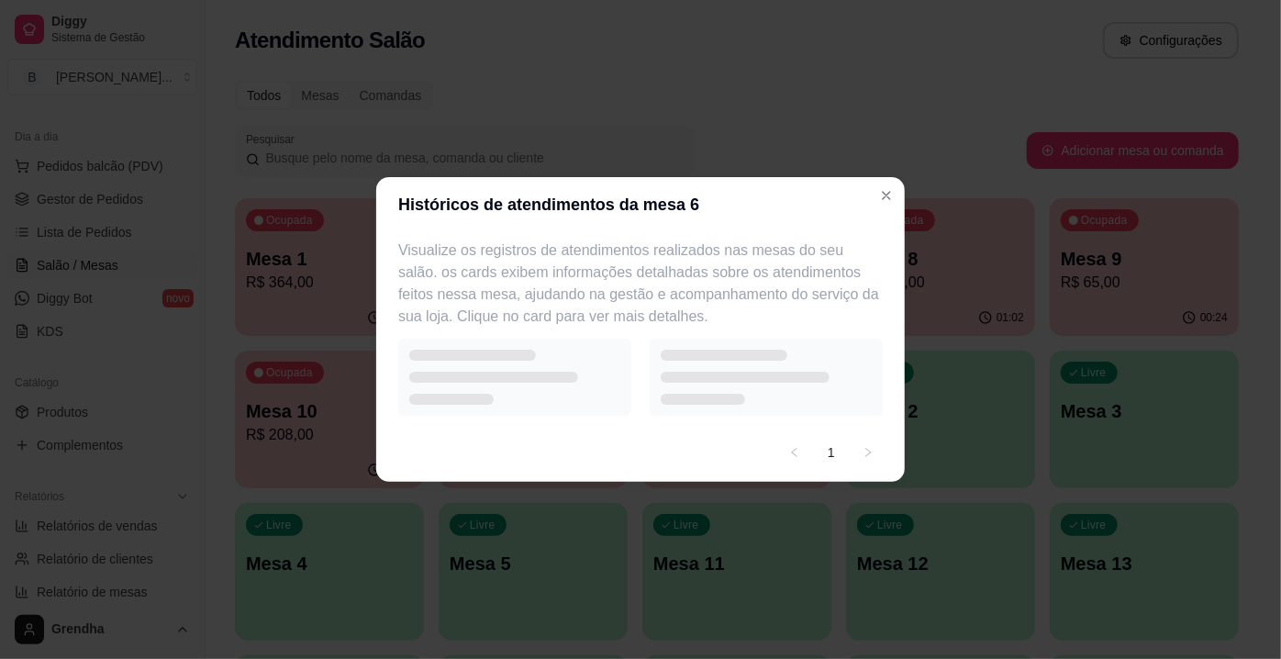
select select "7"
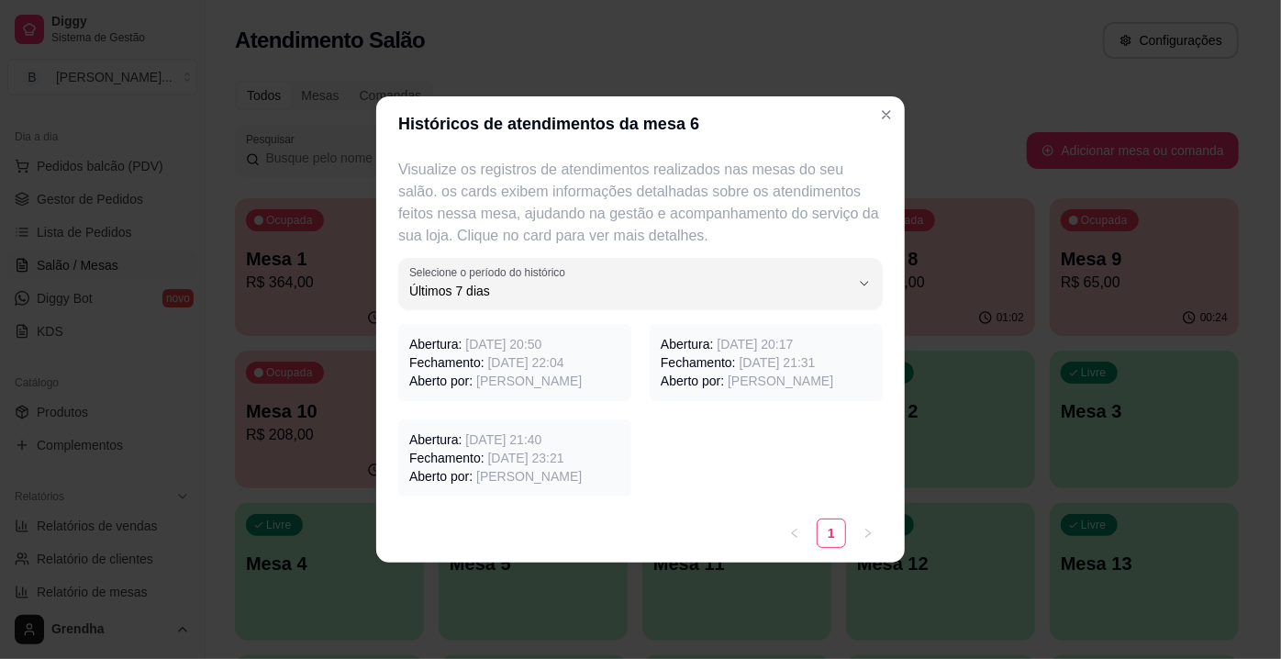
click at [531, 358] on span "[DATE] 22:04" at bounding box center [526, 362] width 76 height 15
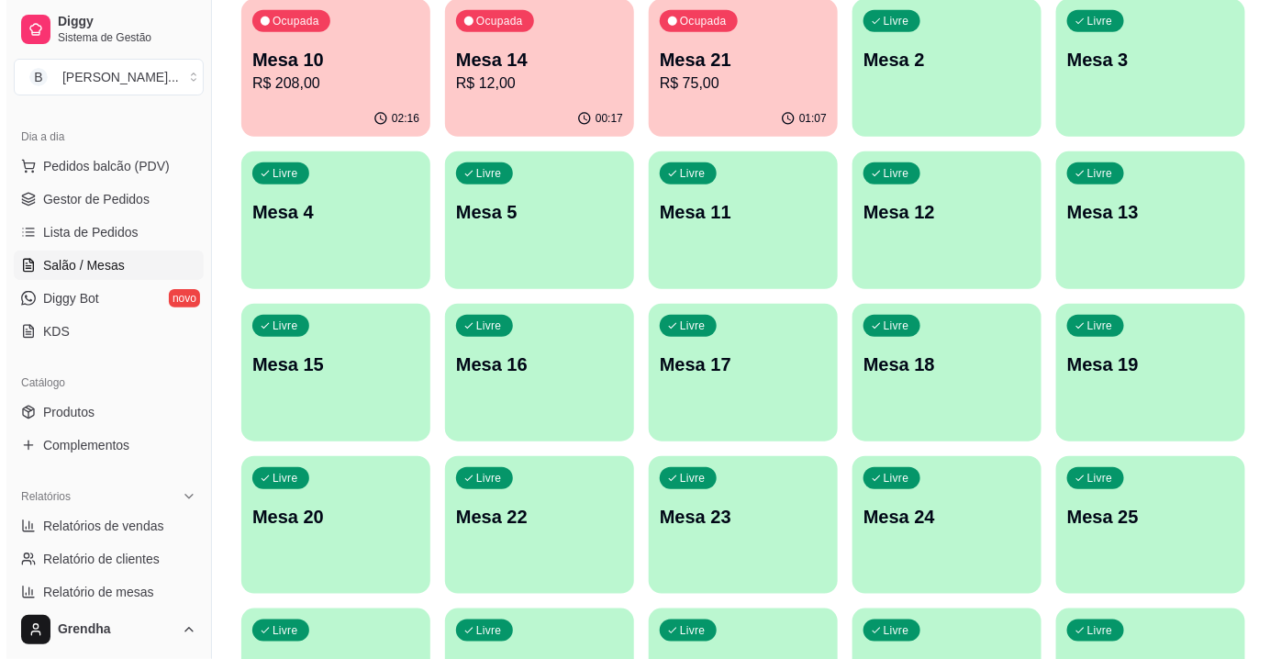
scroll to position [354, 0]
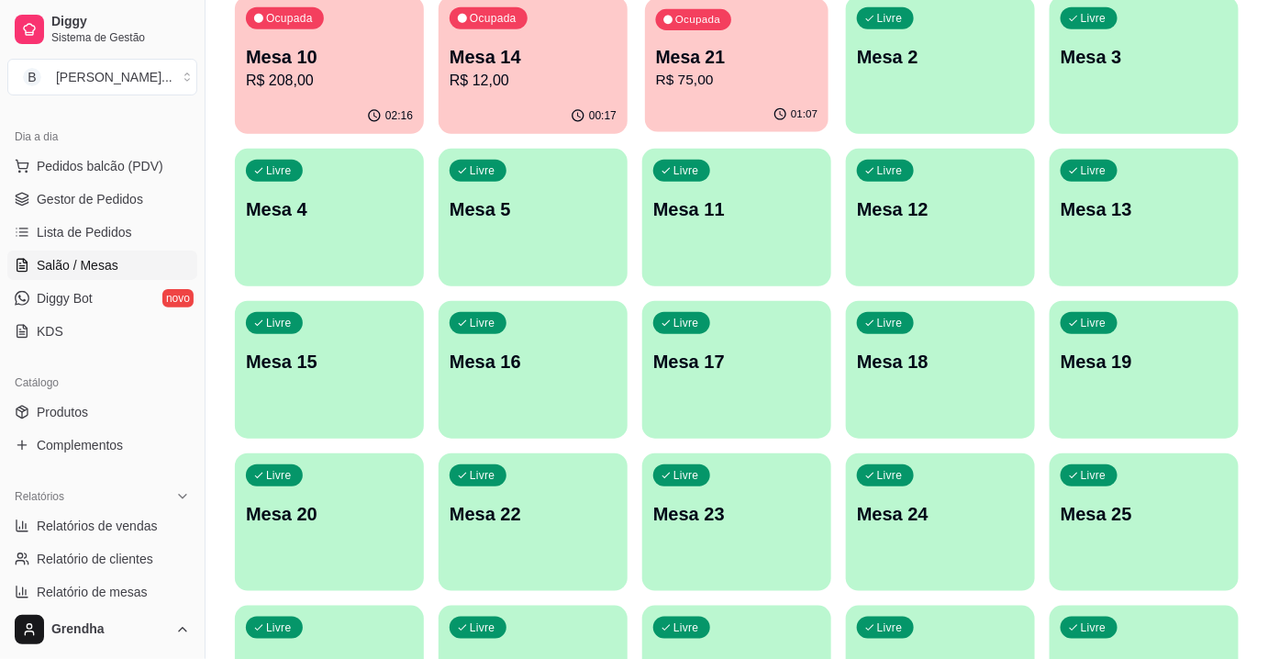
click at [749, 72] on p "R$ 75,00" at bounding box center [737, 80] width 162 height 21
click at [335, 74] on p "R$ 208,00" at bounding box center [330, 80] width 162 height 21
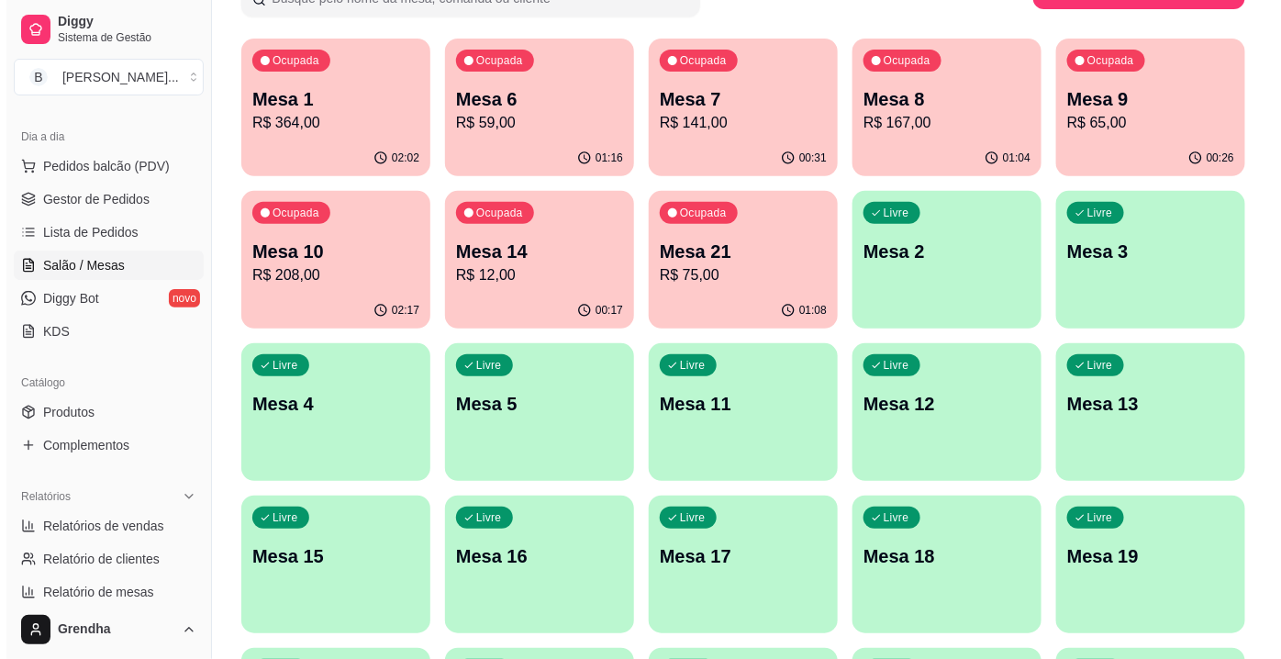
scroll to position [154, 0]
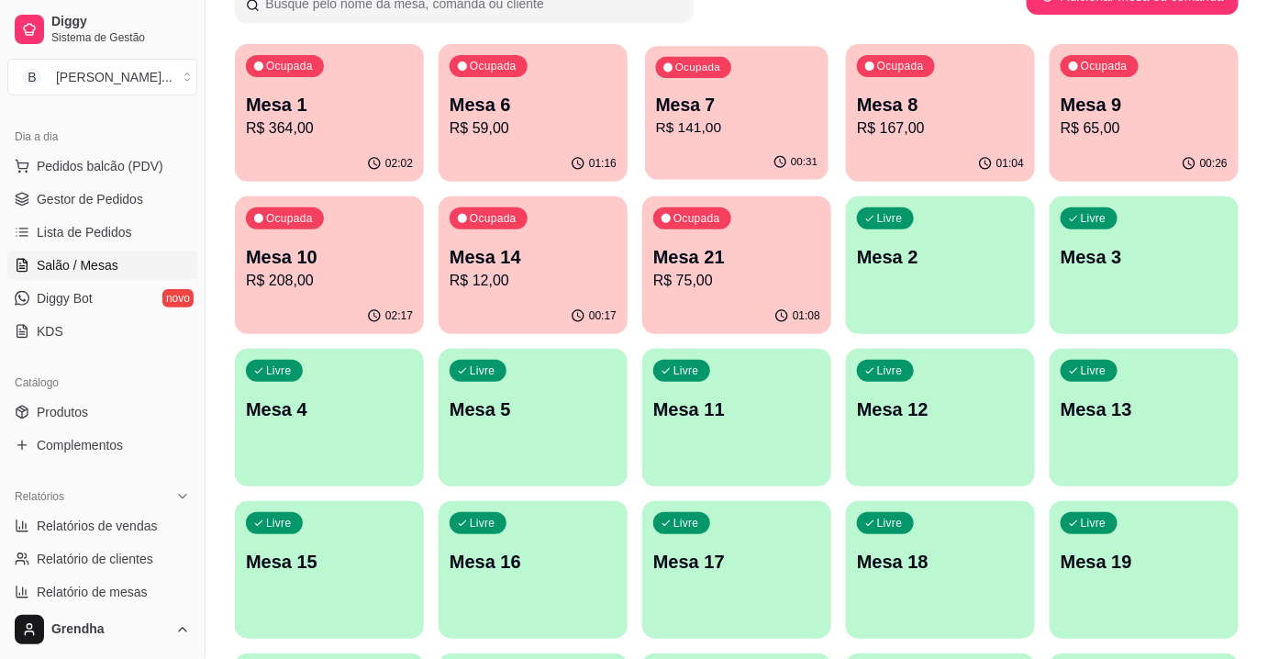
click at [734, 141] on div "Ocupada Mesa 7 R$ 141,00" at bounding box center [737, 95] width 184 height 99
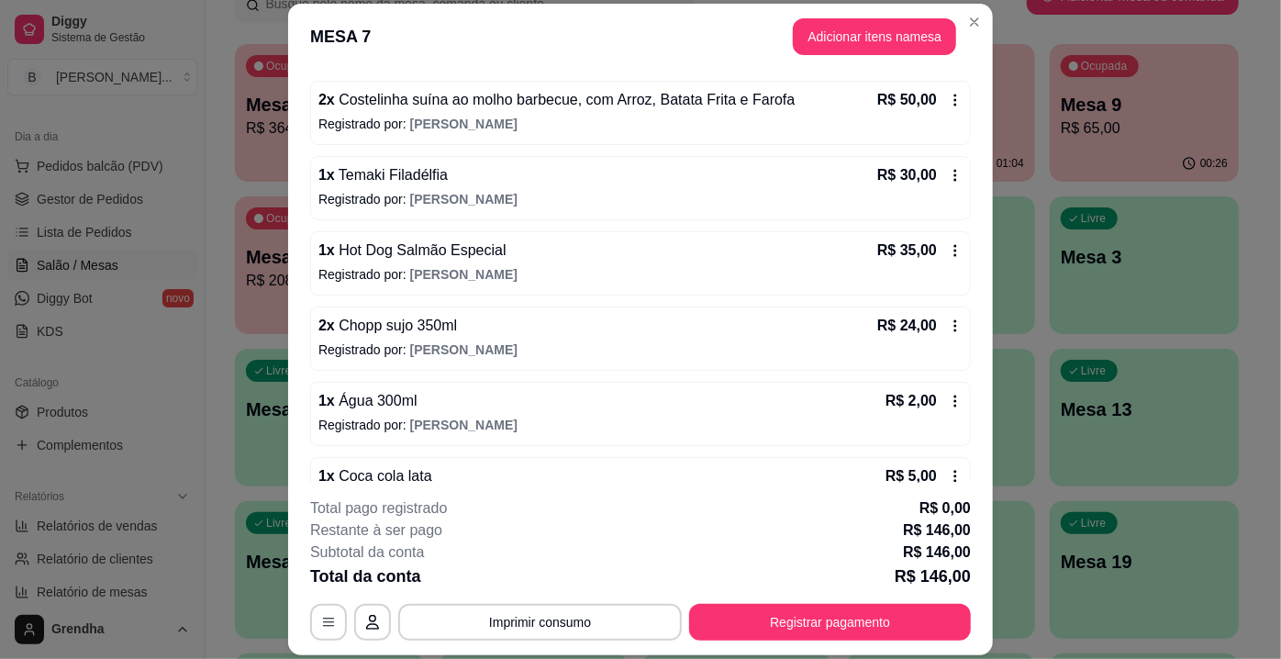
scroll to position [203, 0]
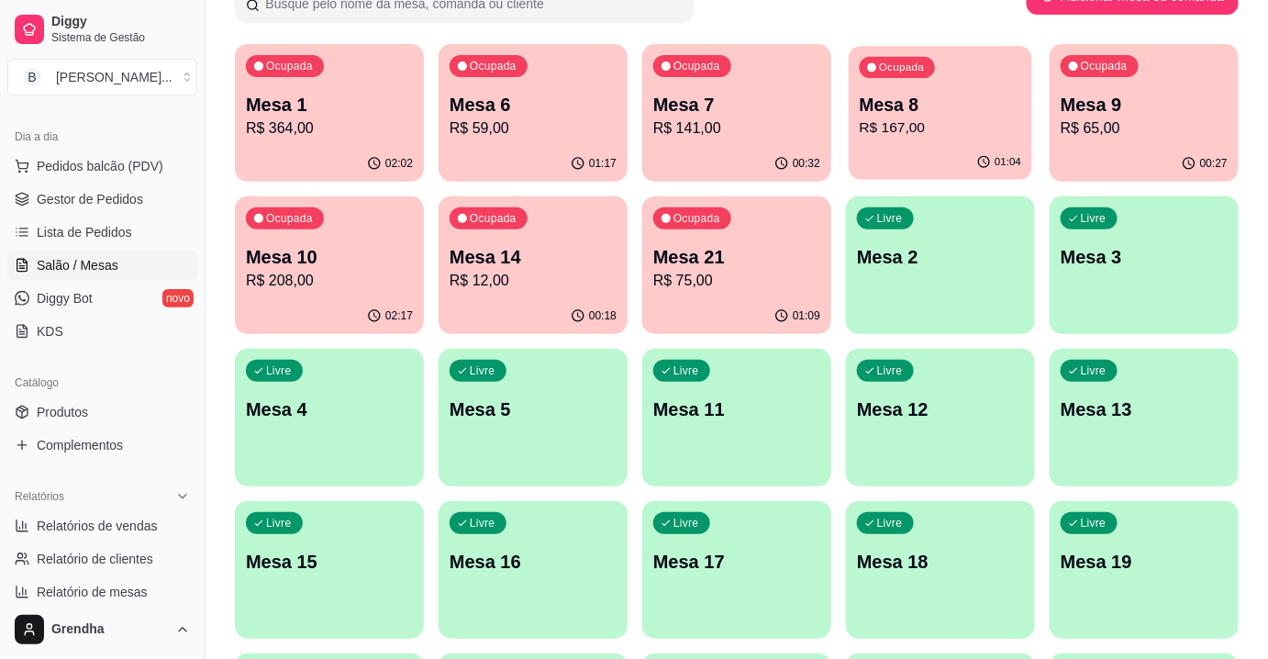
click at [983, 114] on p "Mesa 8" at bounding box center [941, 105] width 162 height 25
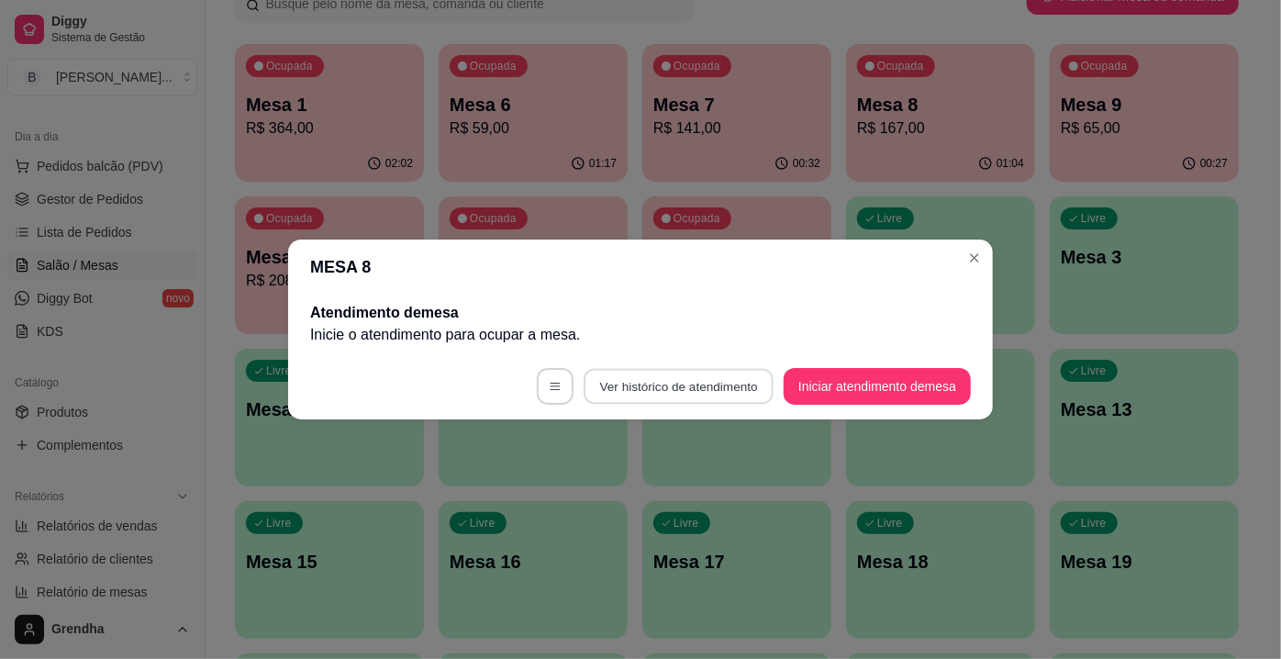
click at [703, 382] on button "Ver histórico de atendimento" at bounding box center [679, 387] width 190 height 36
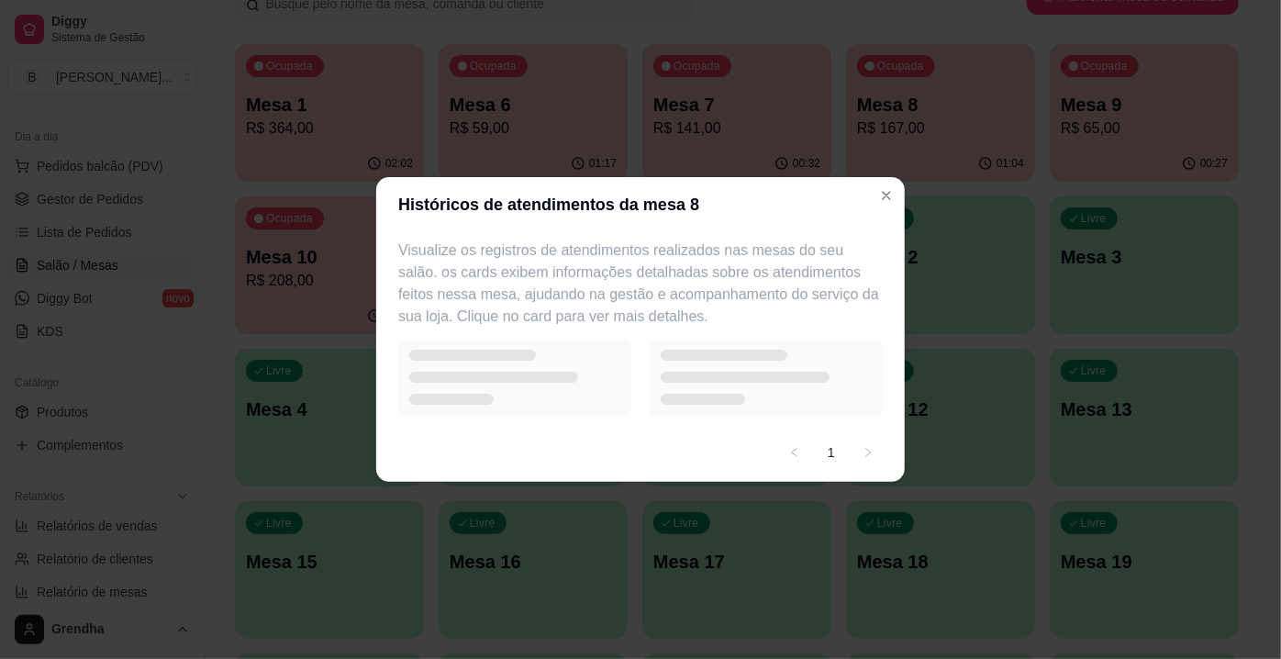
select select "7"
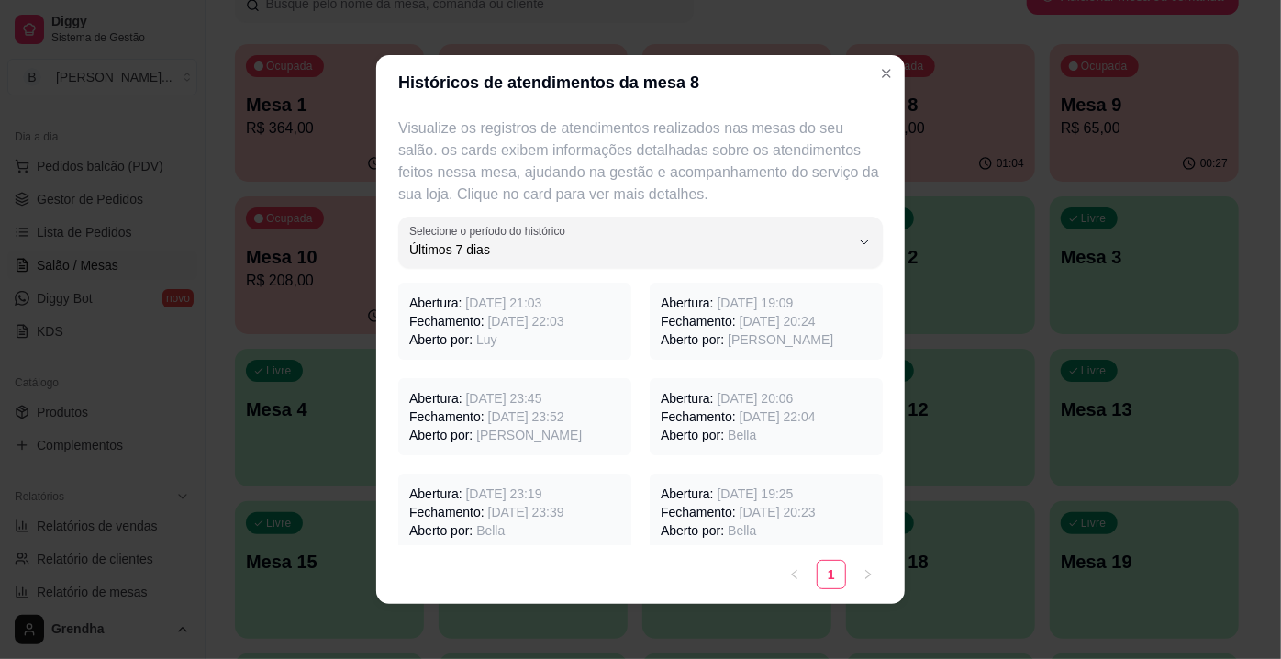
click at [740, 318] on span "[DATE] 20:24" at bounding box center [778, 321] width 76 height 15
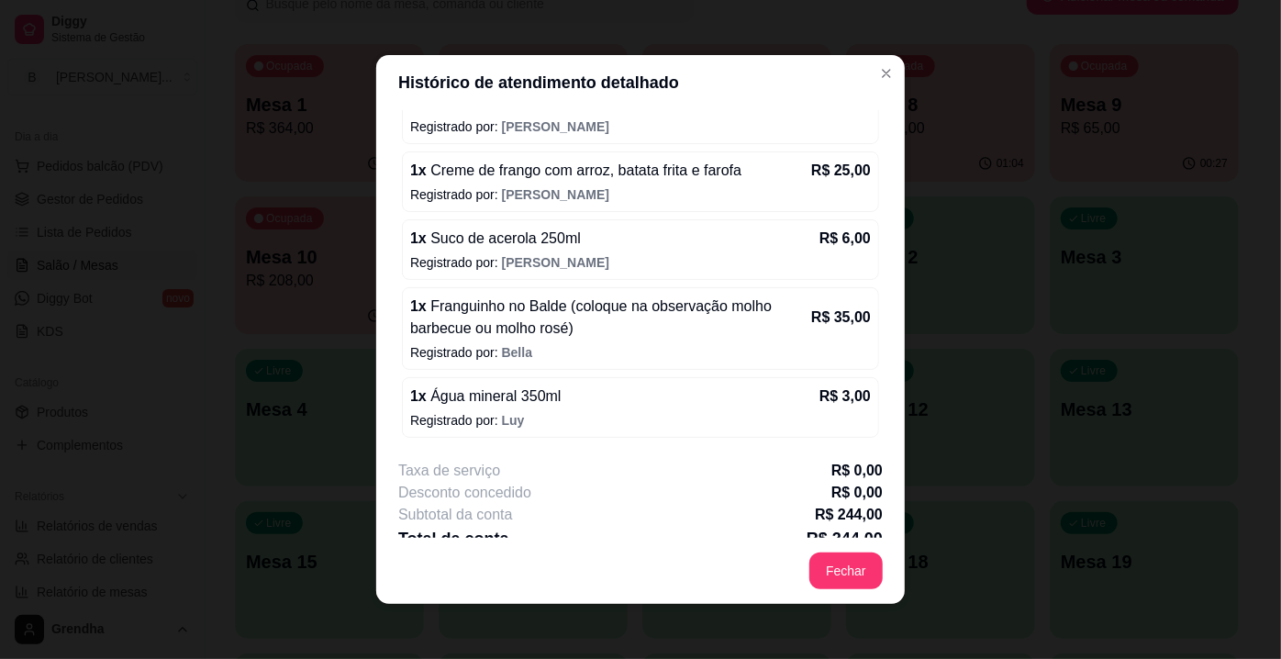
scroll to position [410, 0]
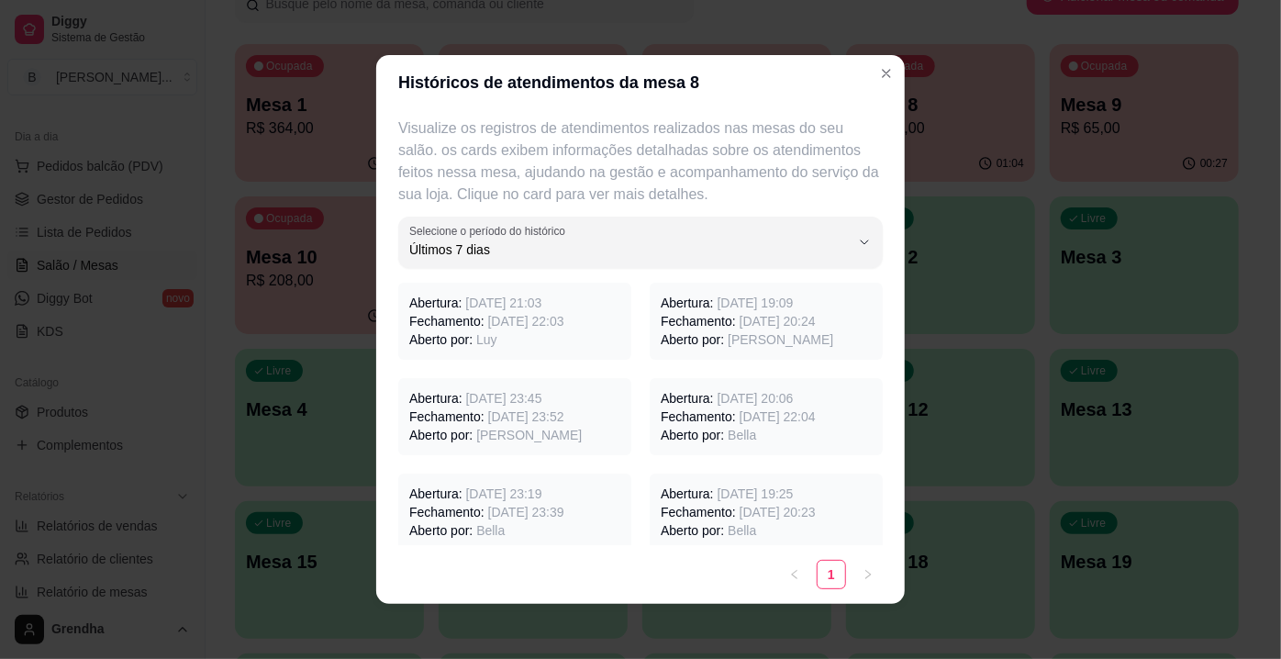
click at [525, 319] on span "[DATE] 22:03" at bounding box center [526, 321] width 76 height 15
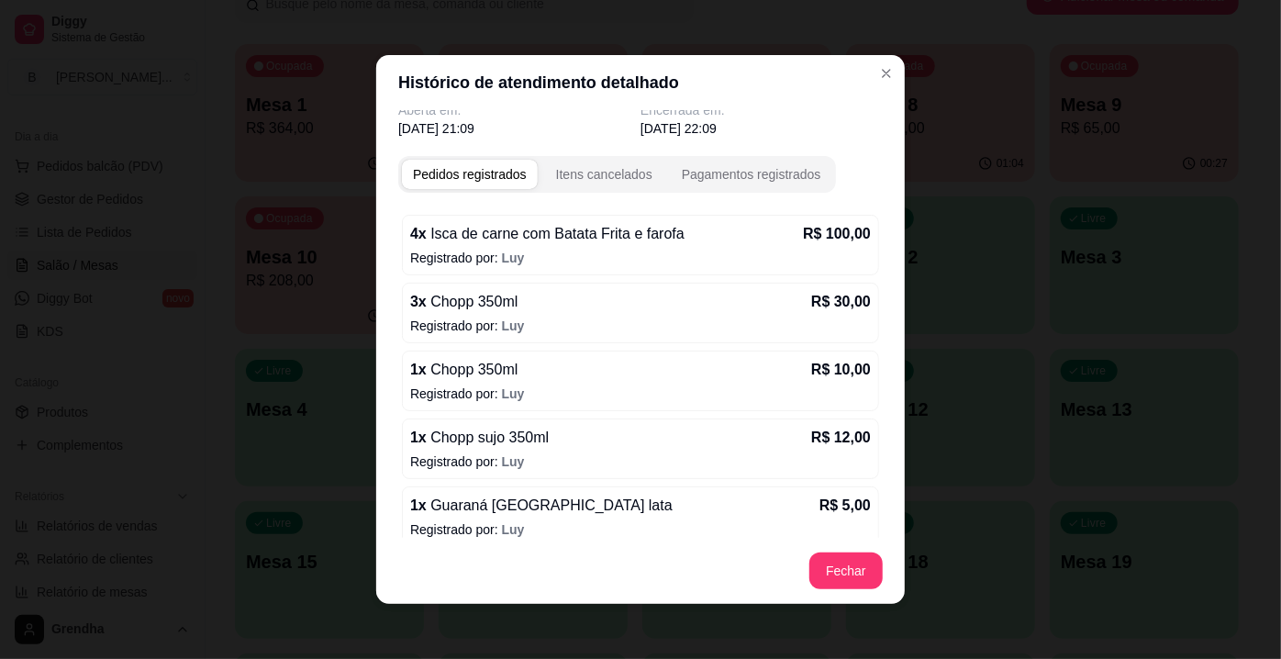
scroll to position [54, 0]
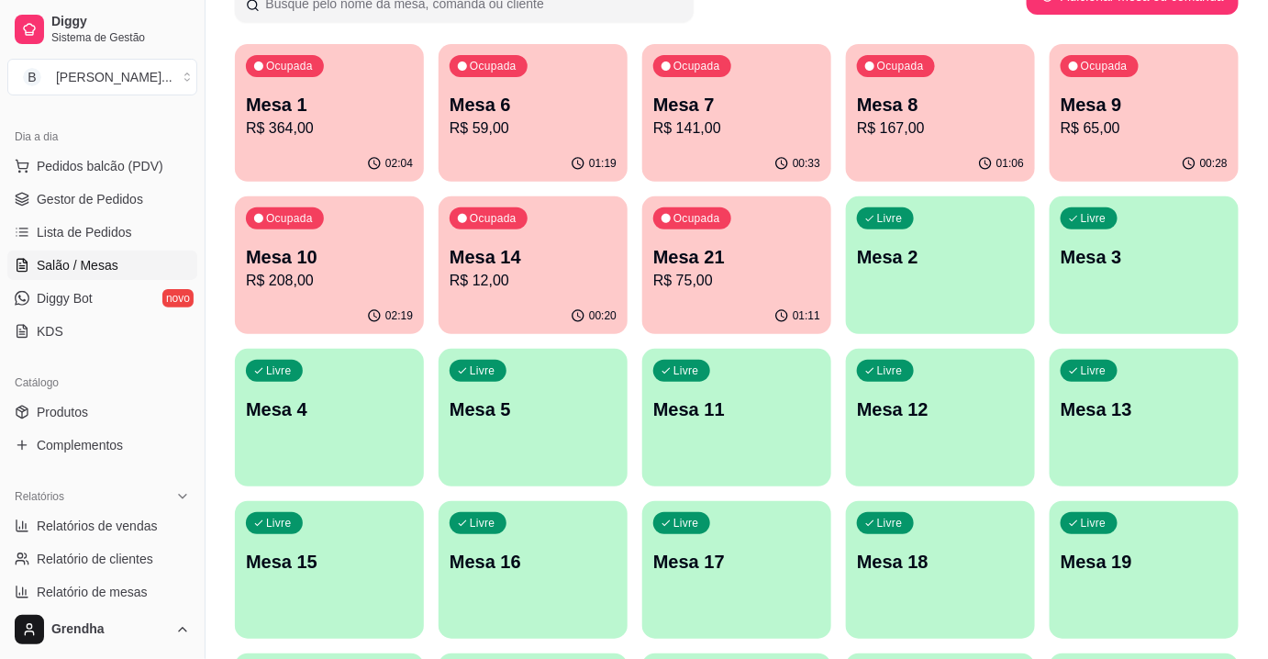
click at [901, 199] on div "Livre Mesa 2" at bounding box center [940, 254] width 189 height 116
